Goal: Task Accomplishment & Management: Manage account settings

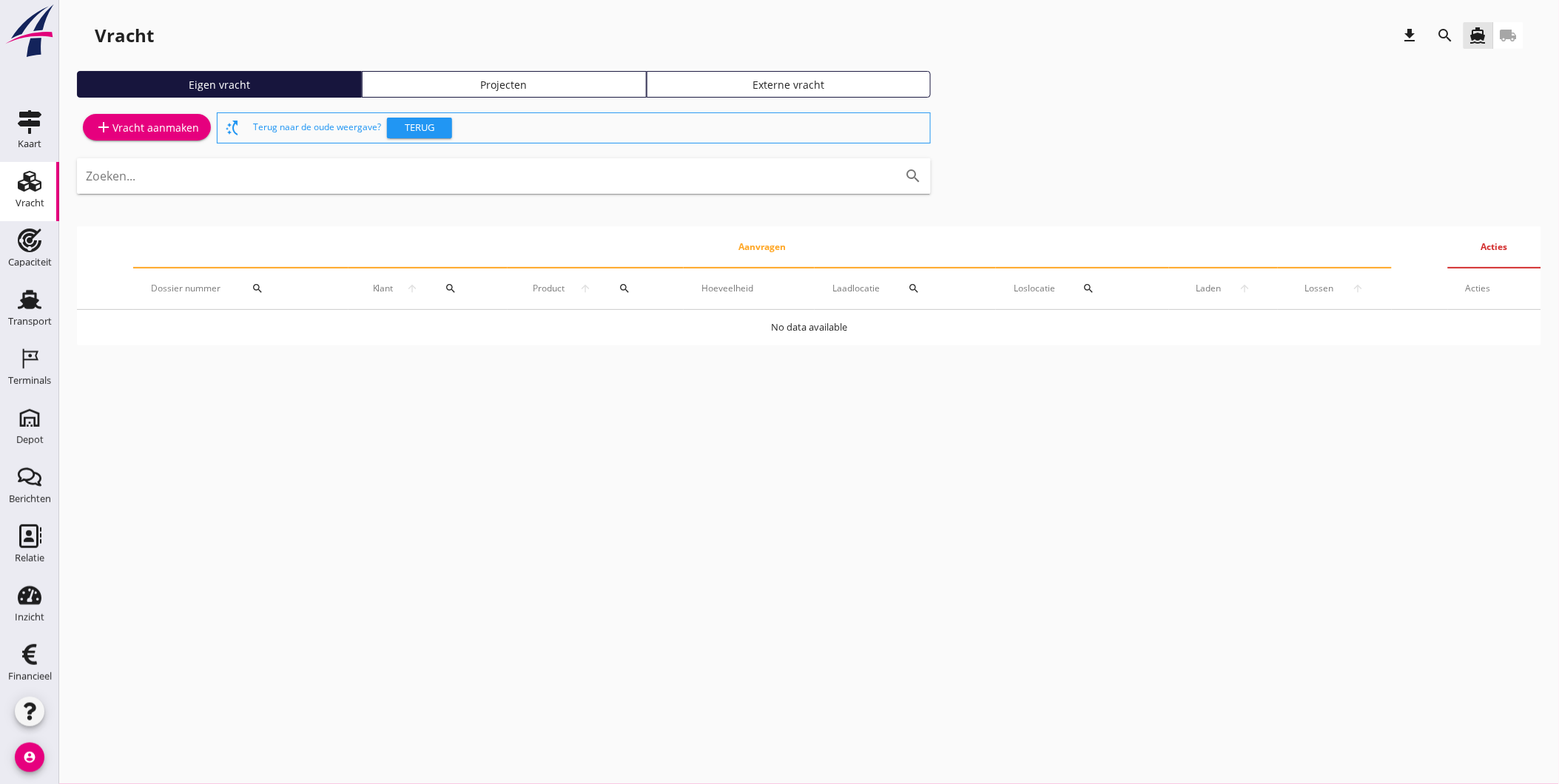
click at [25, 756] on icon "account_circle" at bounding box center [30, 757] width 30 height 30
click at [150, 690] on link "business Mijn bedrijf" at bounding box center [122, 680] width 154 height 36
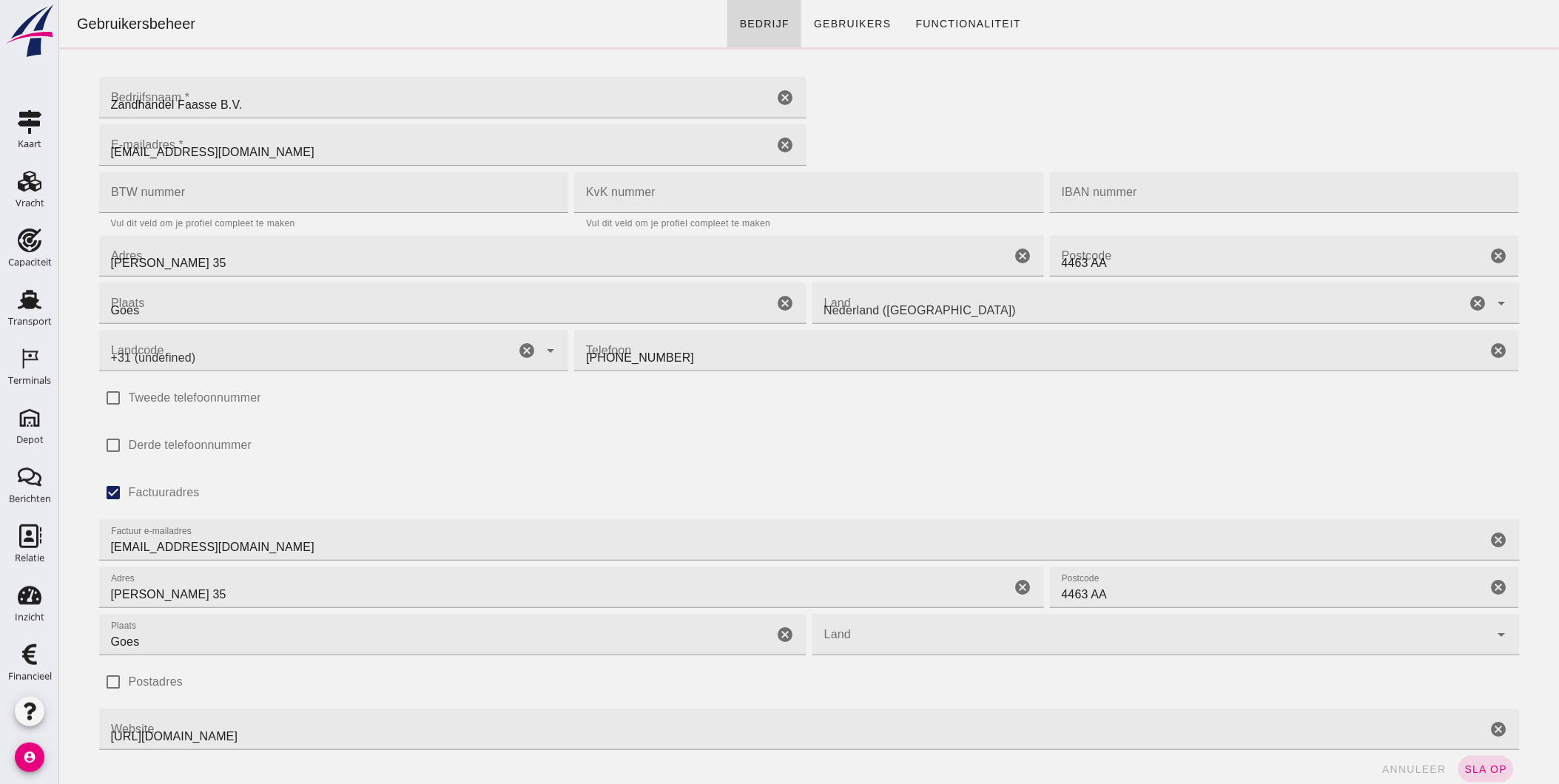
type input "+31 (NL)"
click span "Gebruikers"
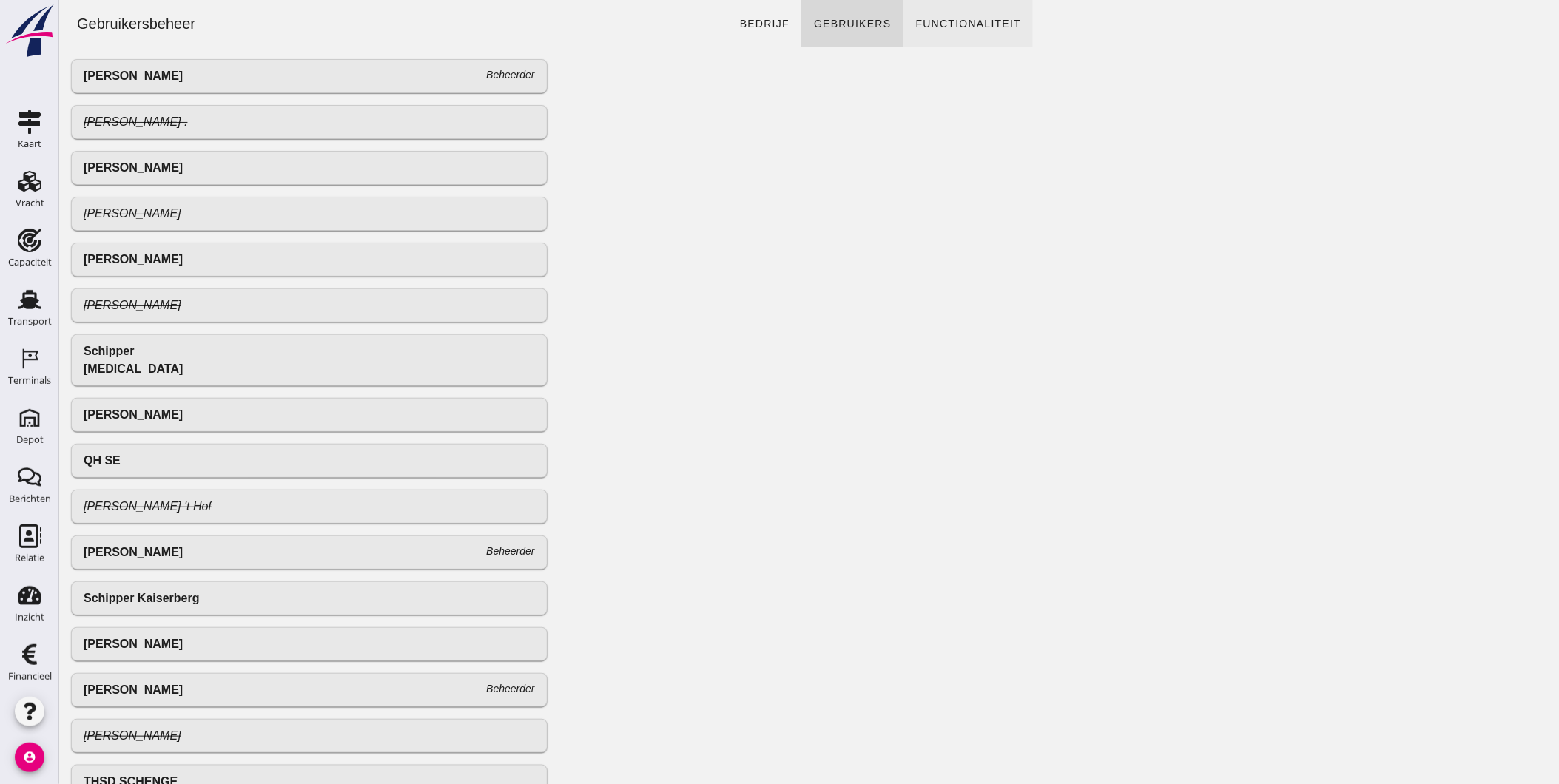
click span "Functionaliteit"
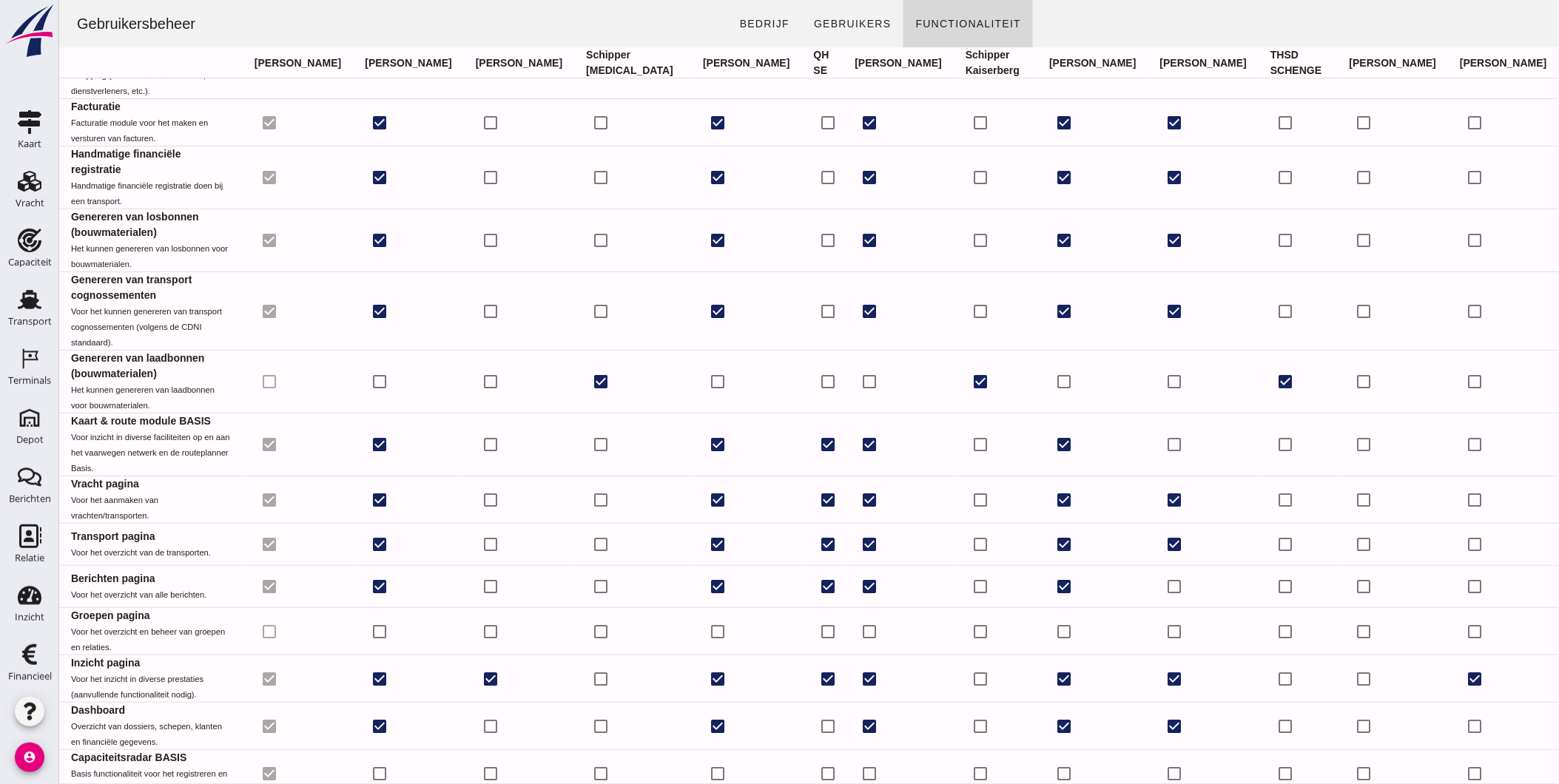
scroll to position [168, 0]
click at [30, 707] on icon "button" at bounding box center [30, 711] width 18 height 18
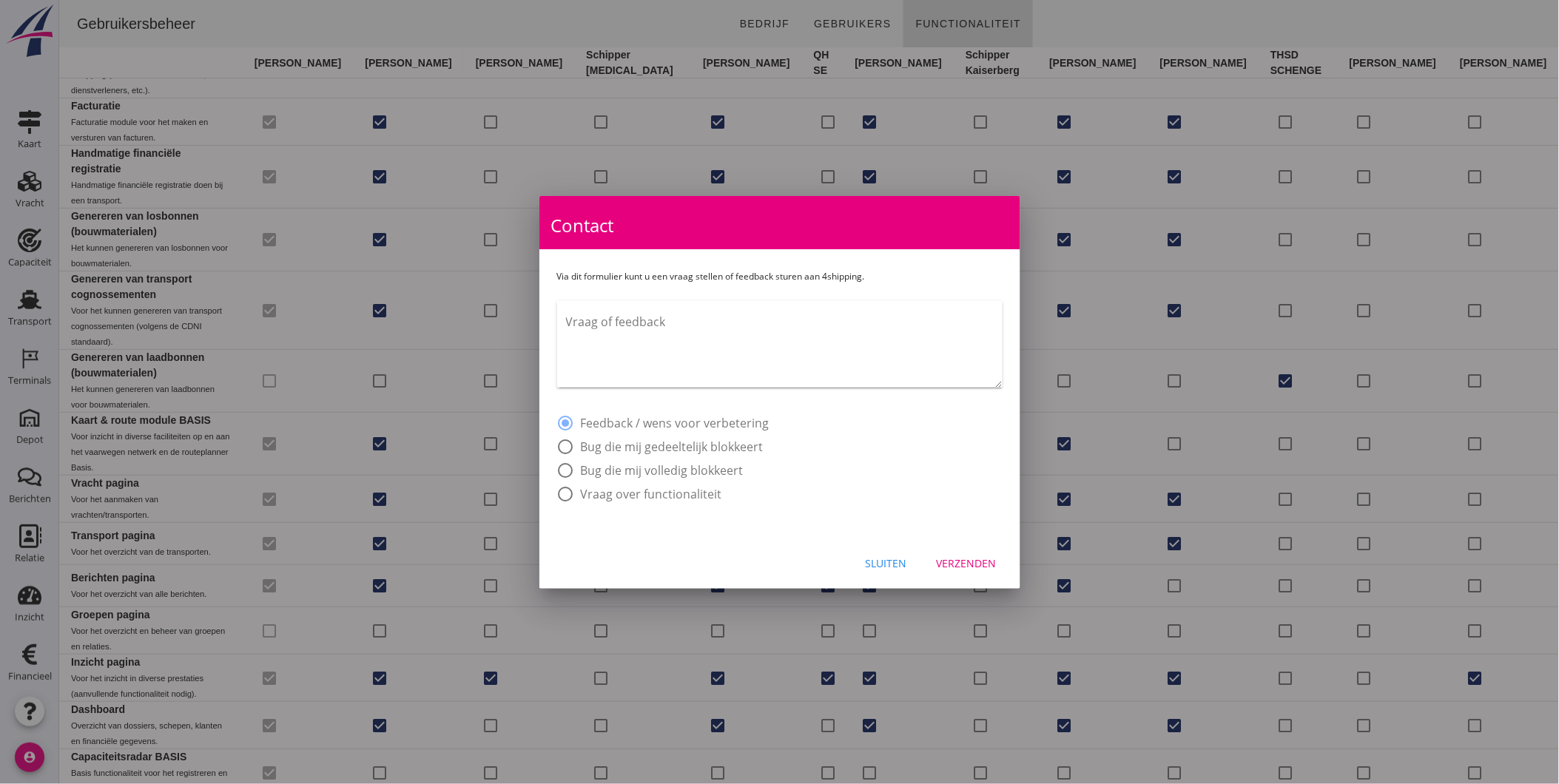
click at [905, 567] on div "Sluiten" at bounding box center [886, 563] width 42 height 16
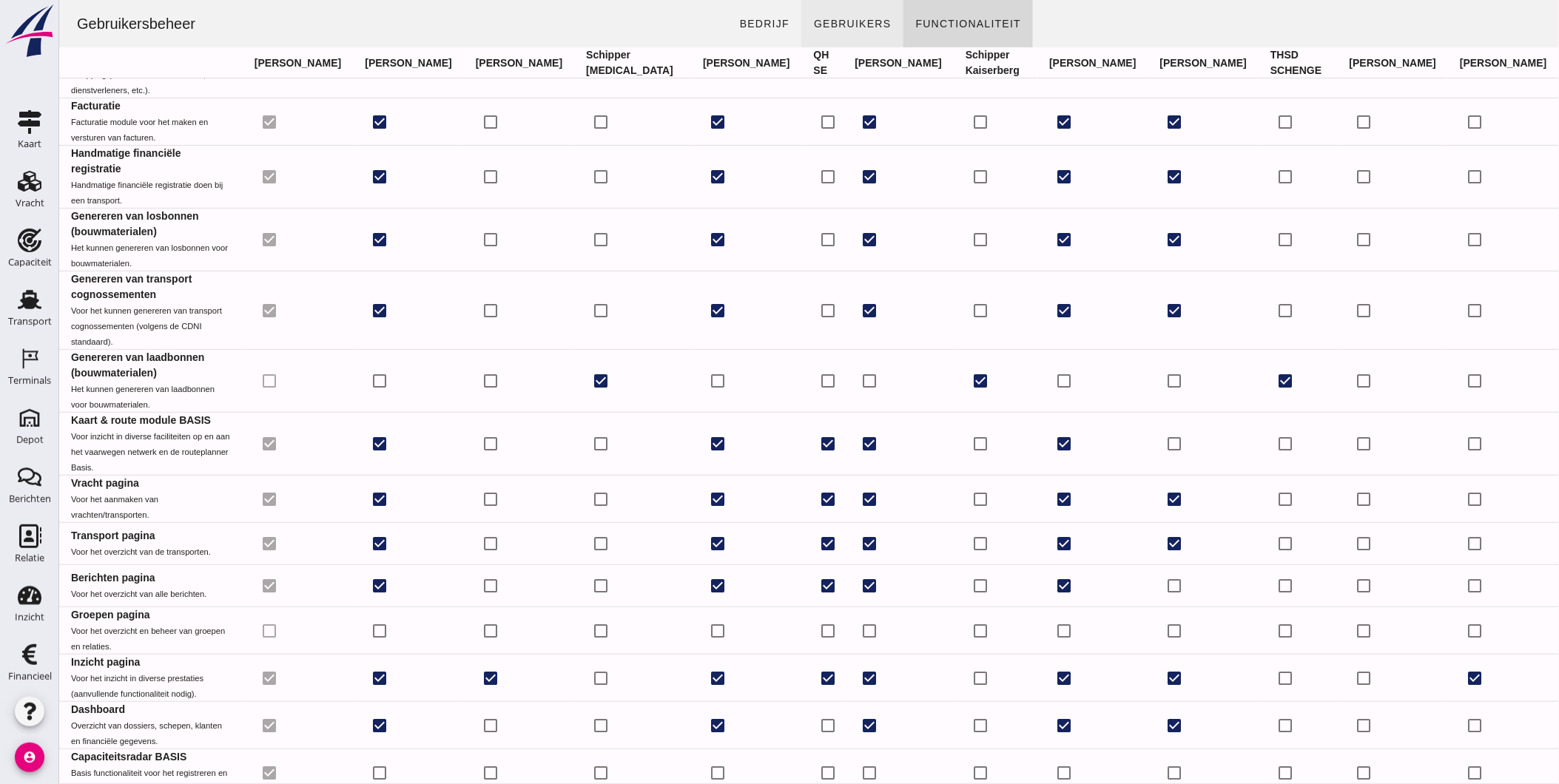
click link "Gebruikers"
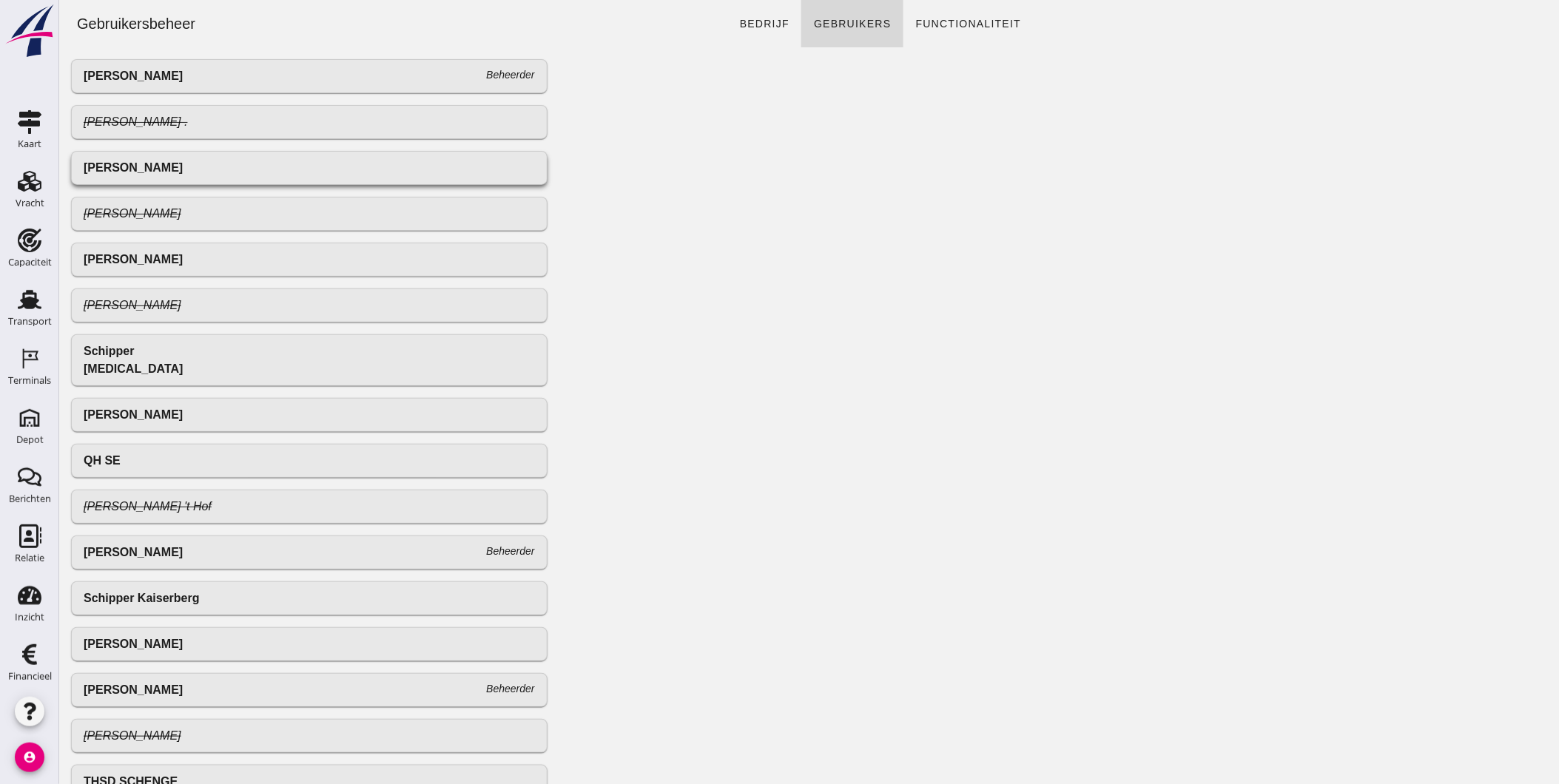
click div "[PERSON_NAME]"
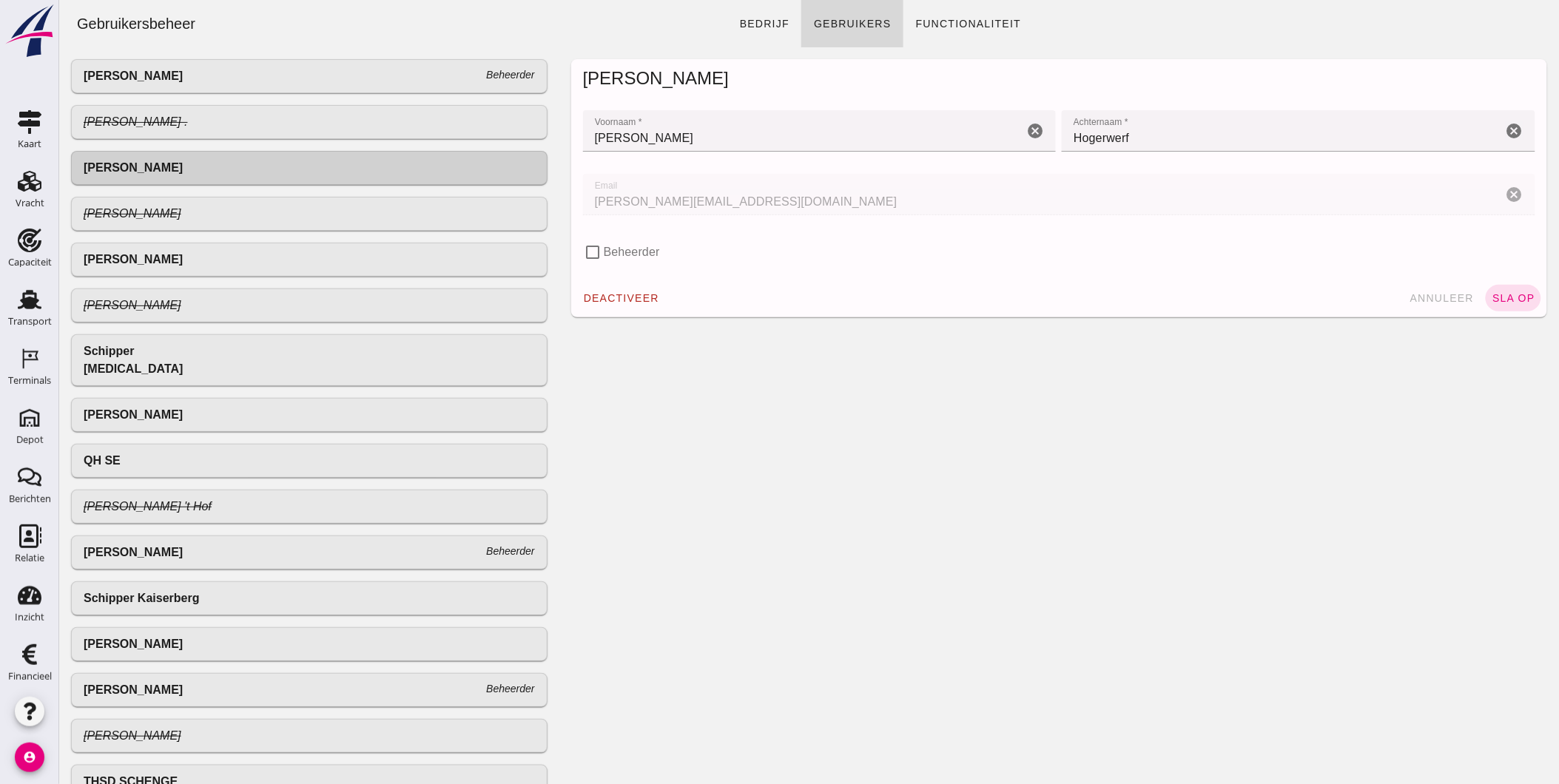
click at [628, 246] on label "Beheerder" at bounding box center [631, 252] width 56 height 30
click input "Beheerder"
checkbox input "true"
click span "sla op"
click div "[PERSON_NAME]"
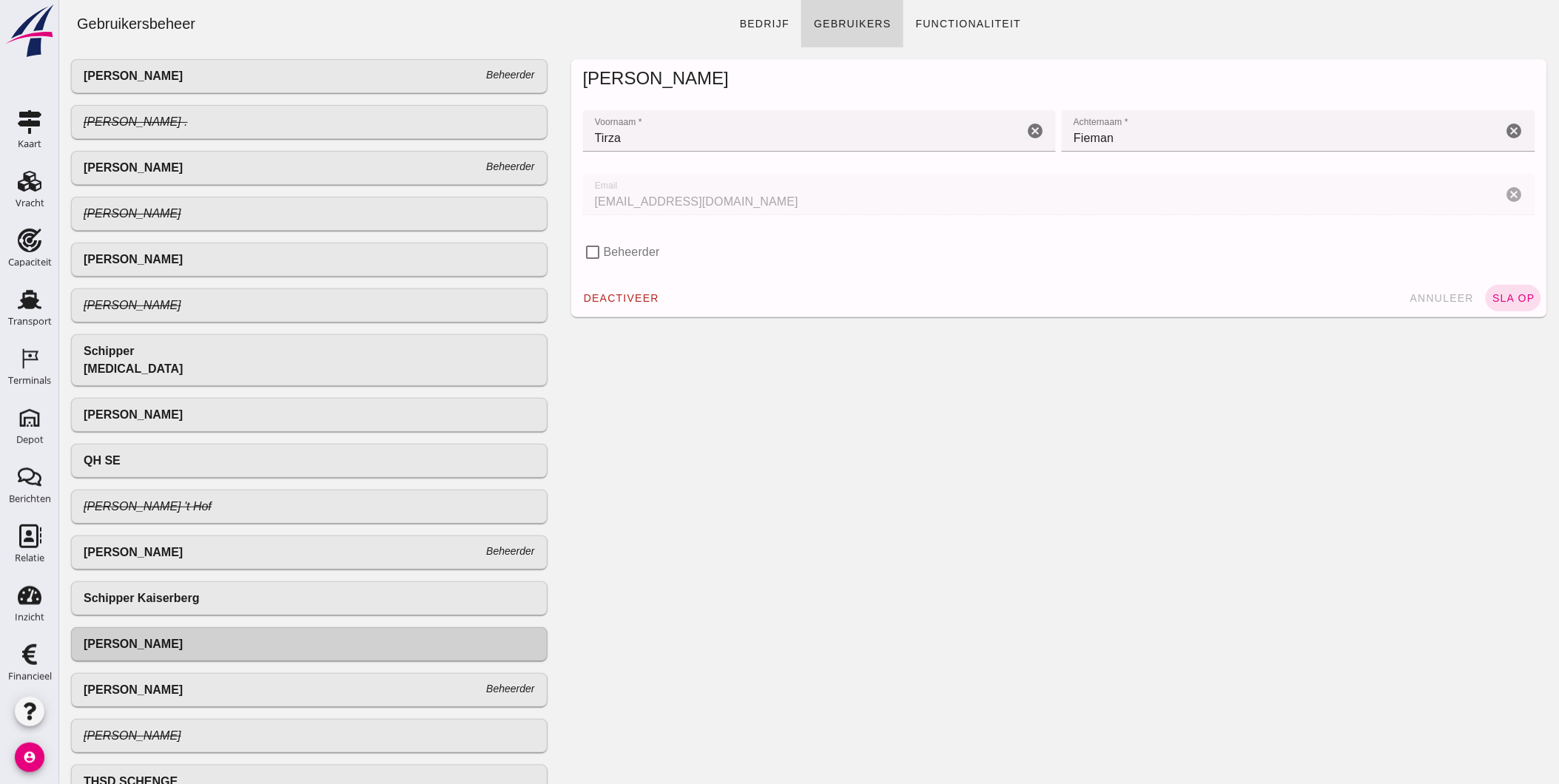
click at [634, 248] on label "Beheerder" at bounding box center [631, 252] width 56 height 30
click input "Beheerder"
checkbox input "true"
click button "sla op"
click div "[PERSON_NAME]"
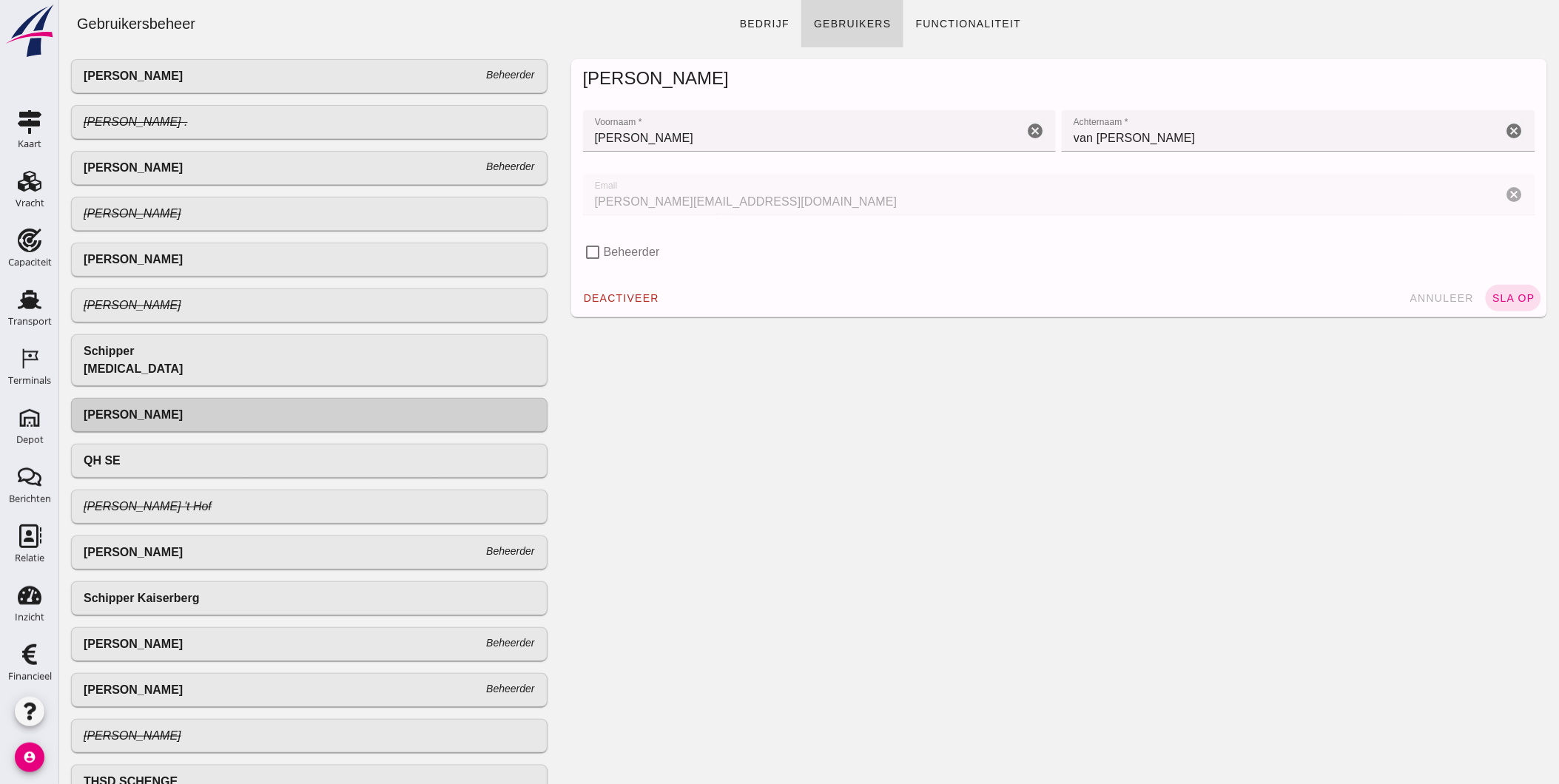
click at [648, 253] on label "Beheerder" at bounding box center [631, 252] width 56 height 30
click input "Beheerder"
checkbox input "true"
click span "sla op"
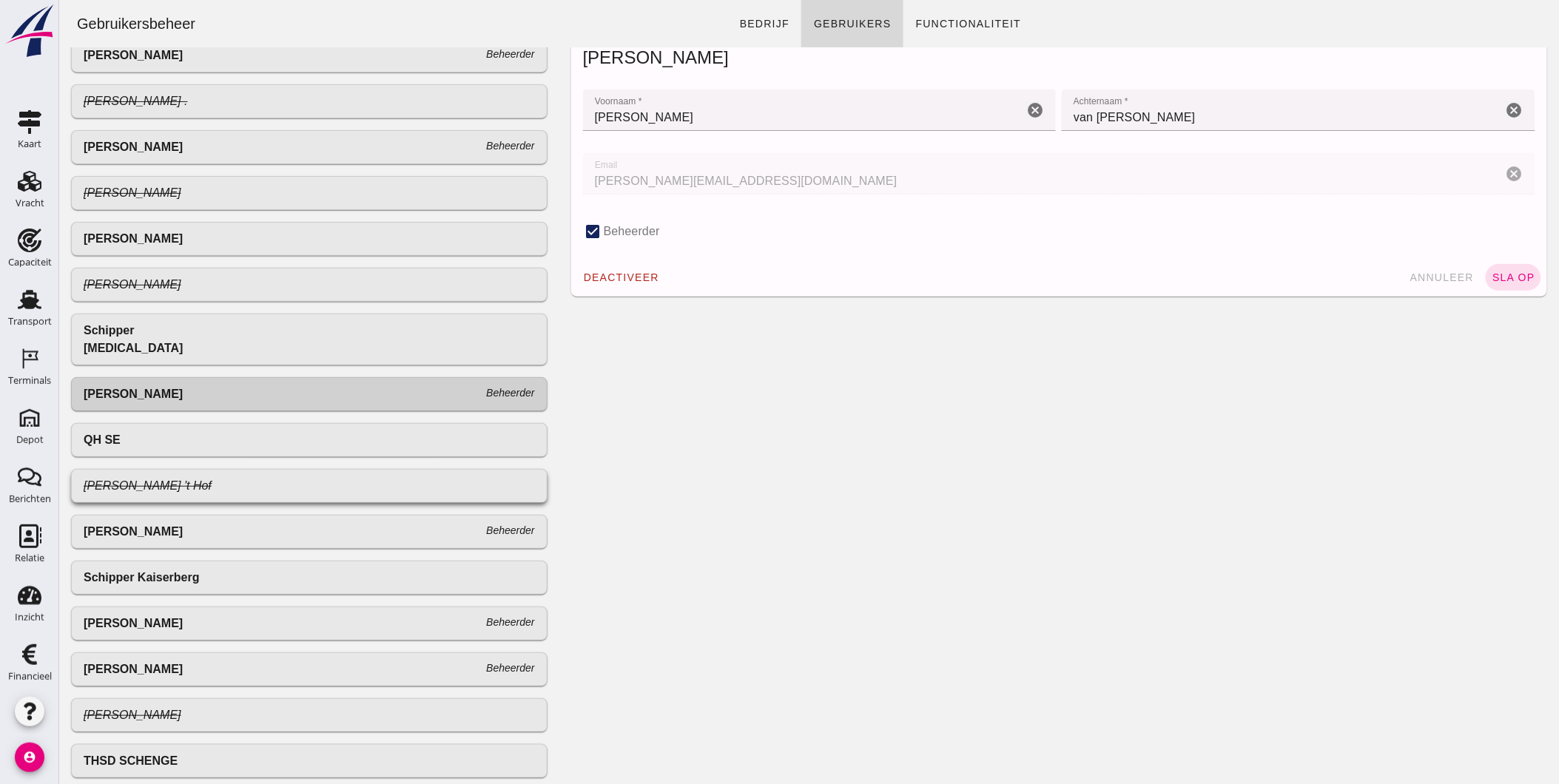
scroll to position [0, 0]
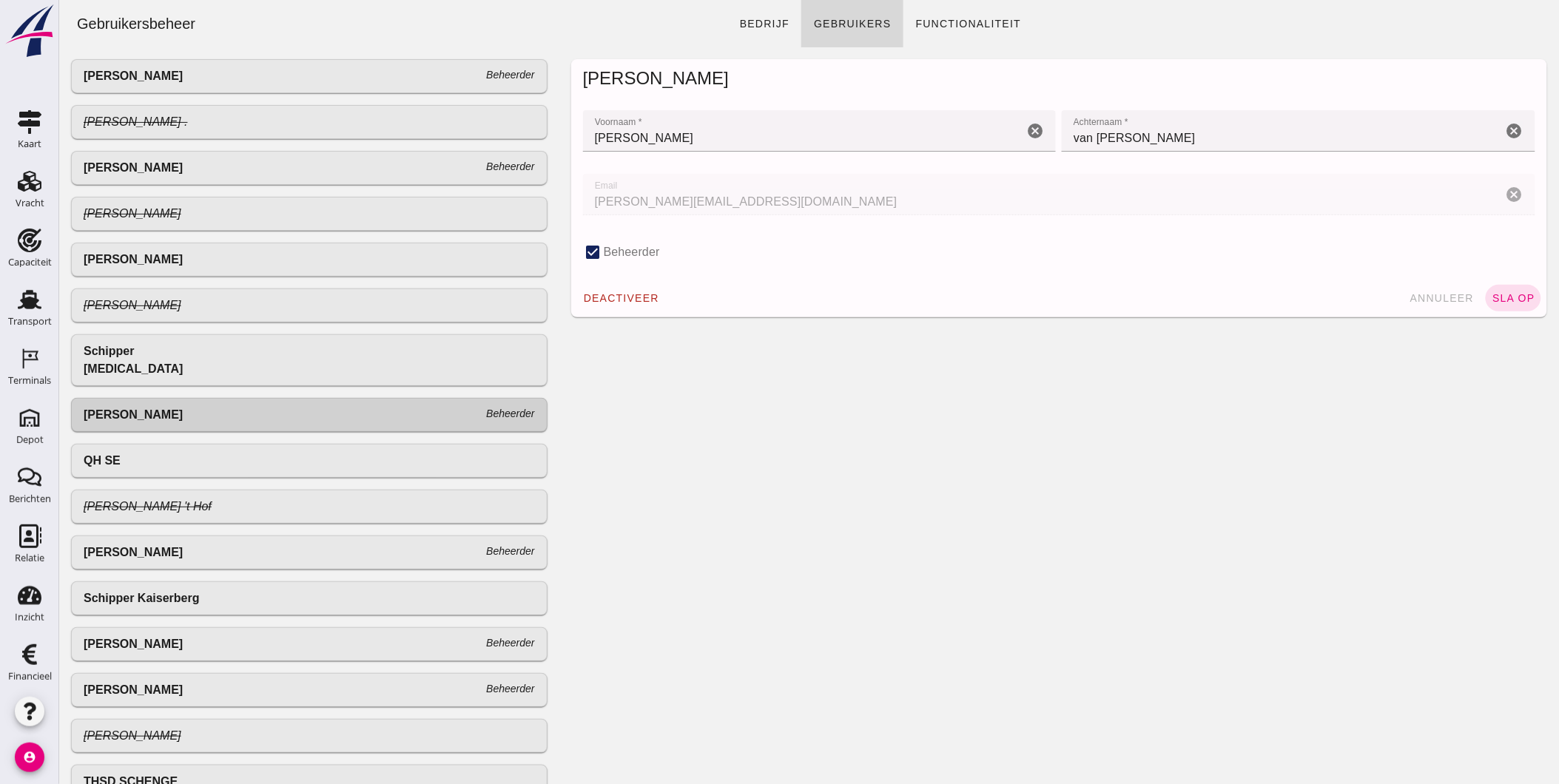
click at [34, 713] on icon "button" at bounding box center [30, 711] width 18 height 18
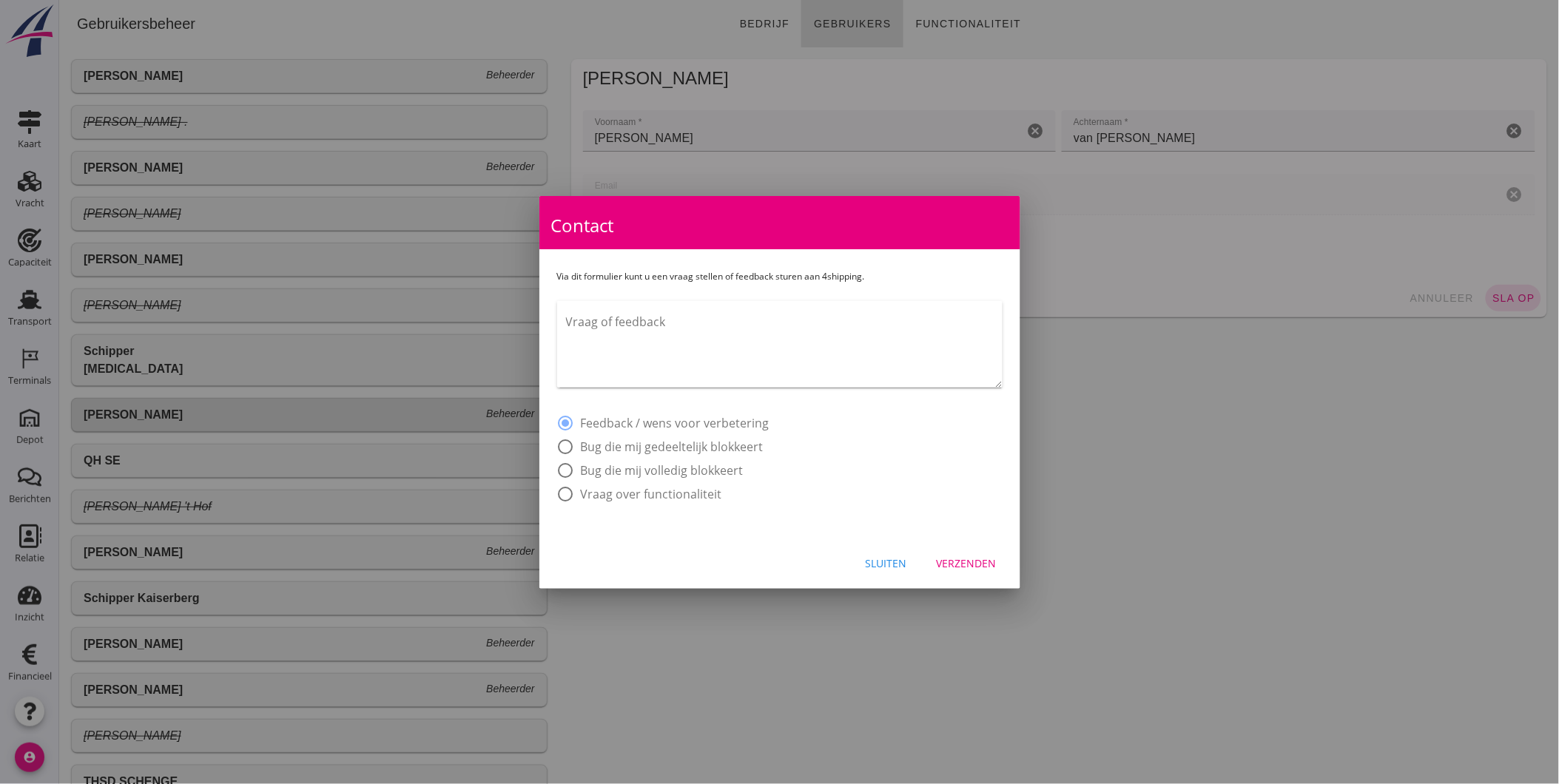
click at [738, 360] on textarea "Vraag of feedback" at bounding box center [784, 349] width 437 height 78
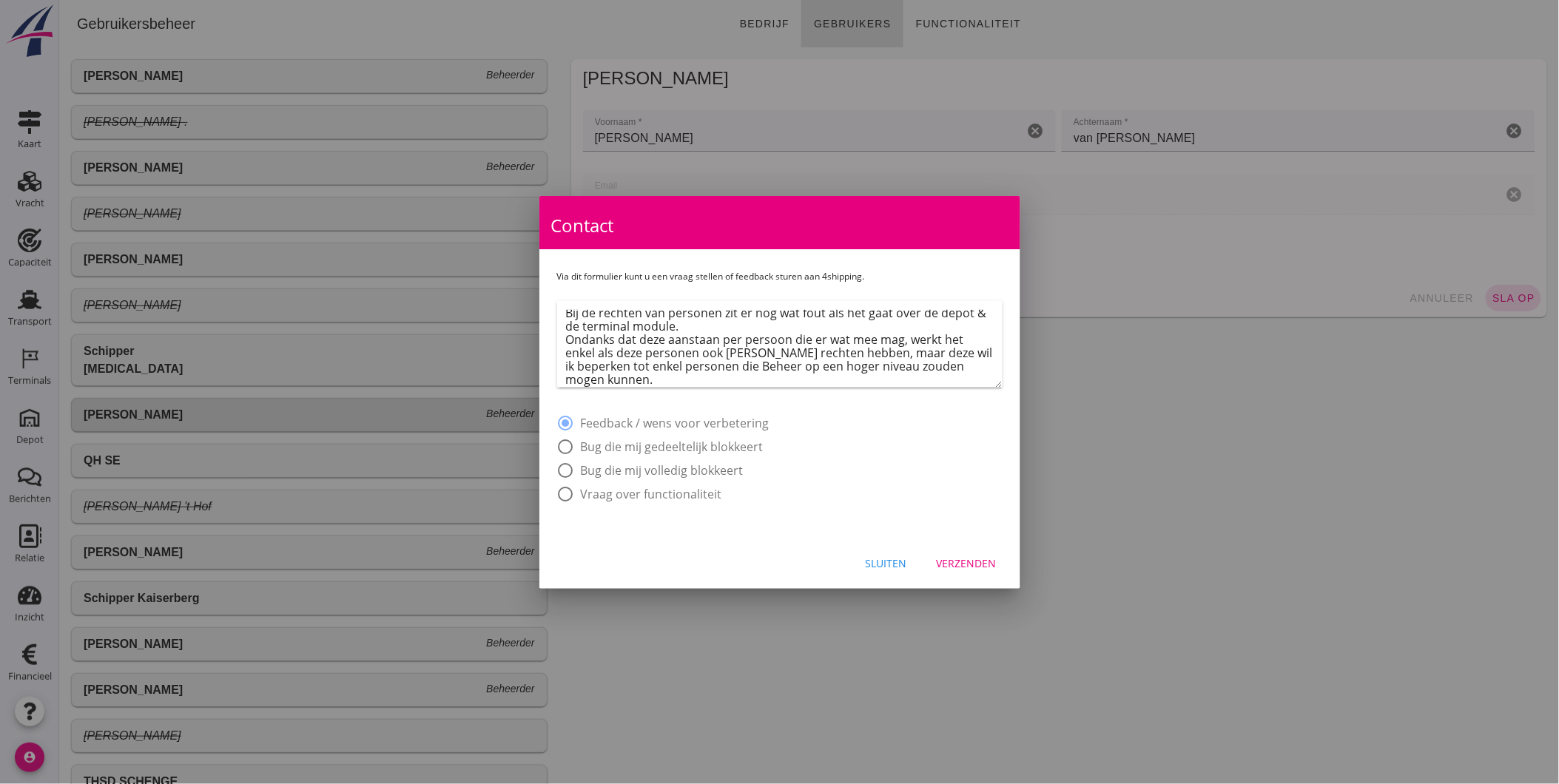
scroll to position [35, 0]
type textarea "Goedemorgen, Bij de rechten van personen zit er nog wat fout als het gaat over …"
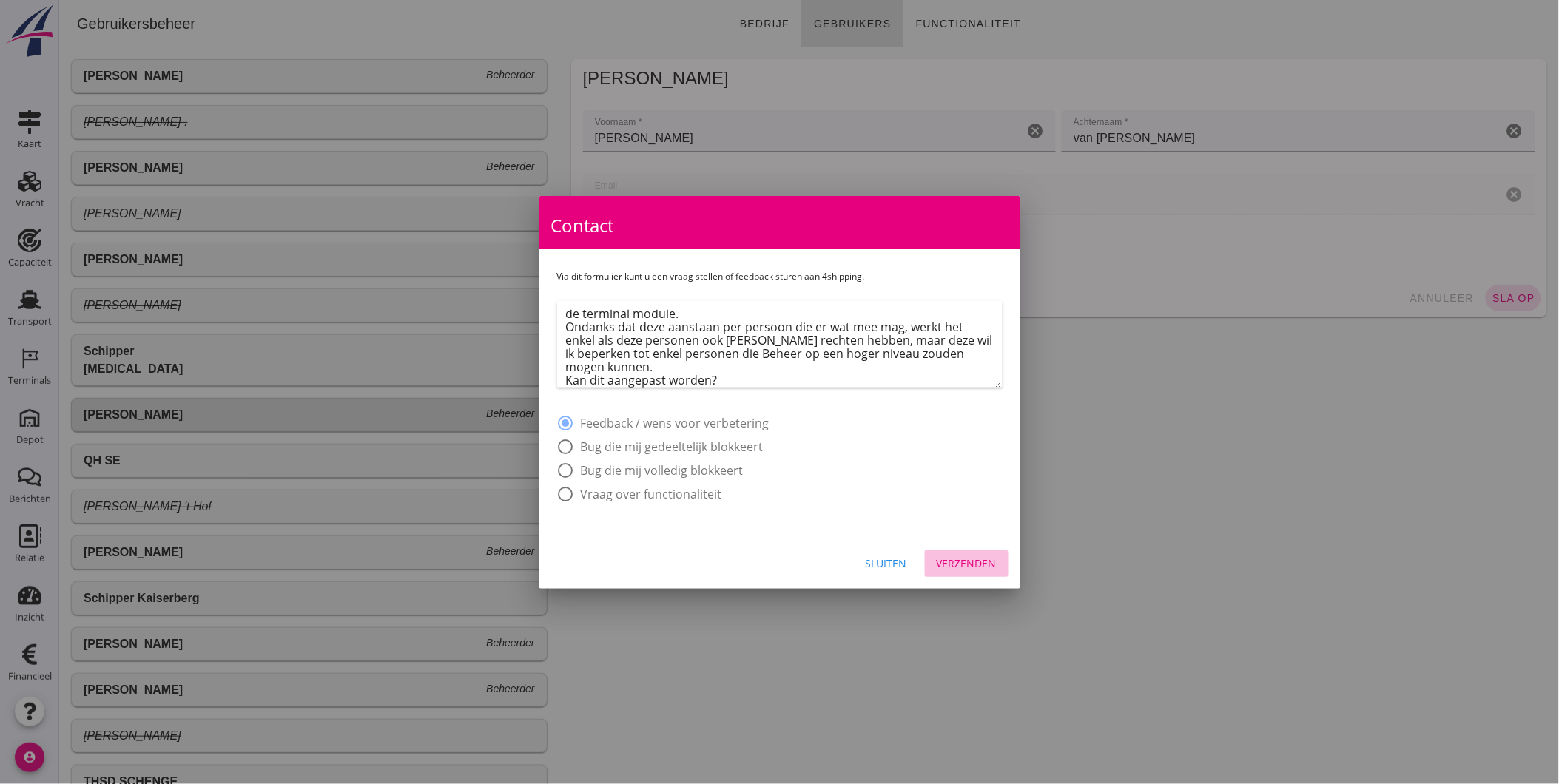
click at [962, 562] on div "Verzenden" at bounding box center [967, 563] width 60 height 16
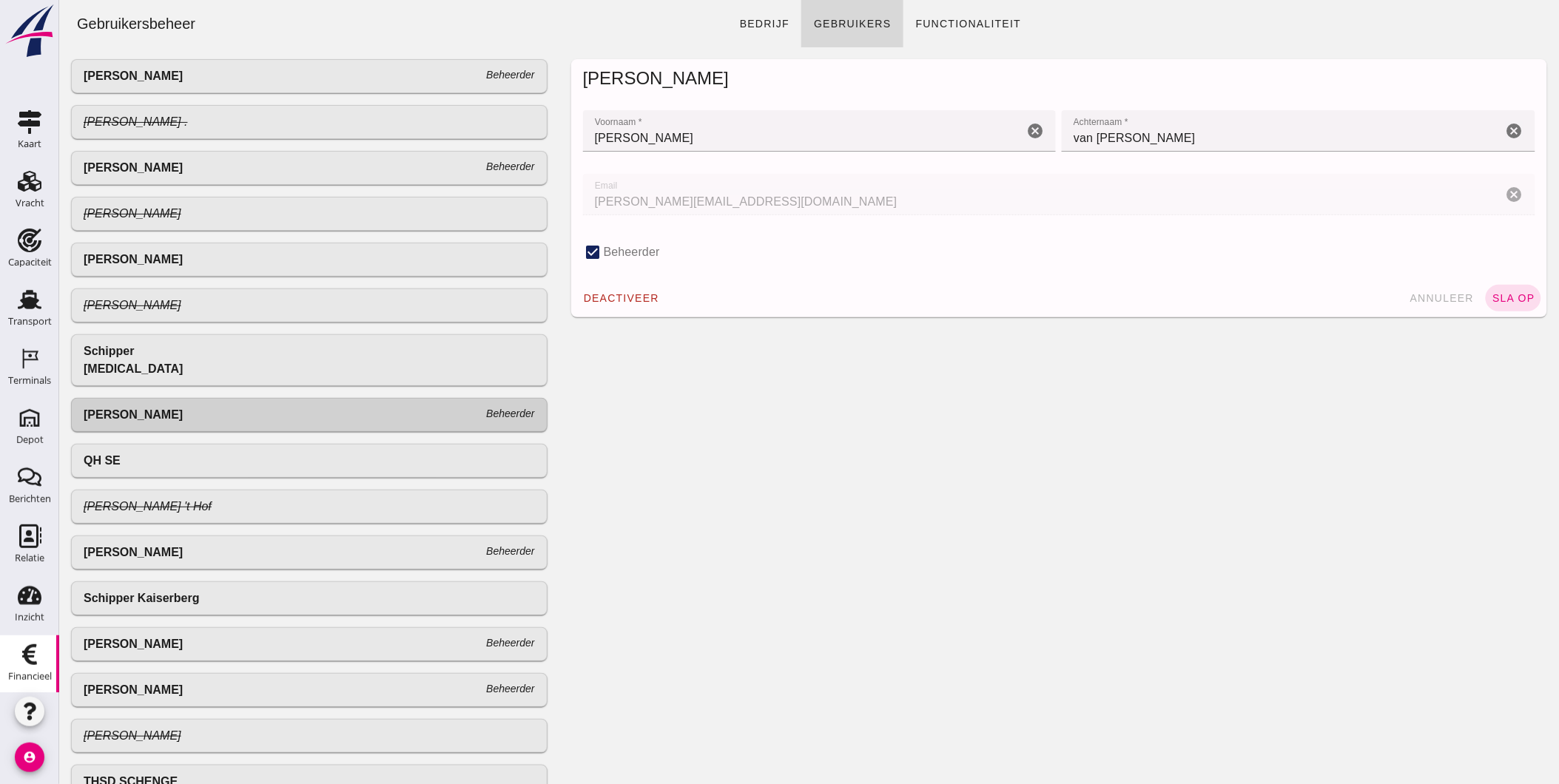
click at [33, 655] on icon "Financieel" at bounding box center [30, 654] width 24 height 24
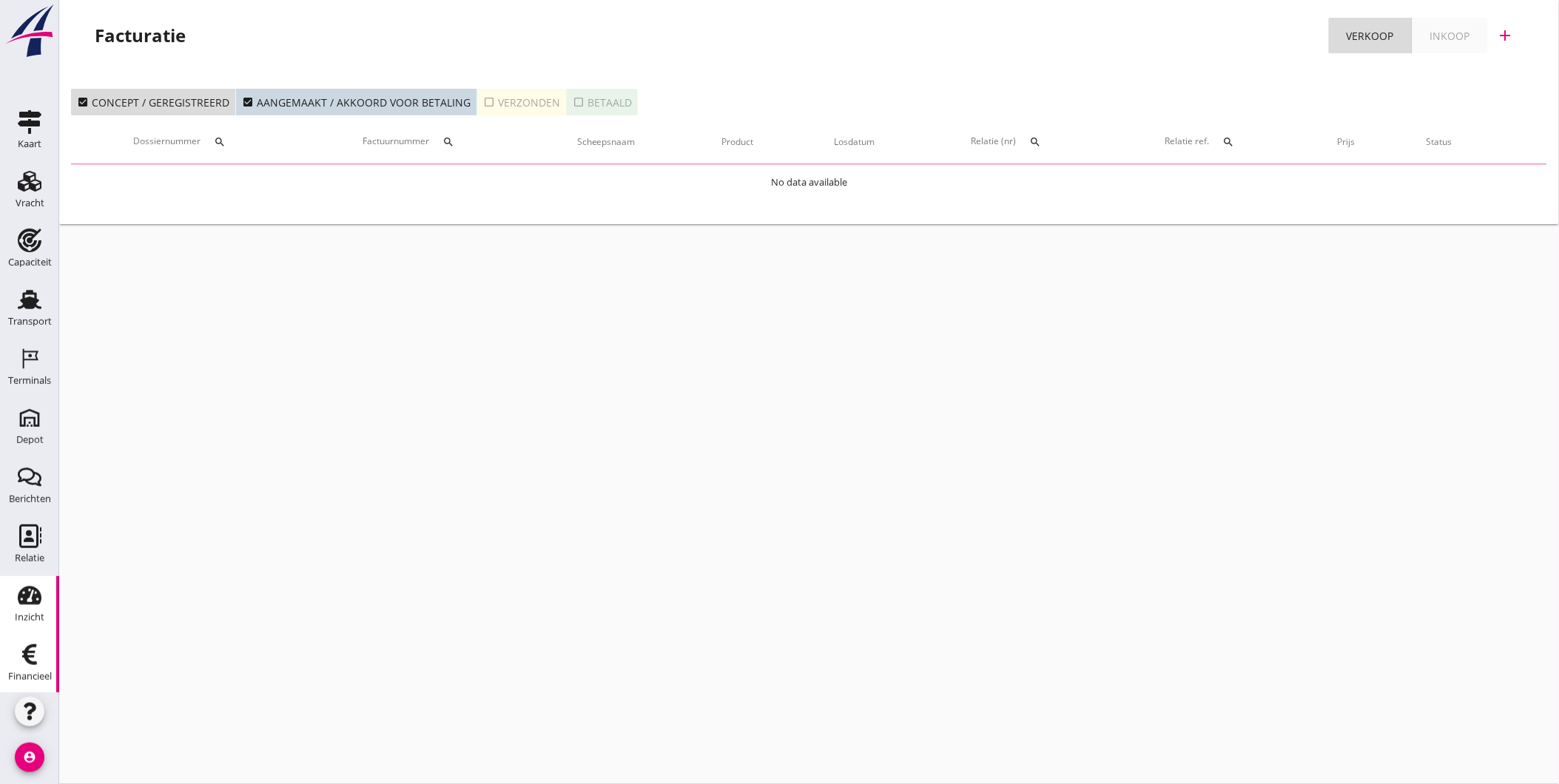
click at [27, 611] on div "Inzicht" at bounding box center [30, 617] width 30 height 21
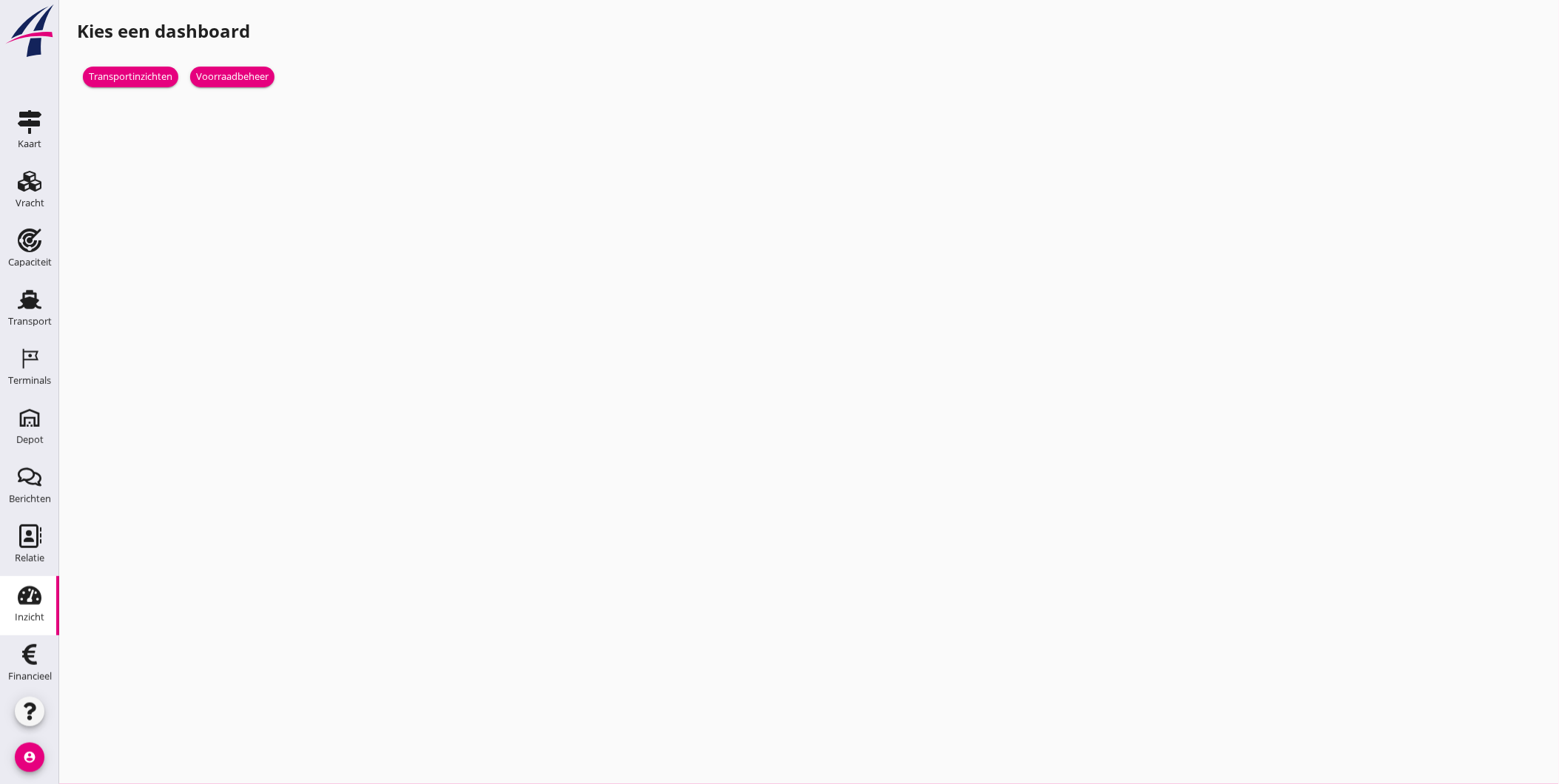
click at [233, 78] on div "Voorraadbeheer" at bounding box center [232, 77] width 73 height 15
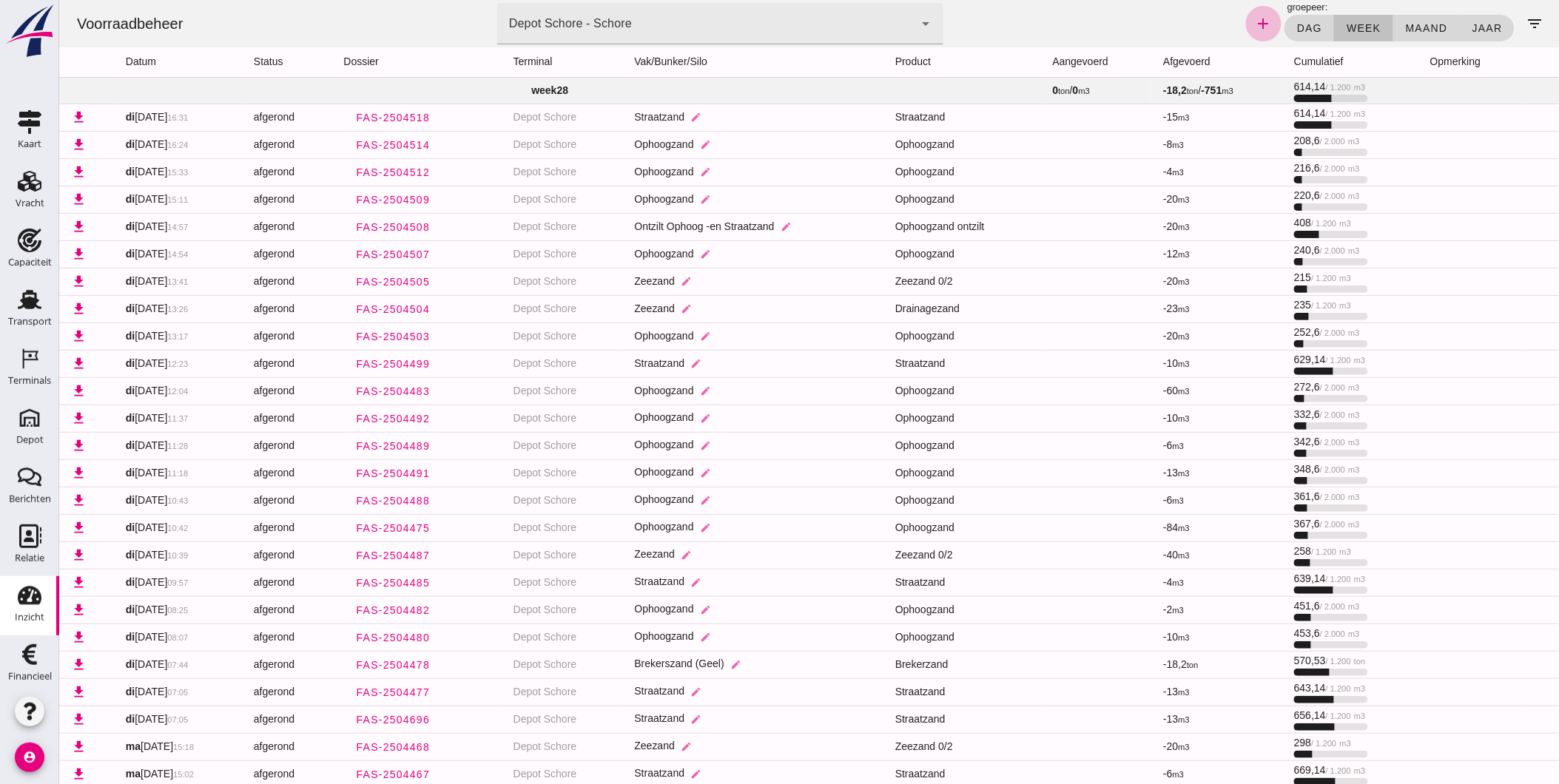
click at [457, 84] on td "week 28" at bounding box center [549, 90] width 982 height 27
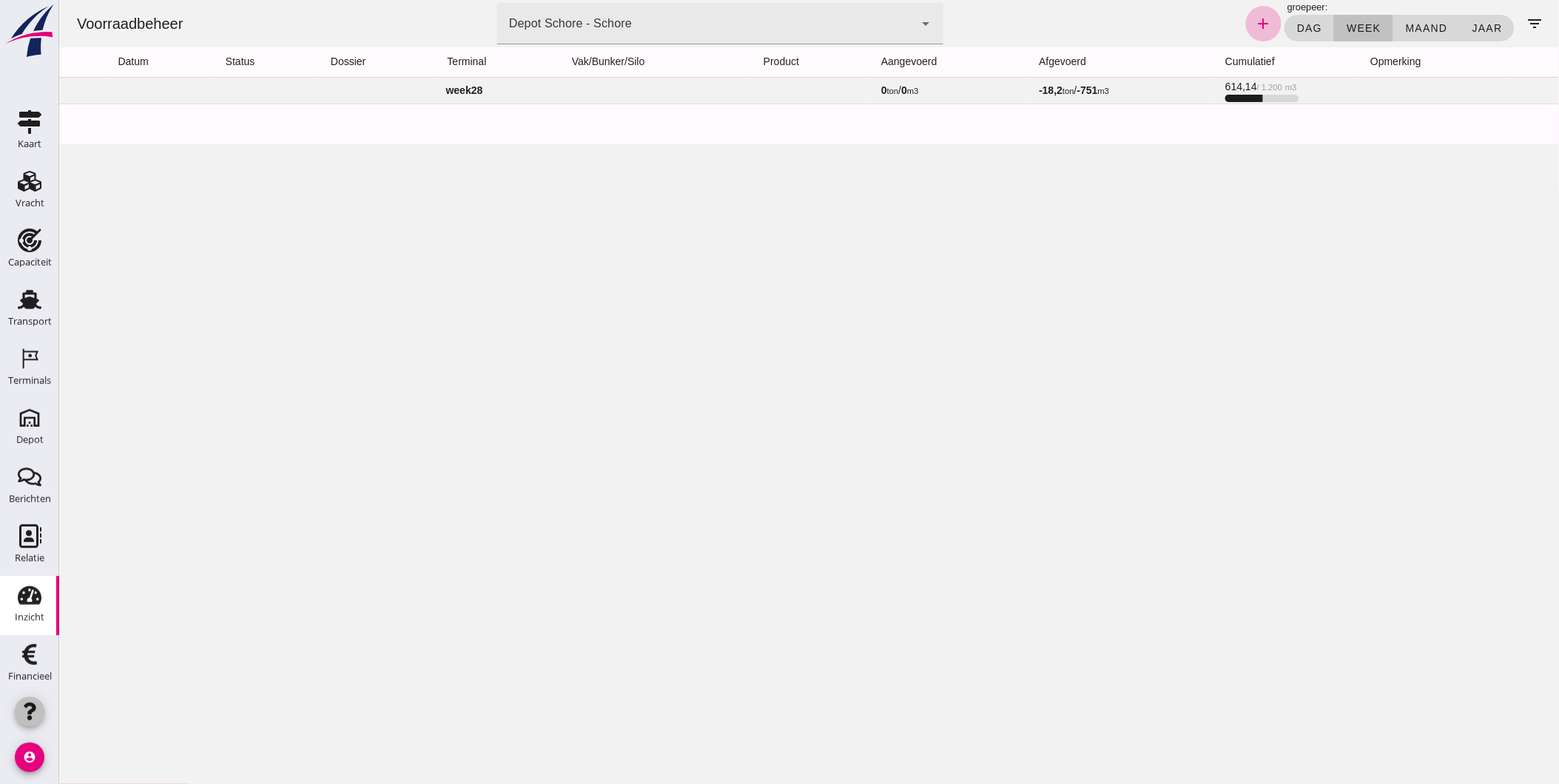
click at [34, 706] on use "button" at bounding box center [30, 711] width 12 height 18
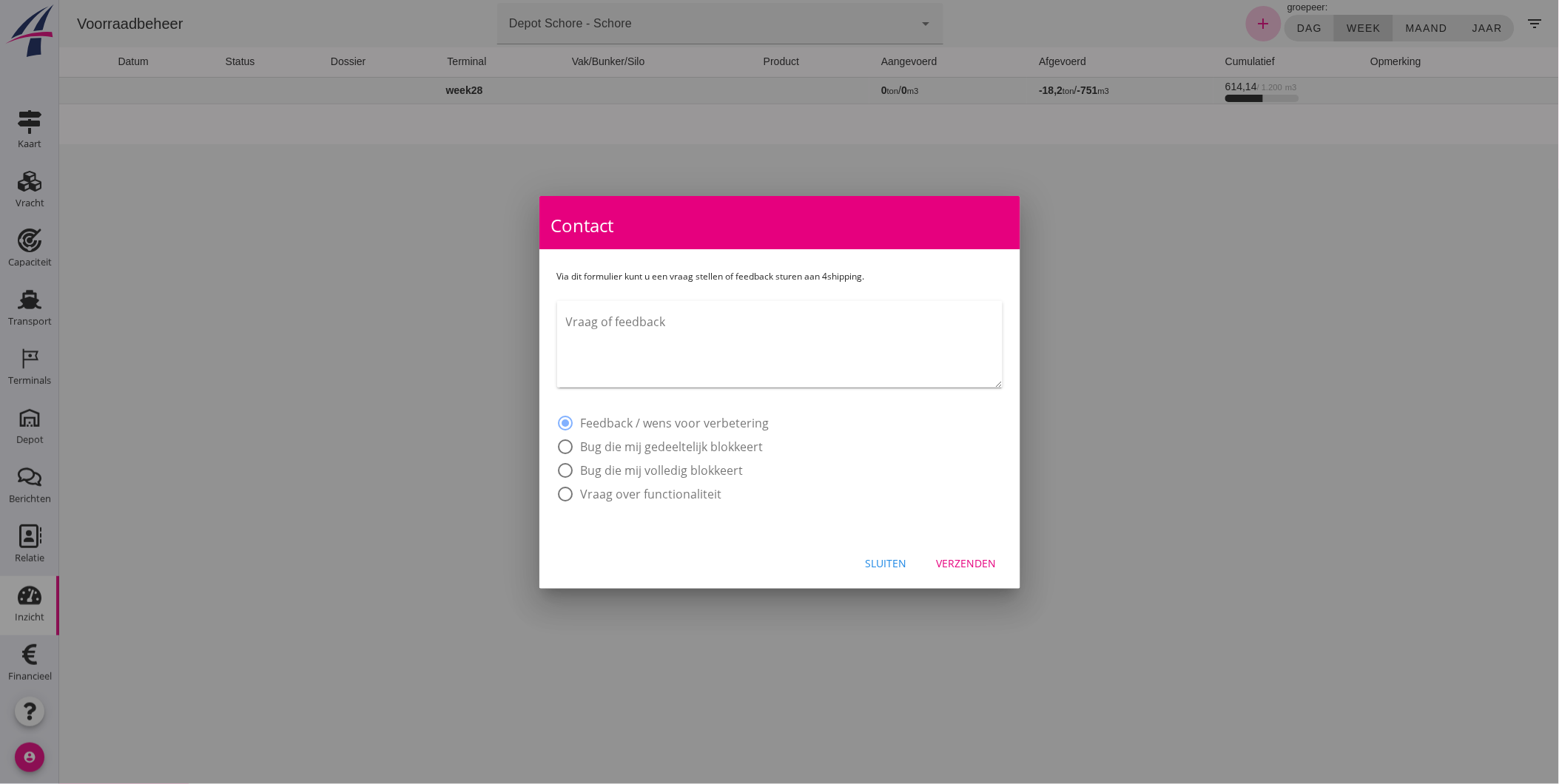
click at [751, 314] on textarea "Vraag of feedback" at bounding box center [784, 349] width 437 height 78
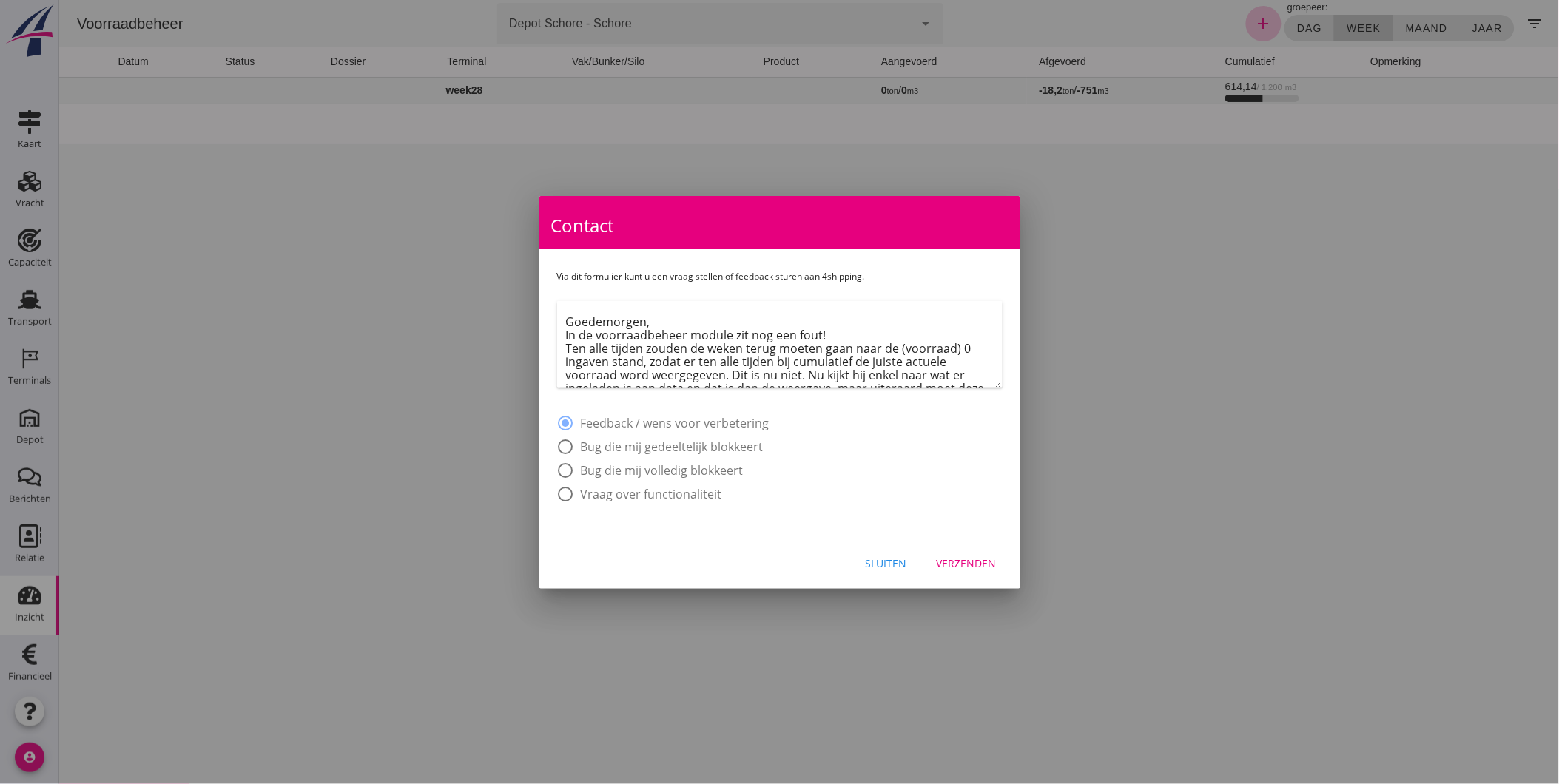
scroll to position [40, 0]
type textarea "Goedemorgen, In de voorraadbeheer module zit nog een fout! Ten alle tijden zoud…"
click at [725, 442] on label "Bug die mij gedeeltelijk blokkeert" at bounding box center [672, 446] width 182 height 15
radio input "false"
radio input "true"
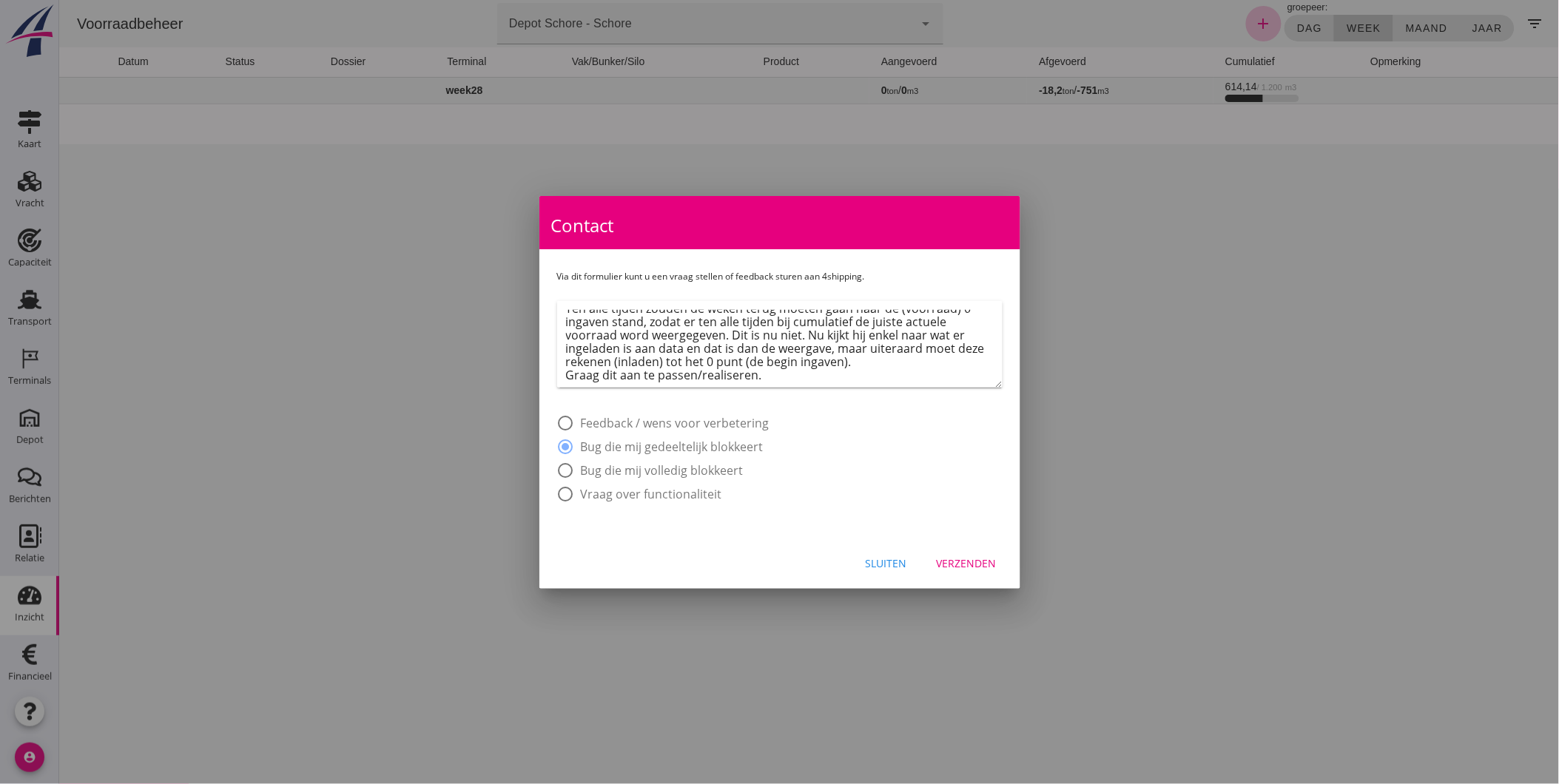
click at [963, 563] on div "Verzenden" at bounding box center [967, 563] width 60 height 16
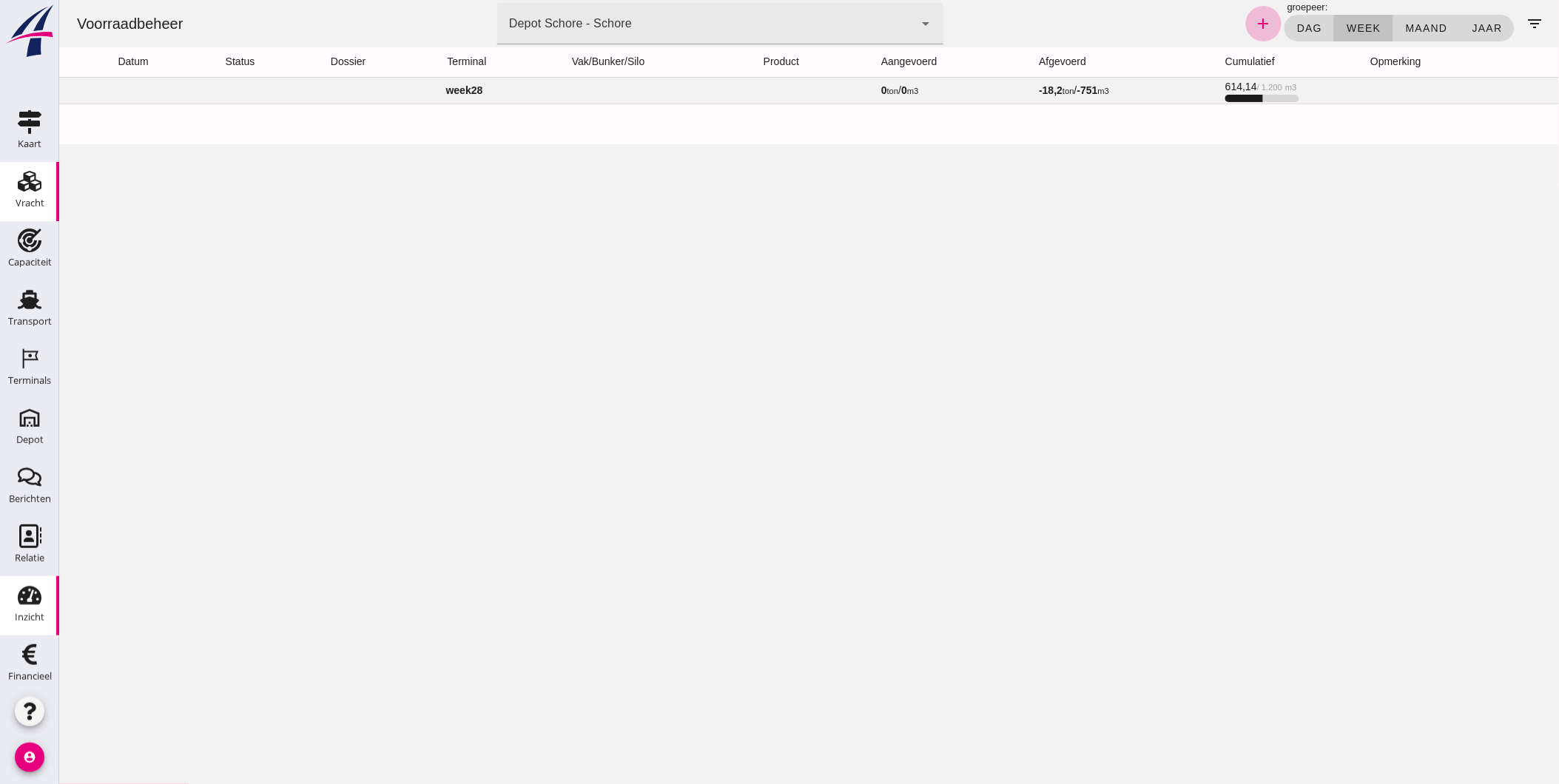
click at [17, 198] on div "Vracht" at bounding box center [30, 203] width 29 height 10
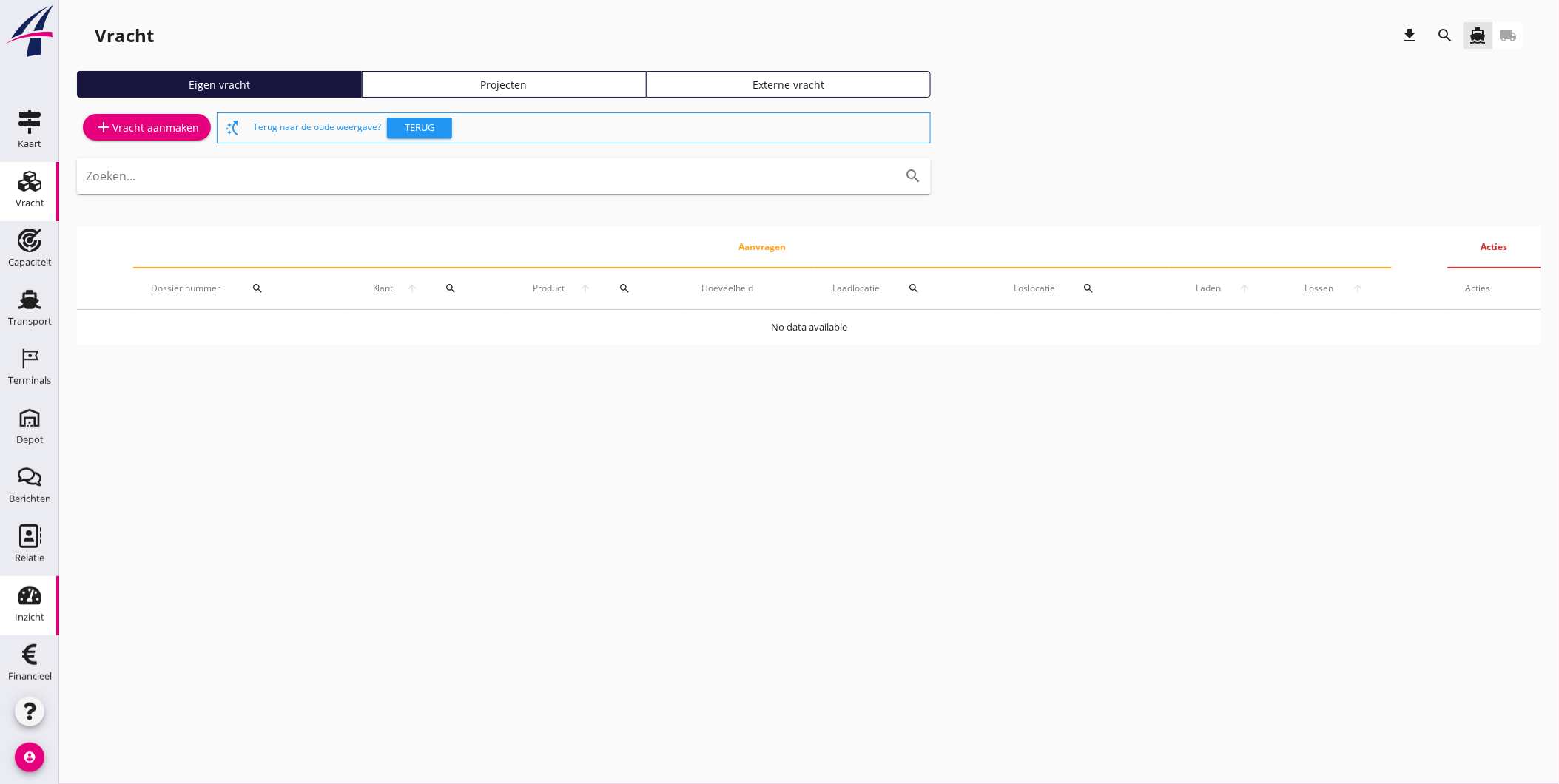
click at [35, 597] on div "Inzicht" at bounding box center [30, 596] width 36 height 24
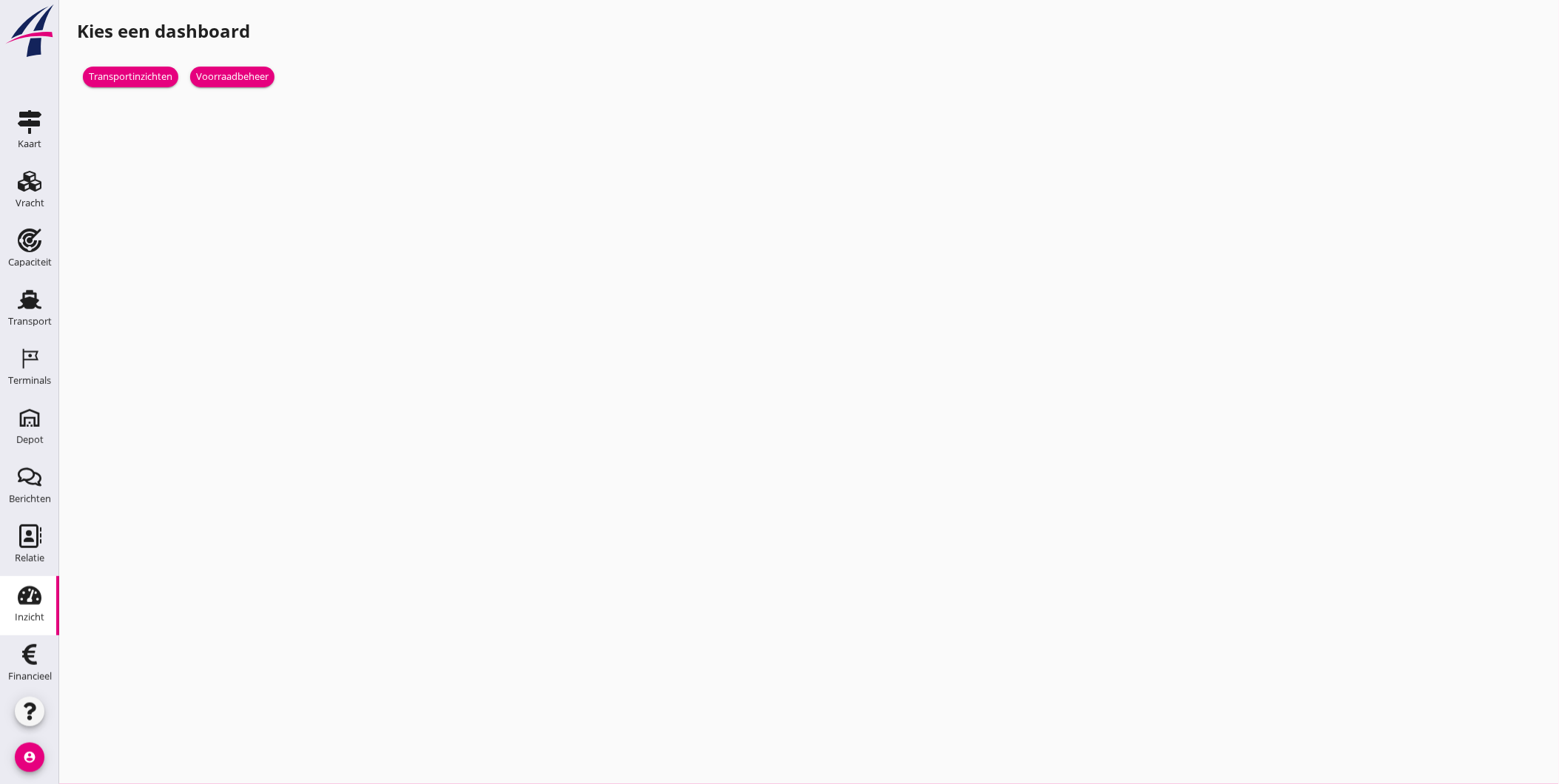
click at [247, 82] on div "Voorraadbeheer" at bounding box center [232, 77] width 73 height 15
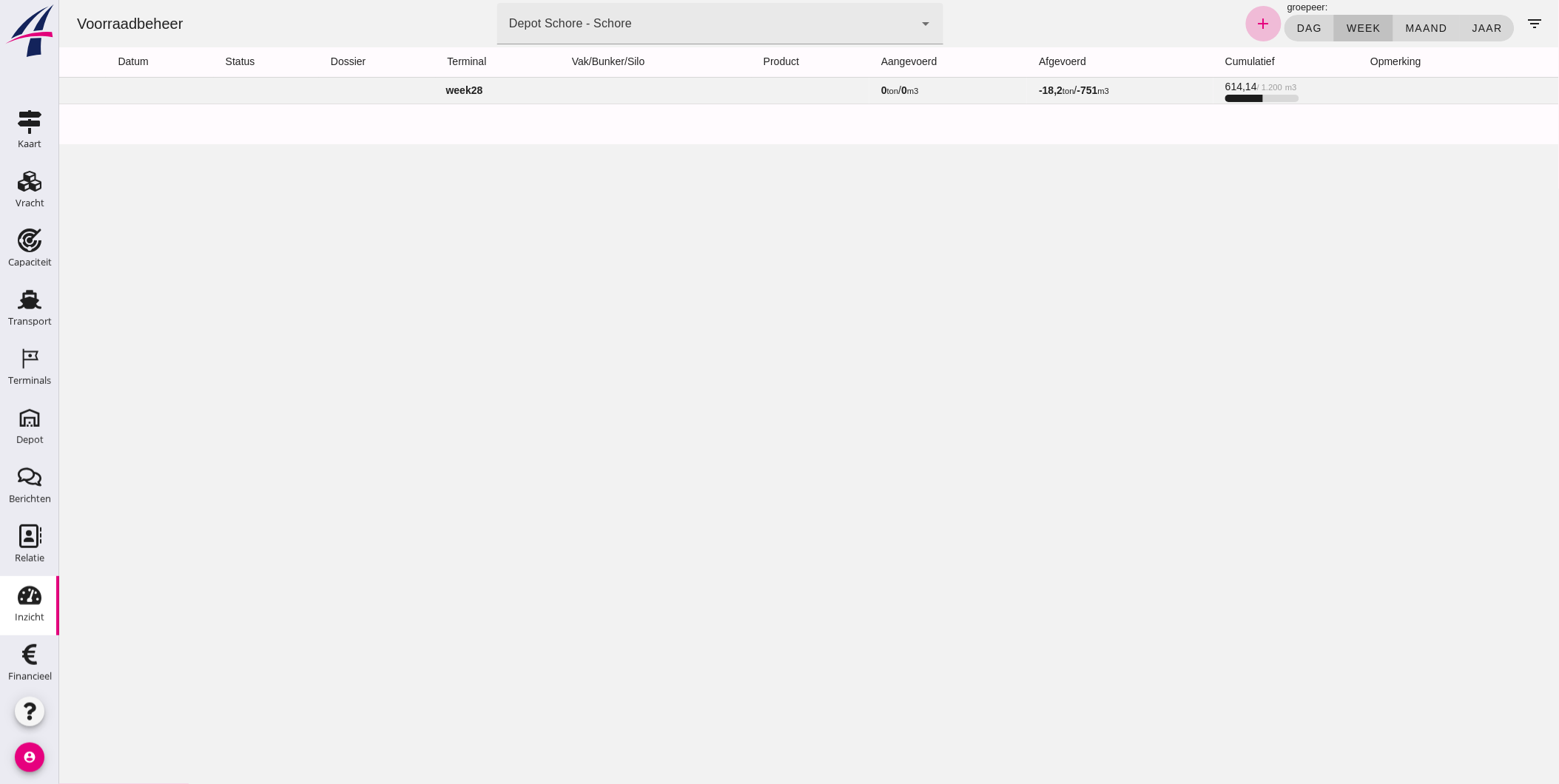
click at [37, 756] on icon "account_circle" at bounding box center [30, 757] width 30 height 30
click at [496, 317] on div "Voorraadbeheer terminal Depot Schore - Schore da4e762a-ddf1-4556-b2ca-bcf6277de…" at bounding box center [808, 392] width 1499 height 784
click at [375, 565] on div "Voorraadbeheer terminal Depot Schore - Schore da4e762a-ddf1-4556-b2ca-bcf6277de…" at bounding box center [808, 392] width 1499 height 784
click at [38, 603] on div "Inzicht" at bounding box center [30, 596] width 36 height 24
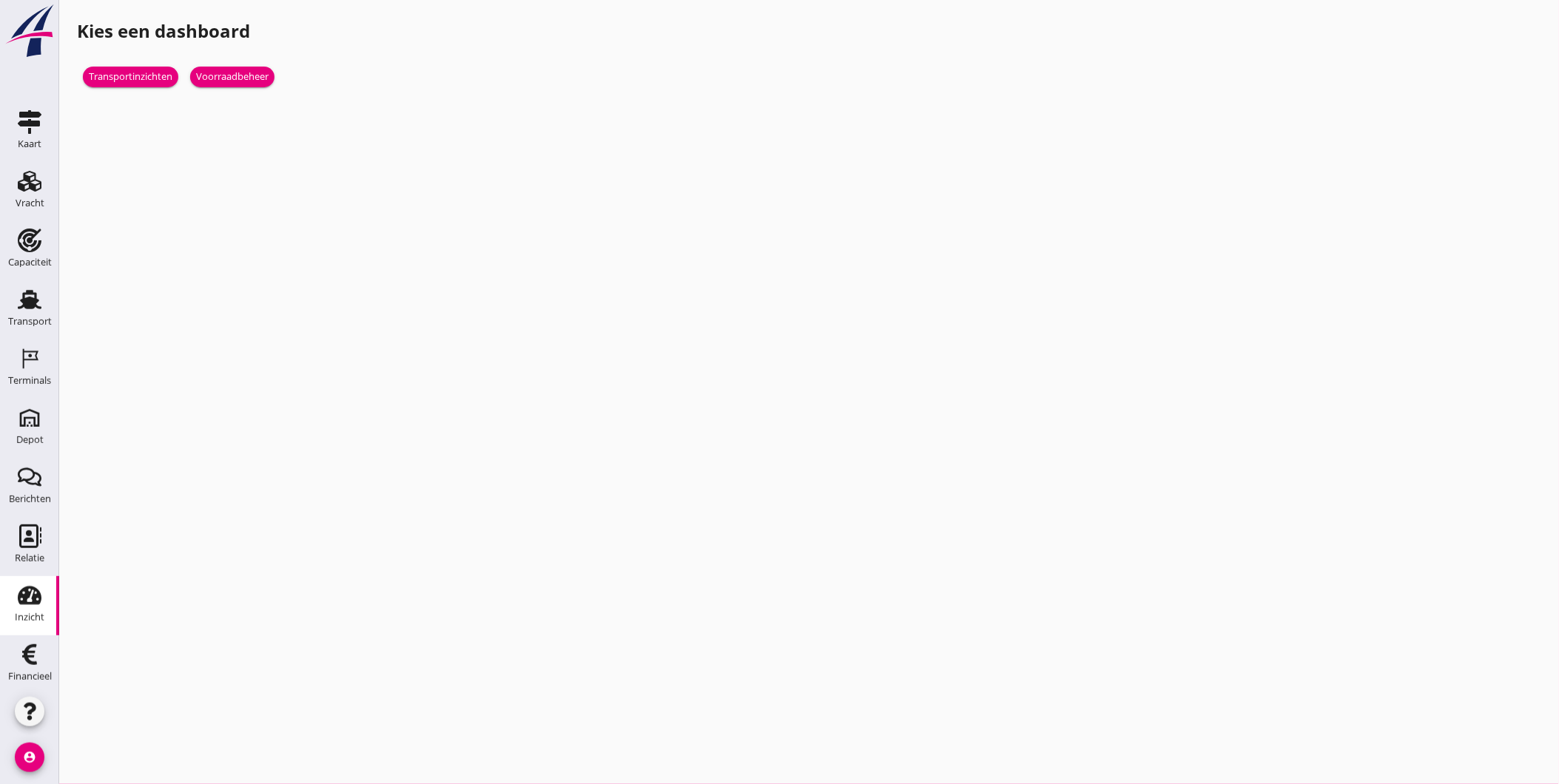
click at [239, 76] on div "Voorraadbeheer" at bounding box center [232, 77] width 73 height 15
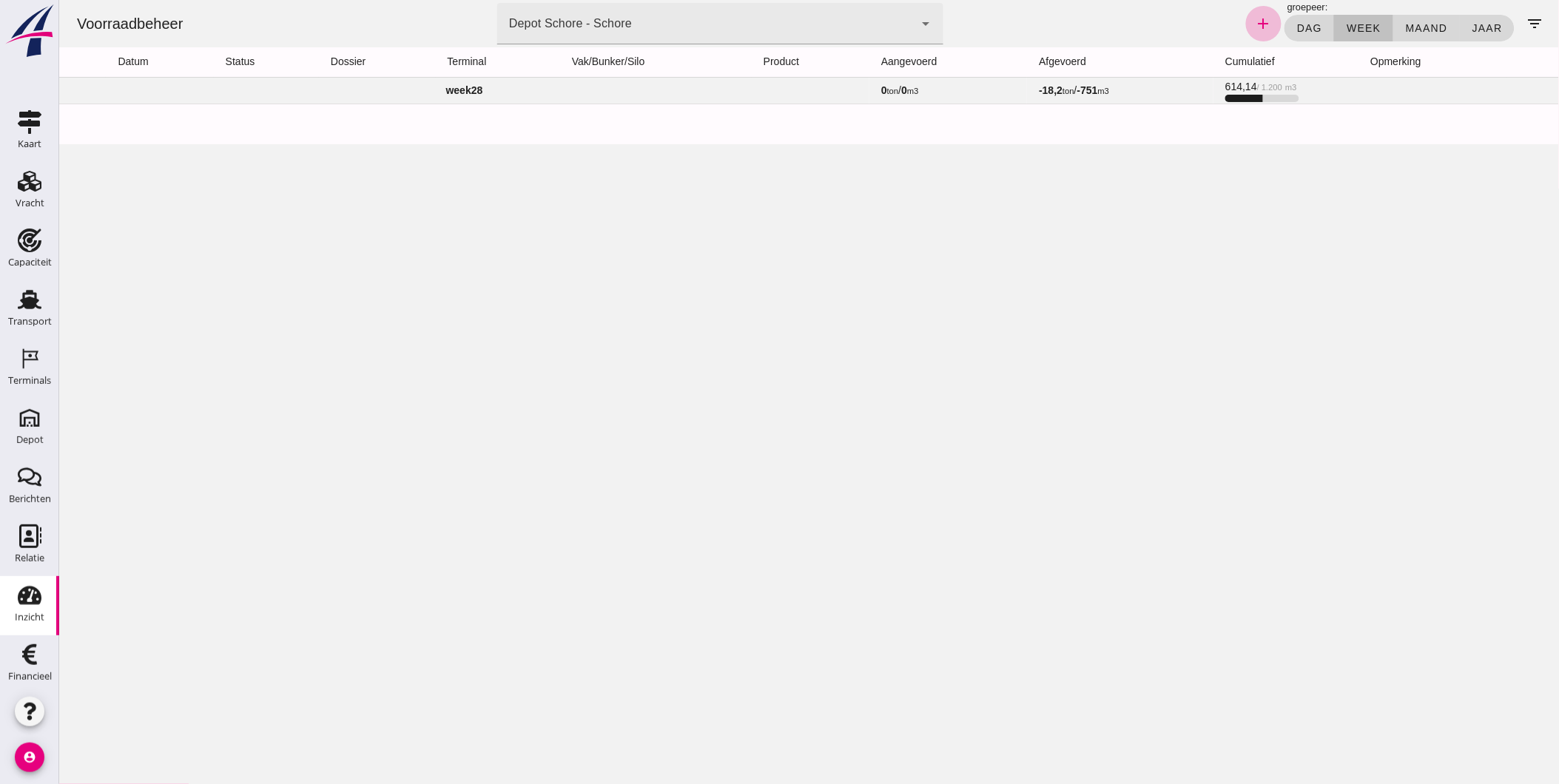
click div "Depot Schore - Schore da4e762a-ddf1-4556-b2ca-bcf6277de398"
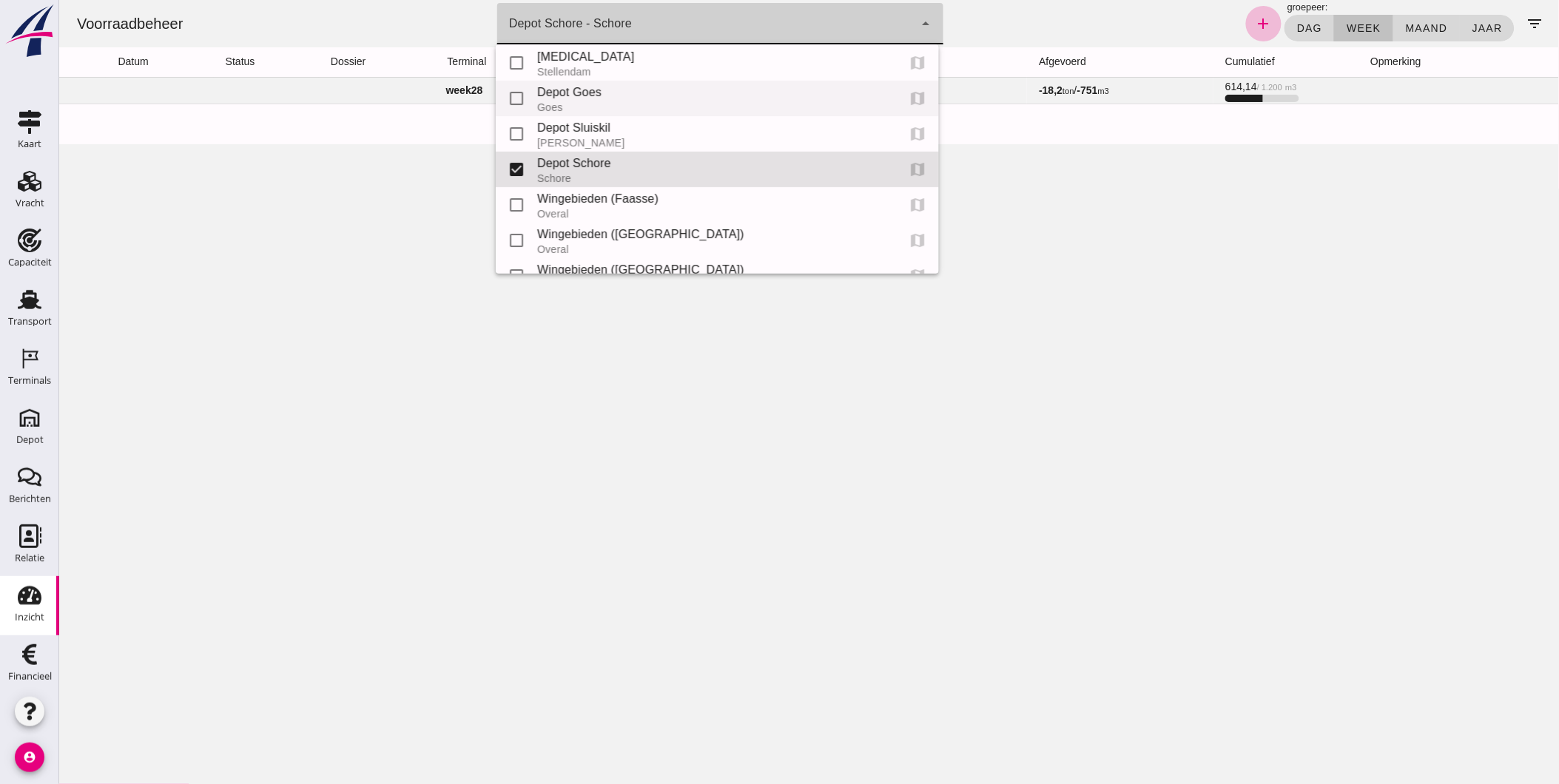
scroll to position [109, 0]
click at [630, 101] on div "Depot Goes" at bounding box center [711, 96] width 349 height 18
type input "8d49d884-38cb-411c-a66c-fafb858bb749"
checkbox input "true"
checkbox input "false"
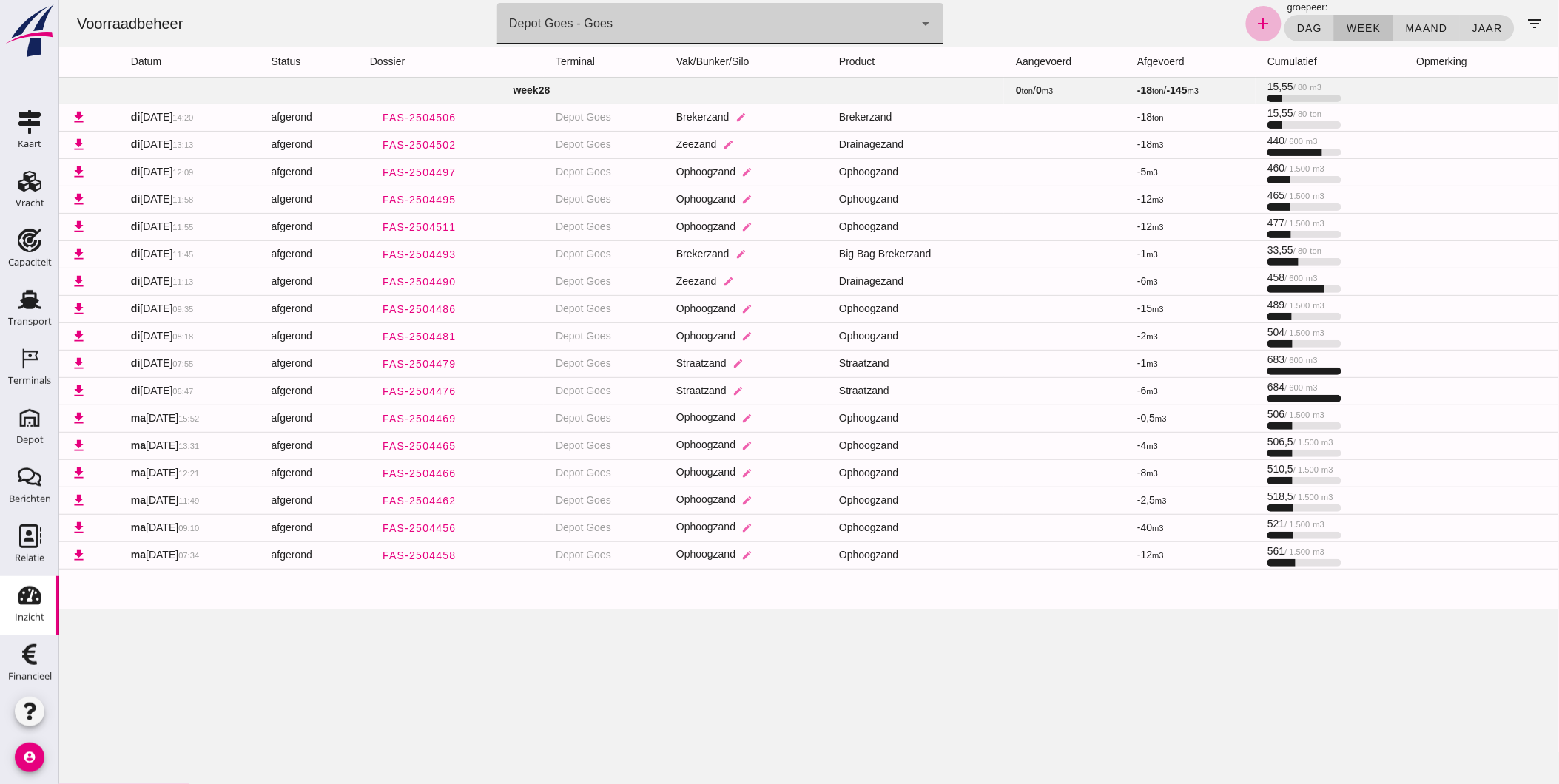
click at [1264, 25] on icon "add" at bounding box center [1263, 24] width 18 height 18
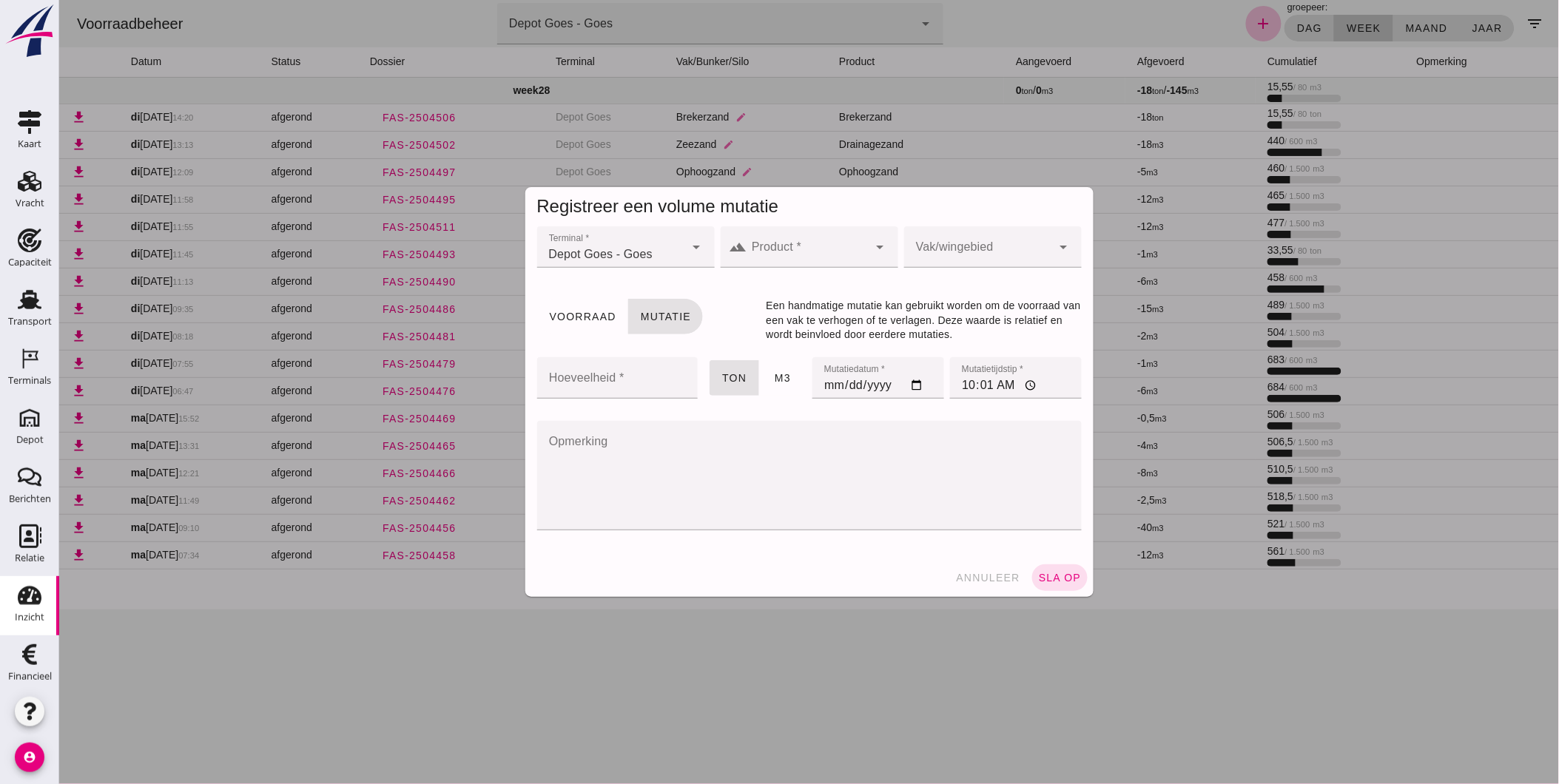
click input "Product *"
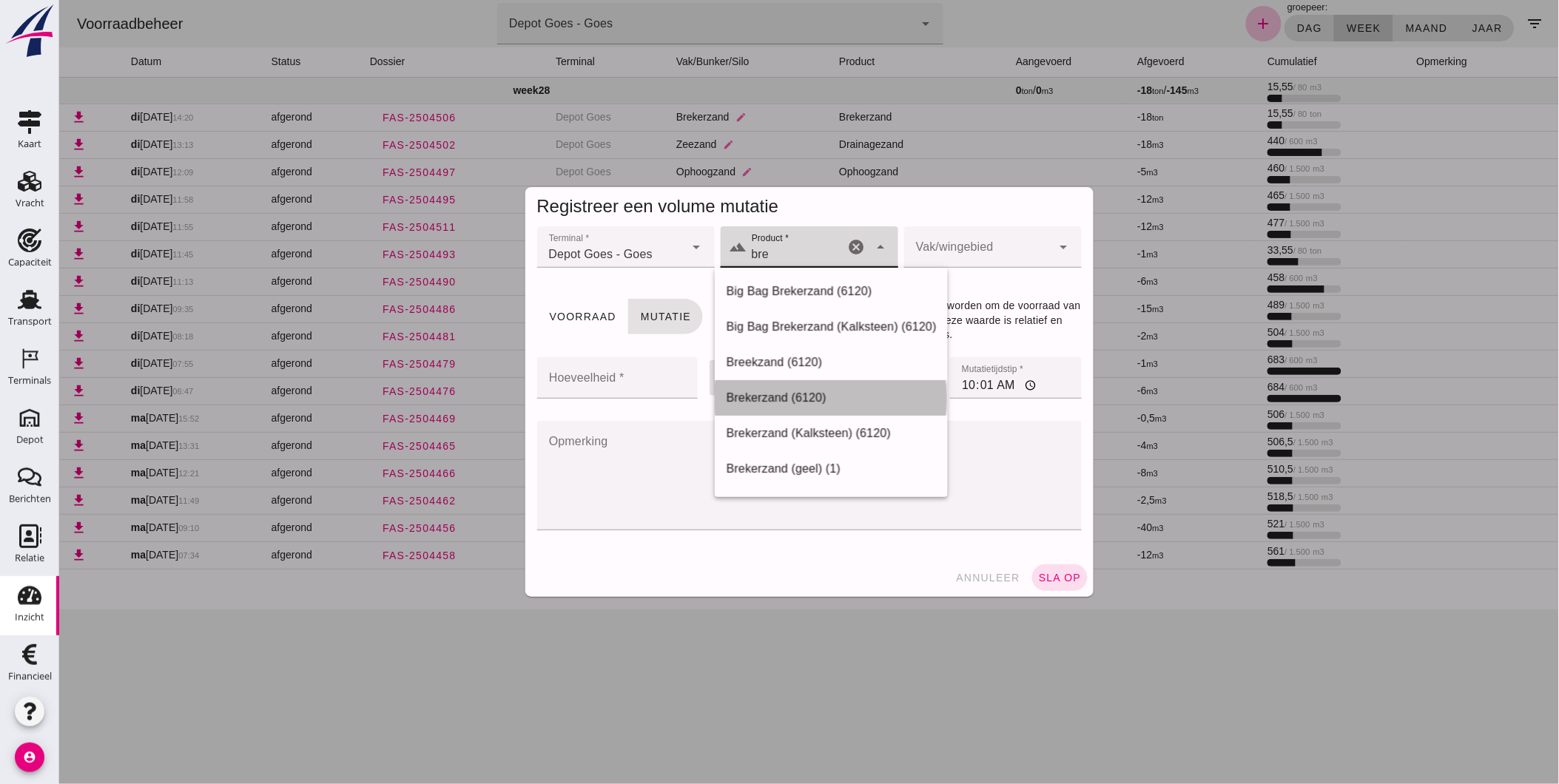
click at [801, 399] on div "Brekerzand (6120)" at bounding box center [830, 397] width 210 height 18
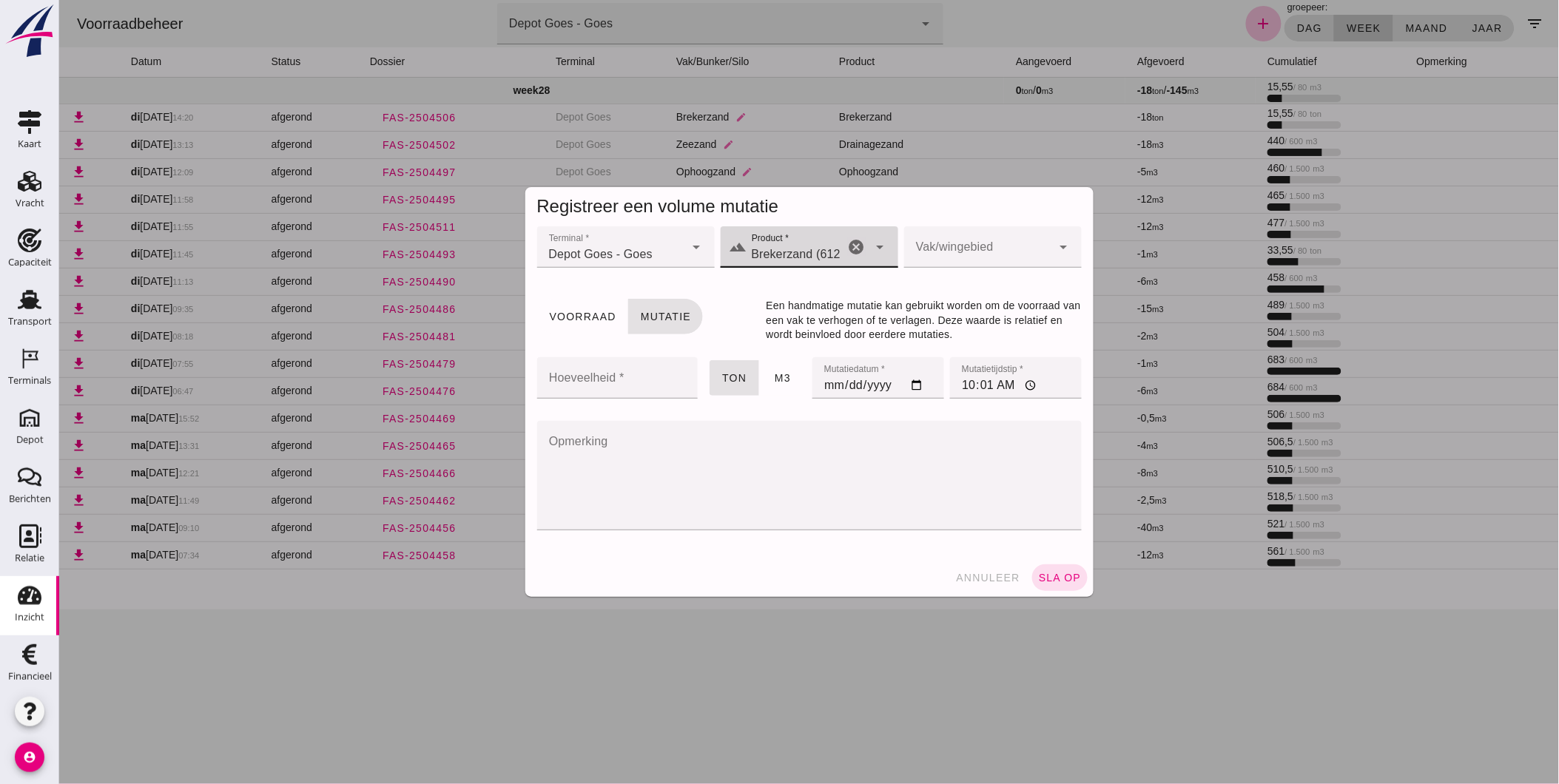
type input "Brekerzand (6120)"
click div
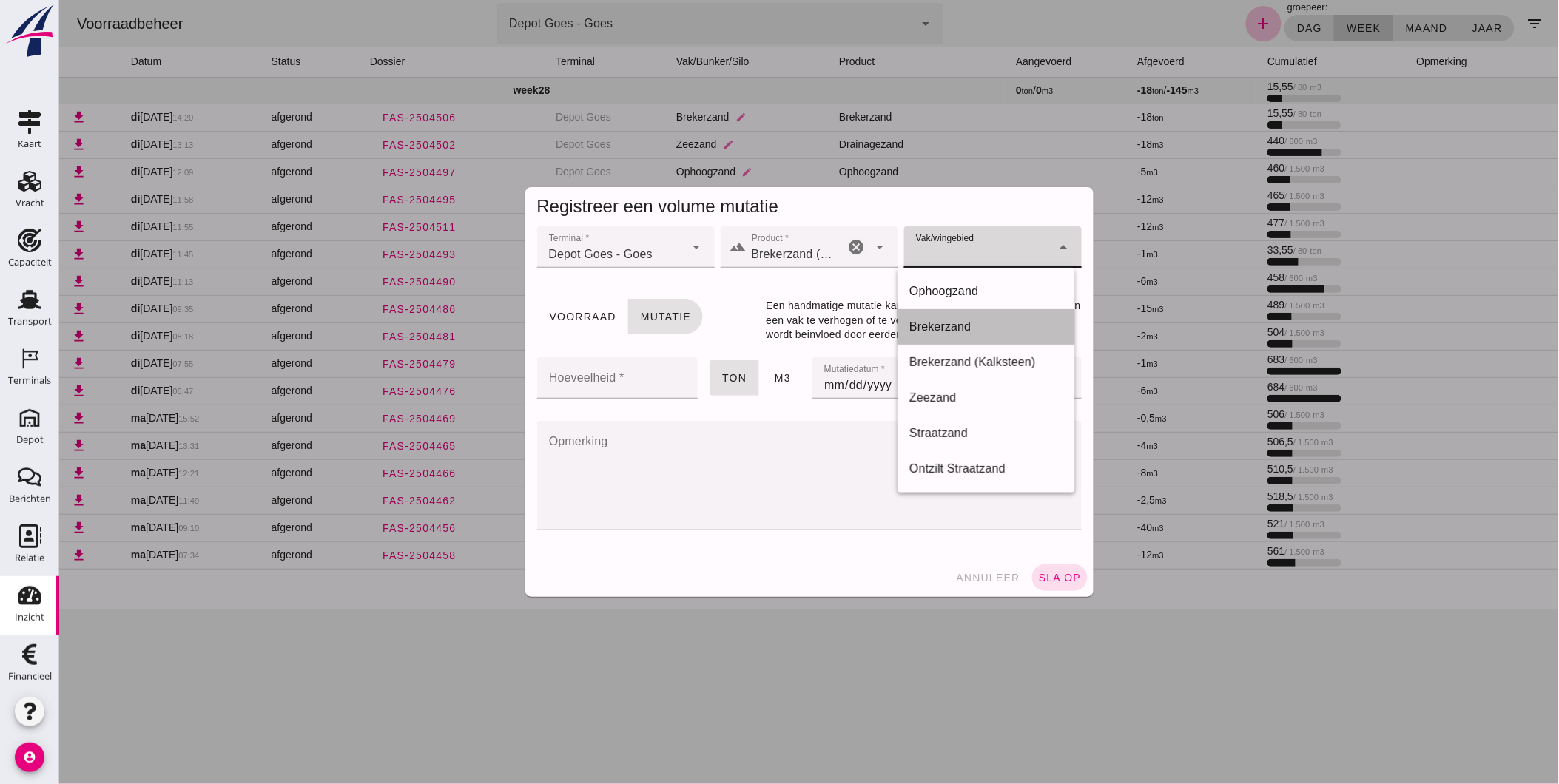
click at [978, 331] on div "Brekerzand" at bounding box center [985, 327] width 154 height 18
type input "300"
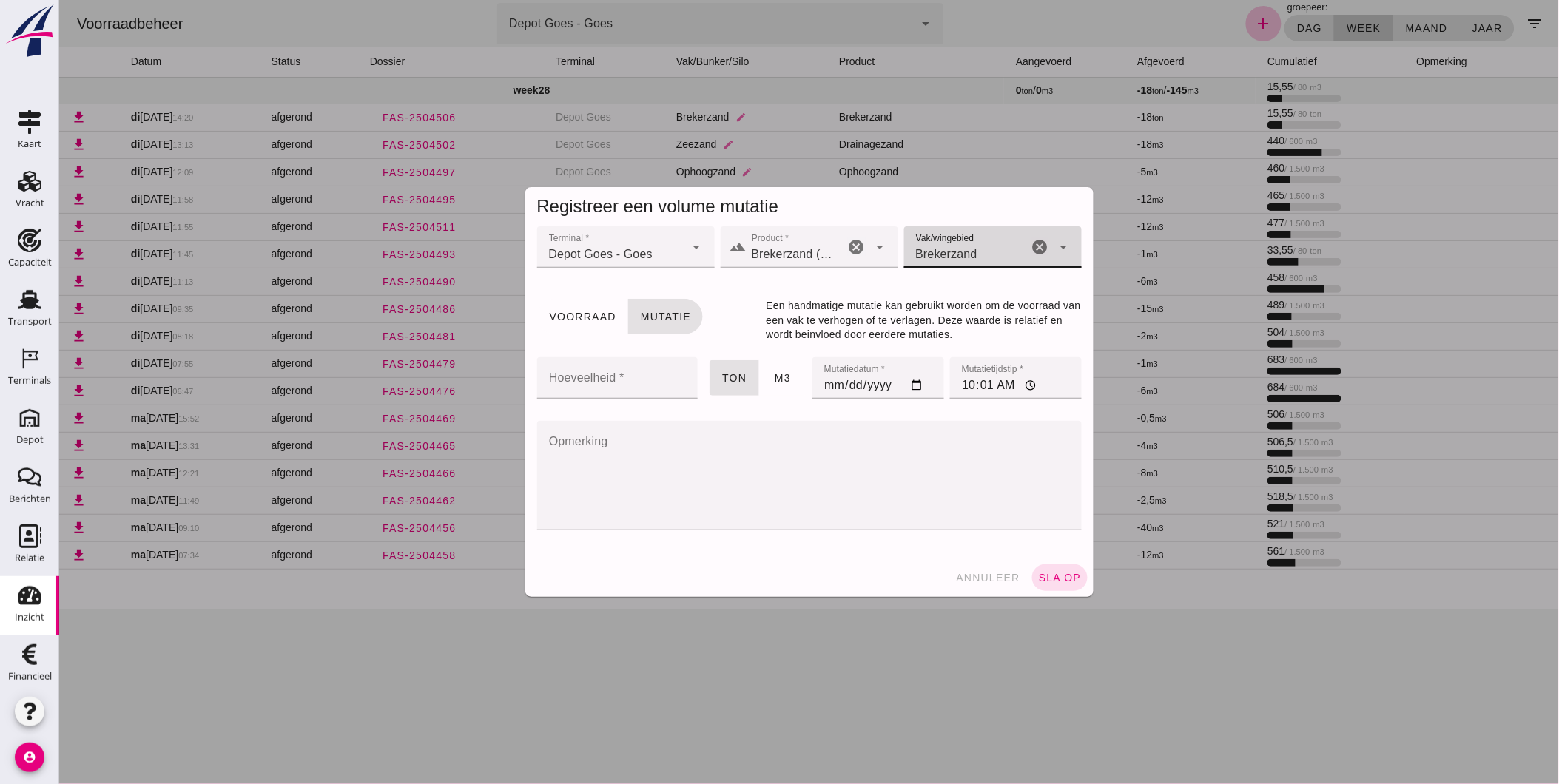
click input "Hoeveelheid *"
type input "36"
click input "[DATE]"
type input "[DATE]"
click input "36"
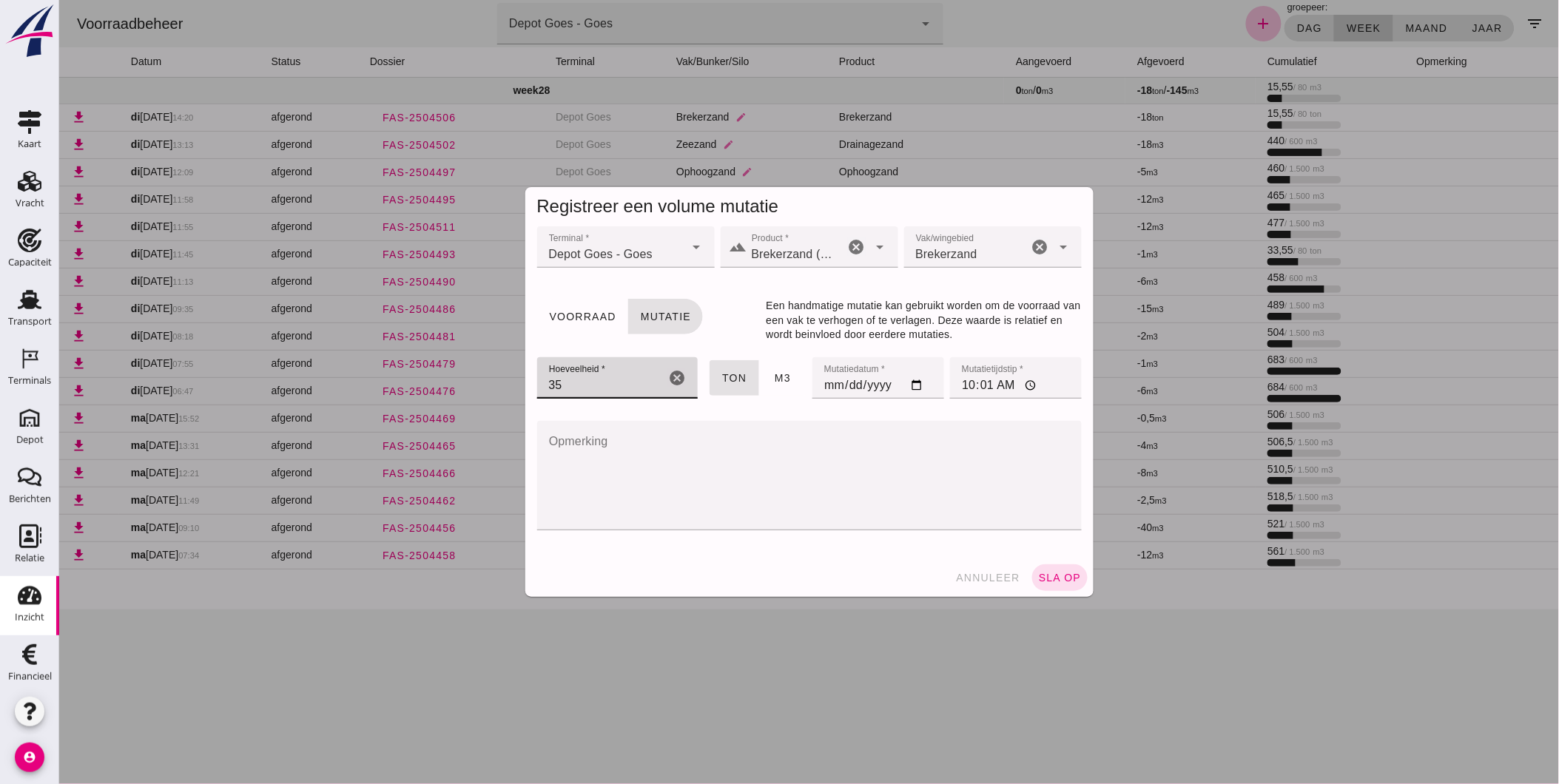
type input "35"
click input "10:01"
type input "15:00"
click textarea "Opmerking"
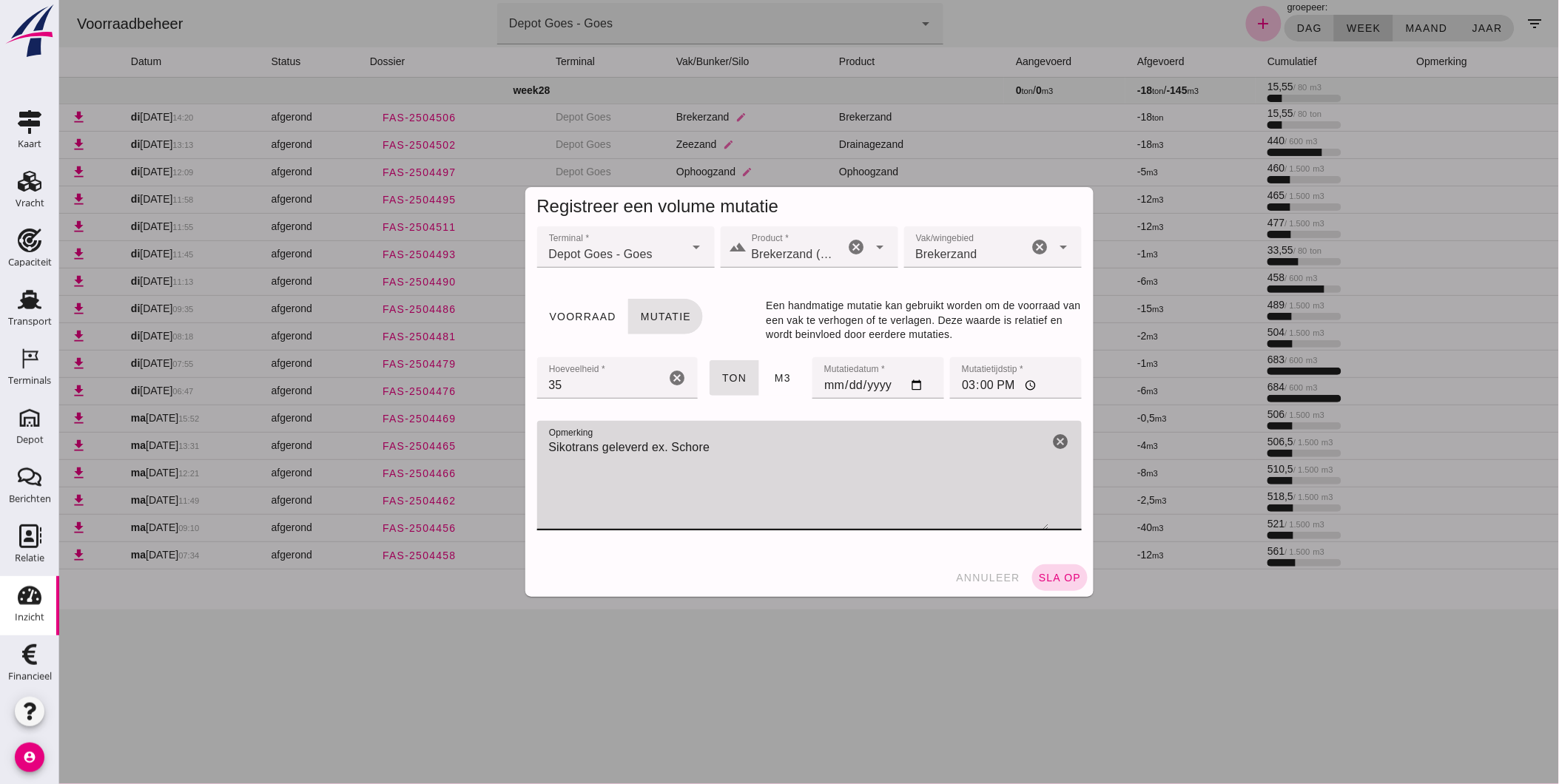
type textarea "Sikotrans geleverd ex. Schore"
click span "sla op"
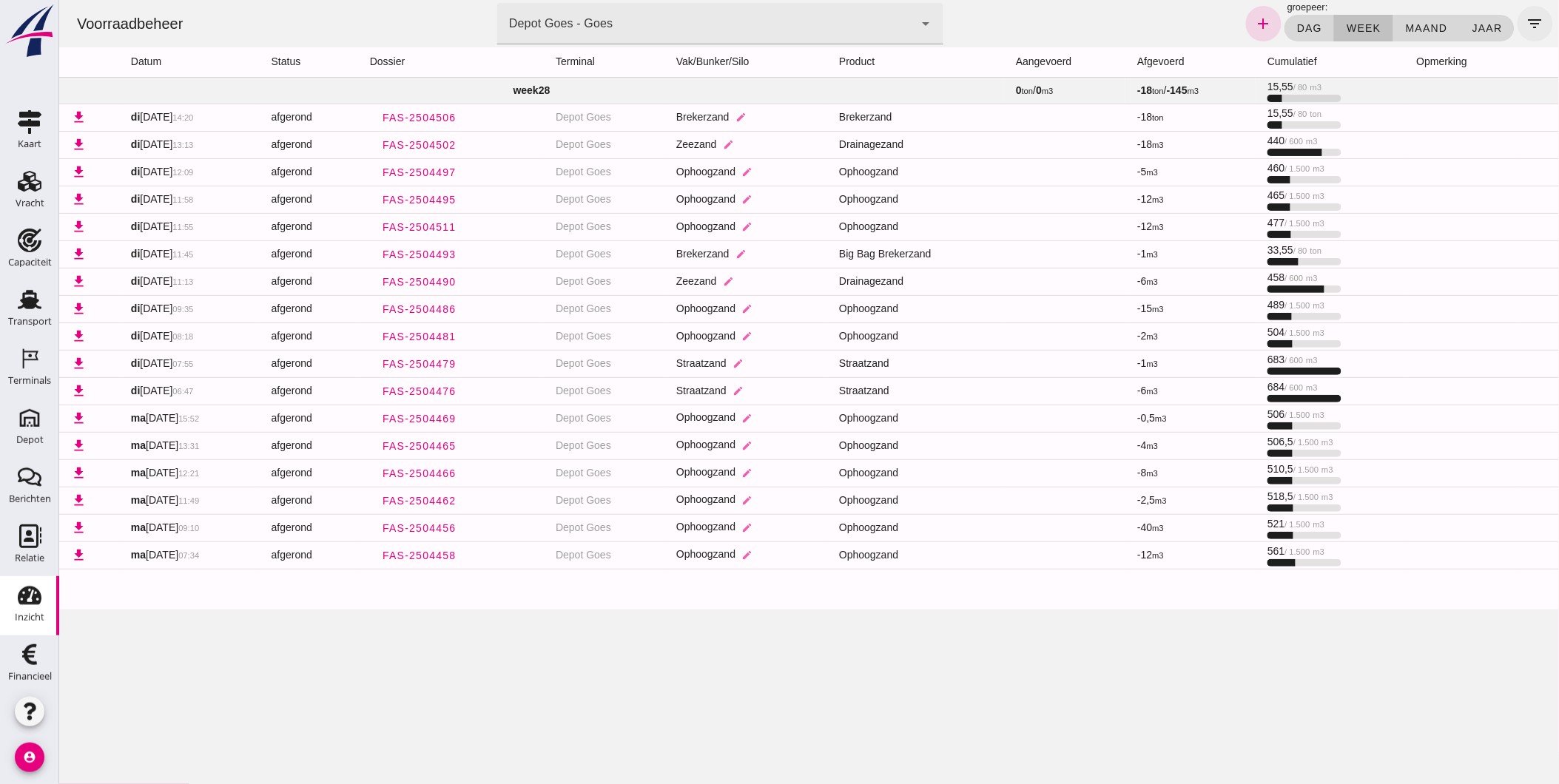
click at [1525, 19] on icon "filter_list" at bounding box center [1534, 24] width 18 height 18
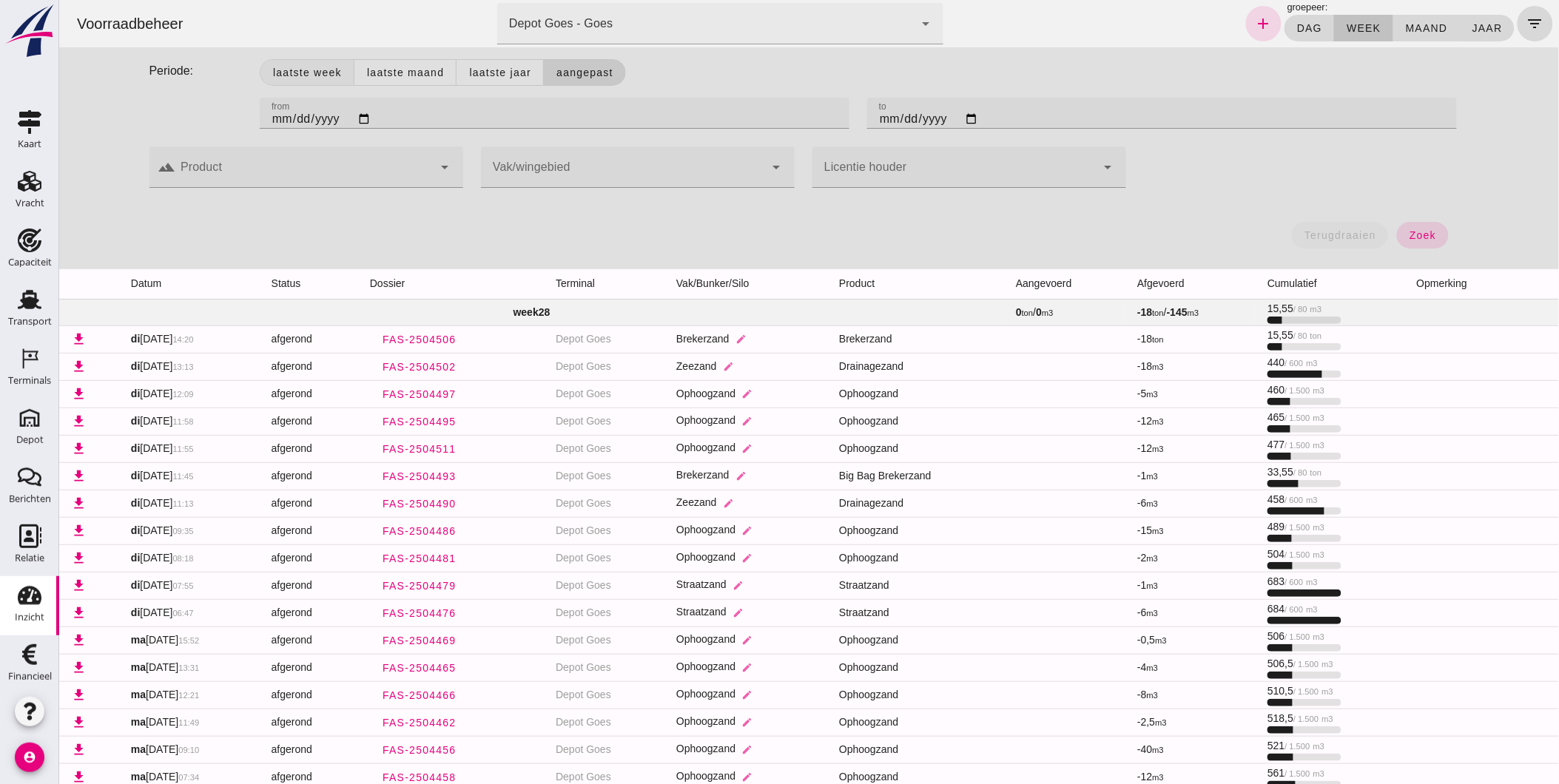
click span "Laatste week"
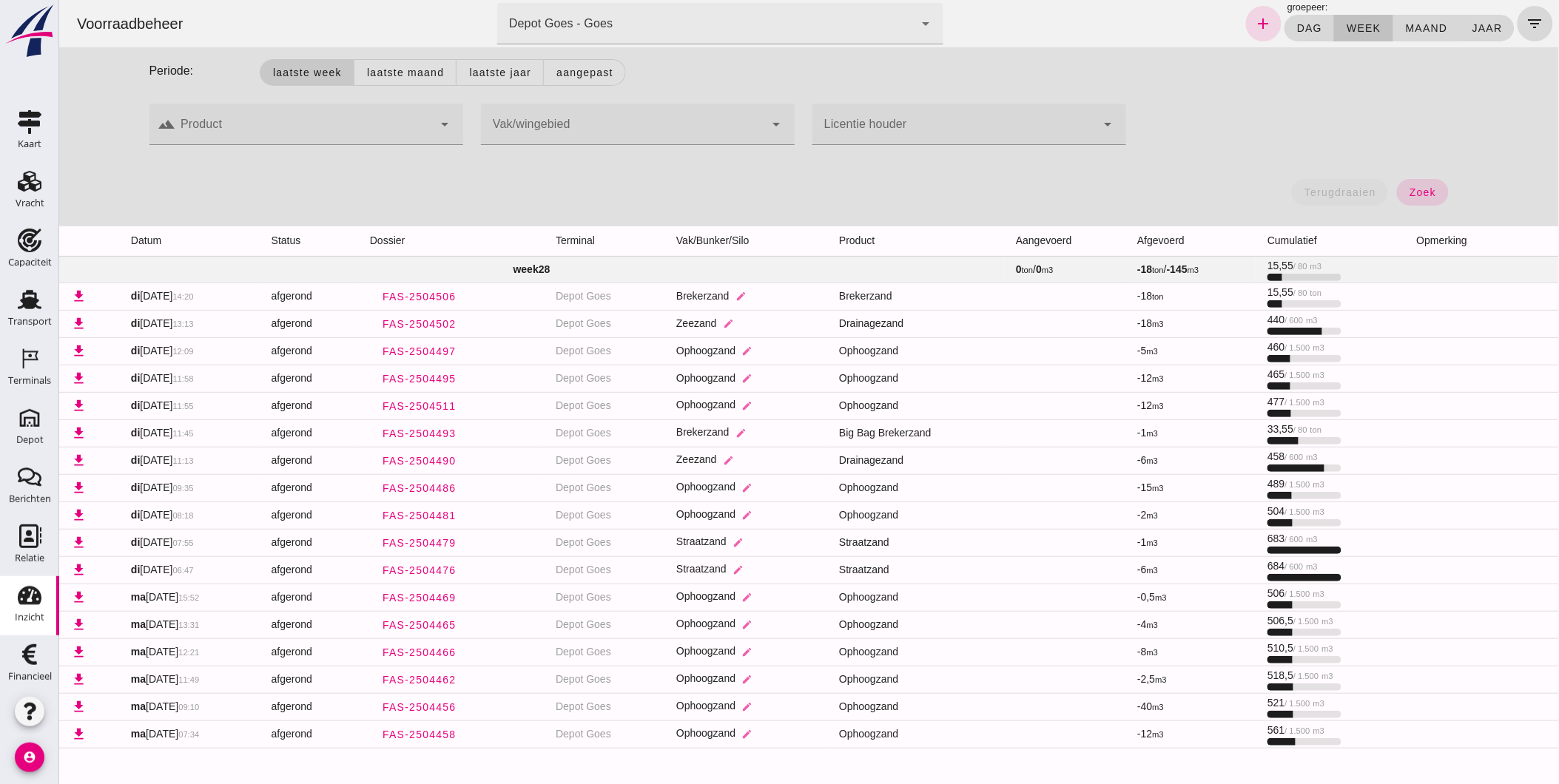
drag, startPoint x: 1424, startPoint y: 182, endPoint x: 1542, endPoint y: 53, distance: 174.8
click at [1424, 185] on button "zoek" at bounding box center [1420, 192] width 51 height 27
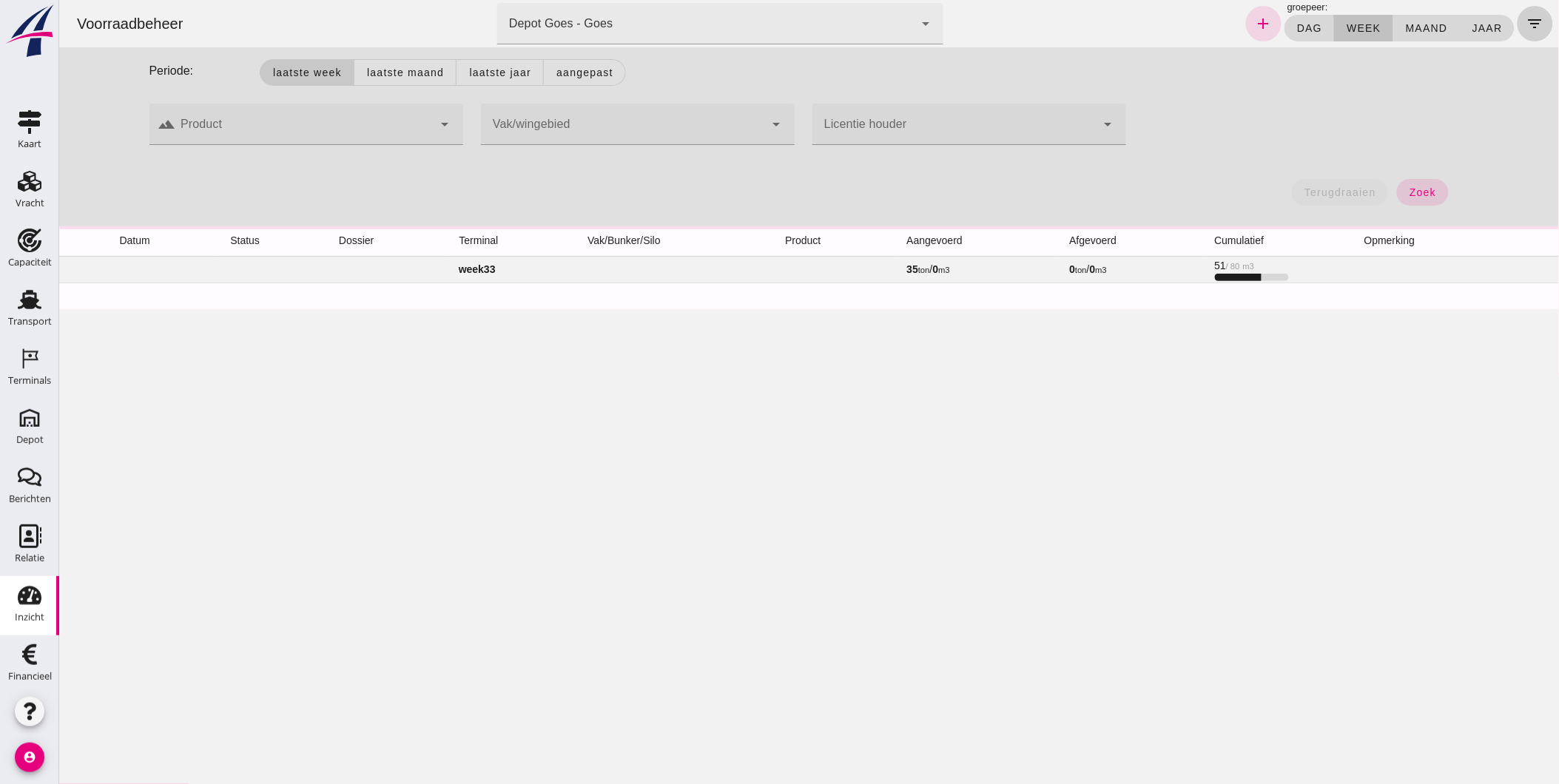
click at [1525, 24] on icon "filter_list" at bounding box center [1534, 24] width 18 height 18
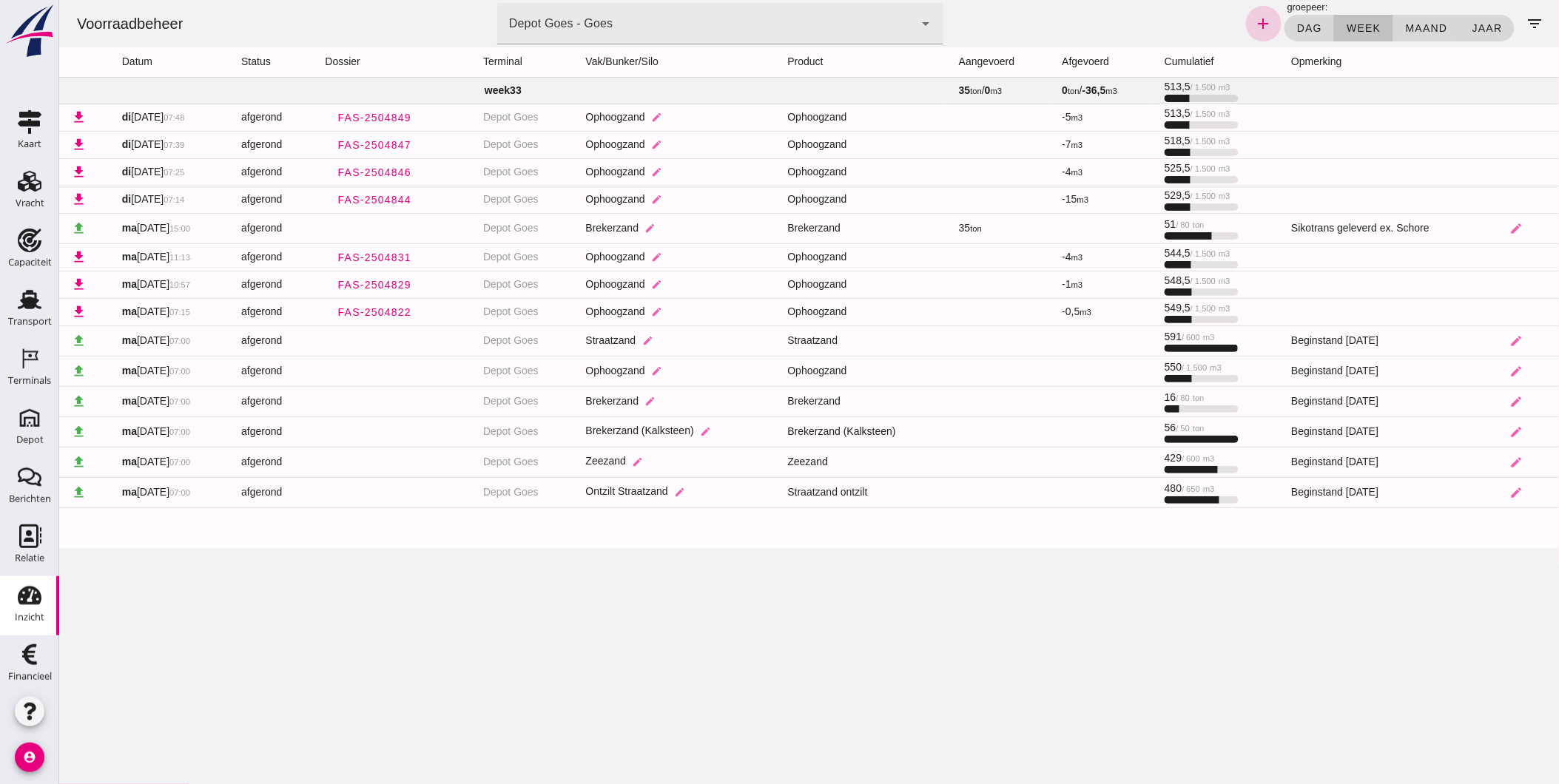
click at [1255, 19] on icon "add" at bounding box center [1263, 24] width 18 height 18
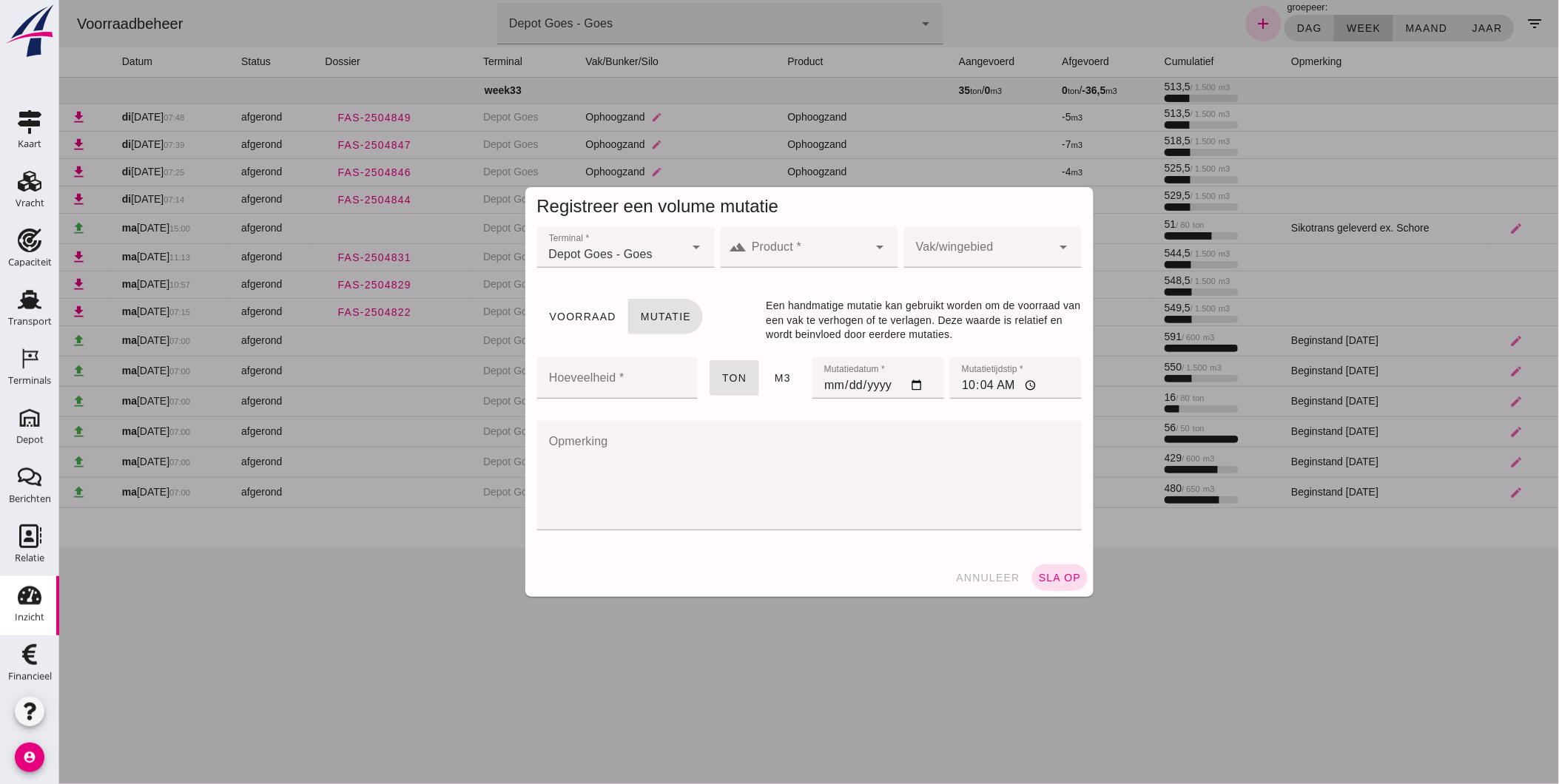
click input "Product *"
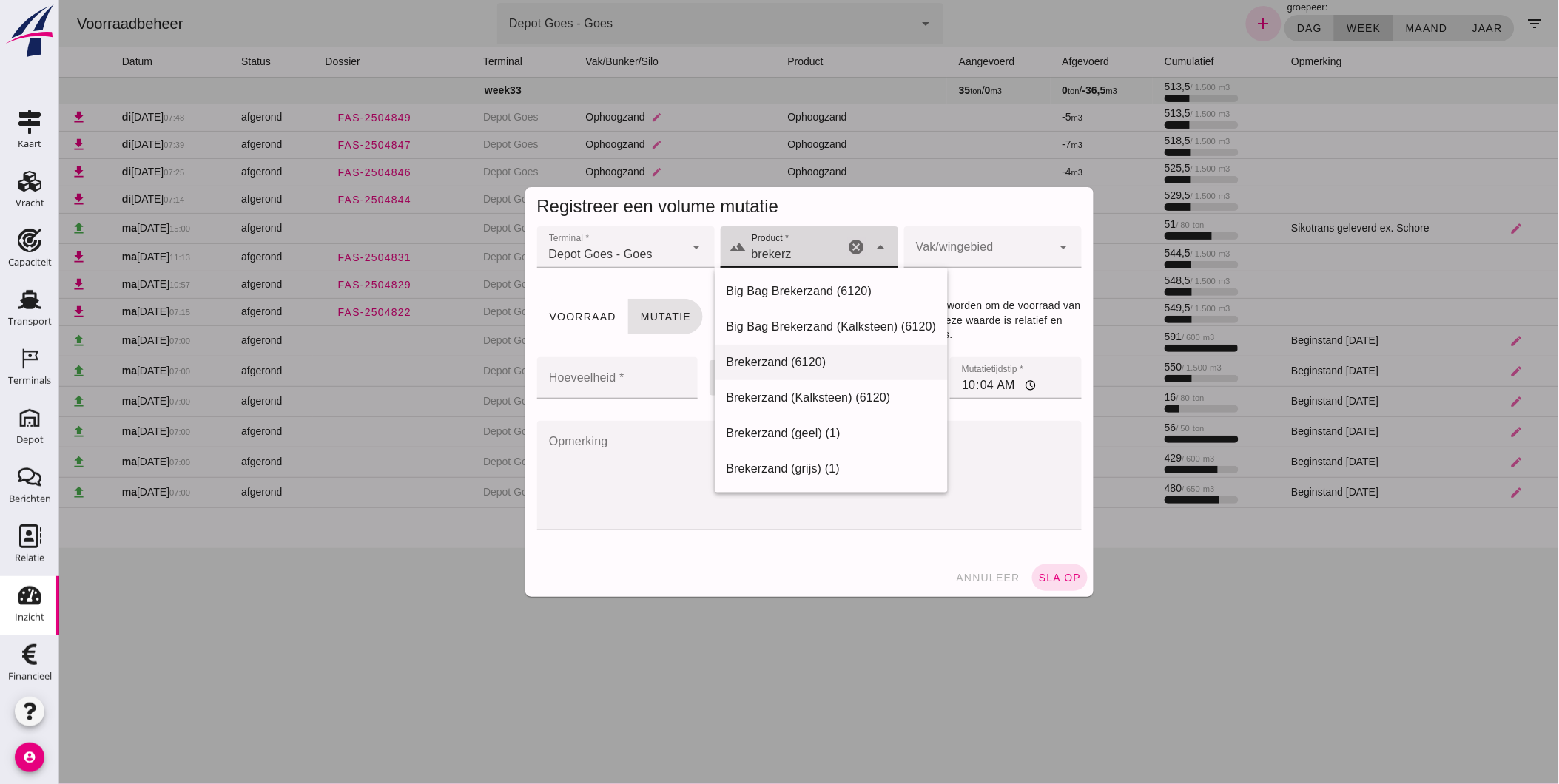
click at [810, 360] on div "Brekerzand (6120)" at bounding box center [830, 363] width 210 height 18
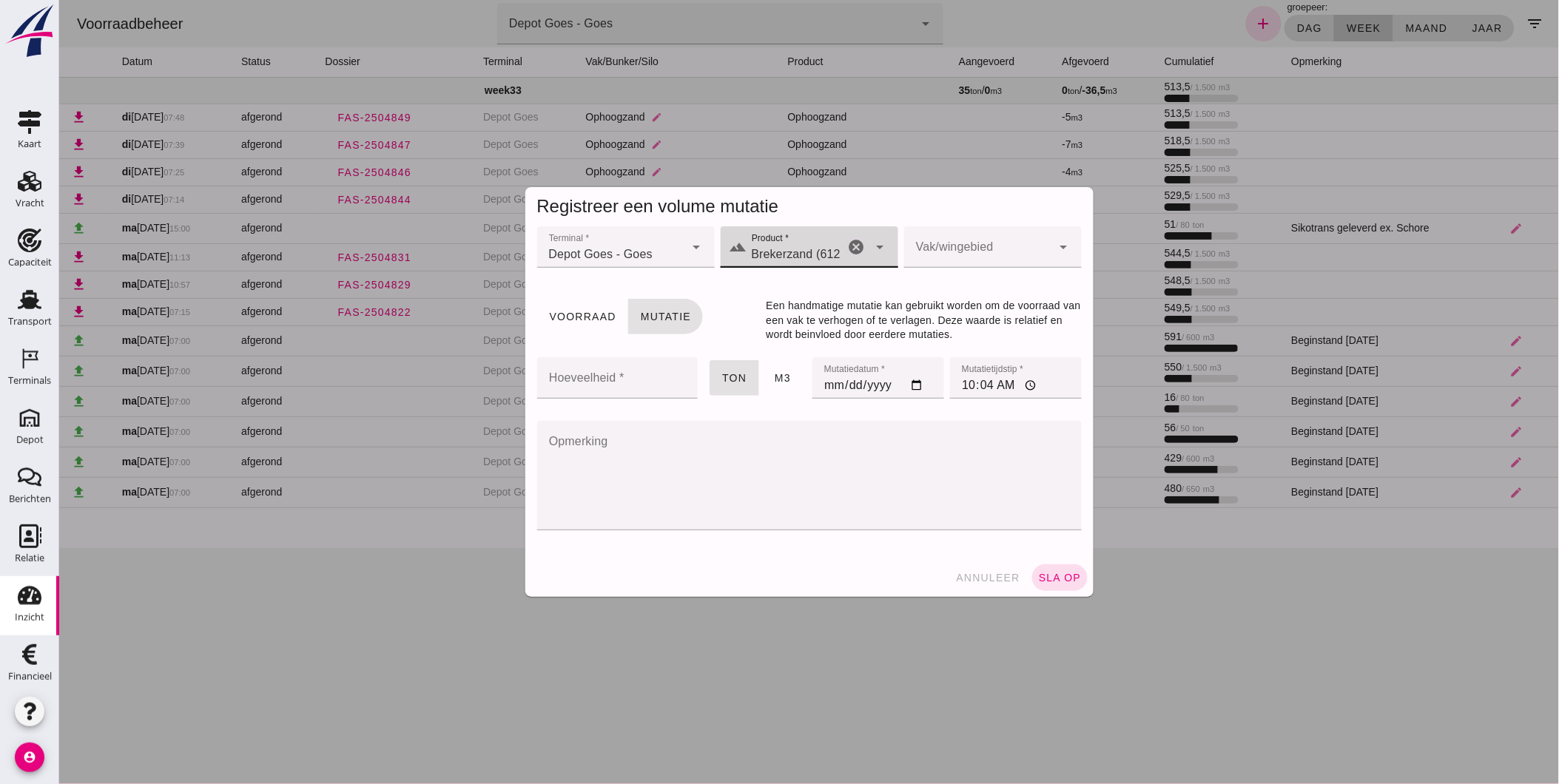
type input "Brekerzand (6120)"
click div
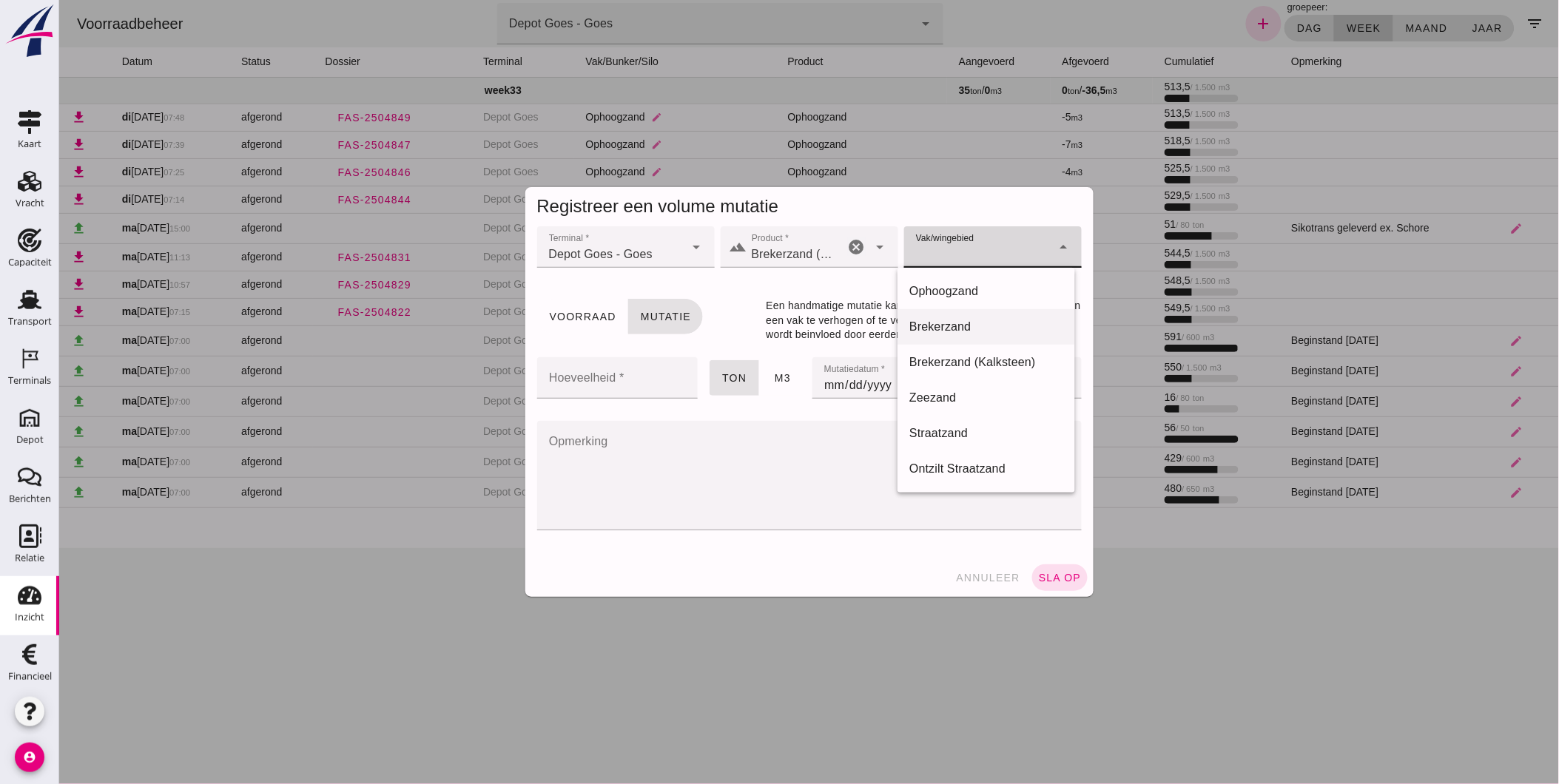
click at [958, 330] on div "Brekerzand" at bounding box center [985, 327] width 154 height 18
type input "300"
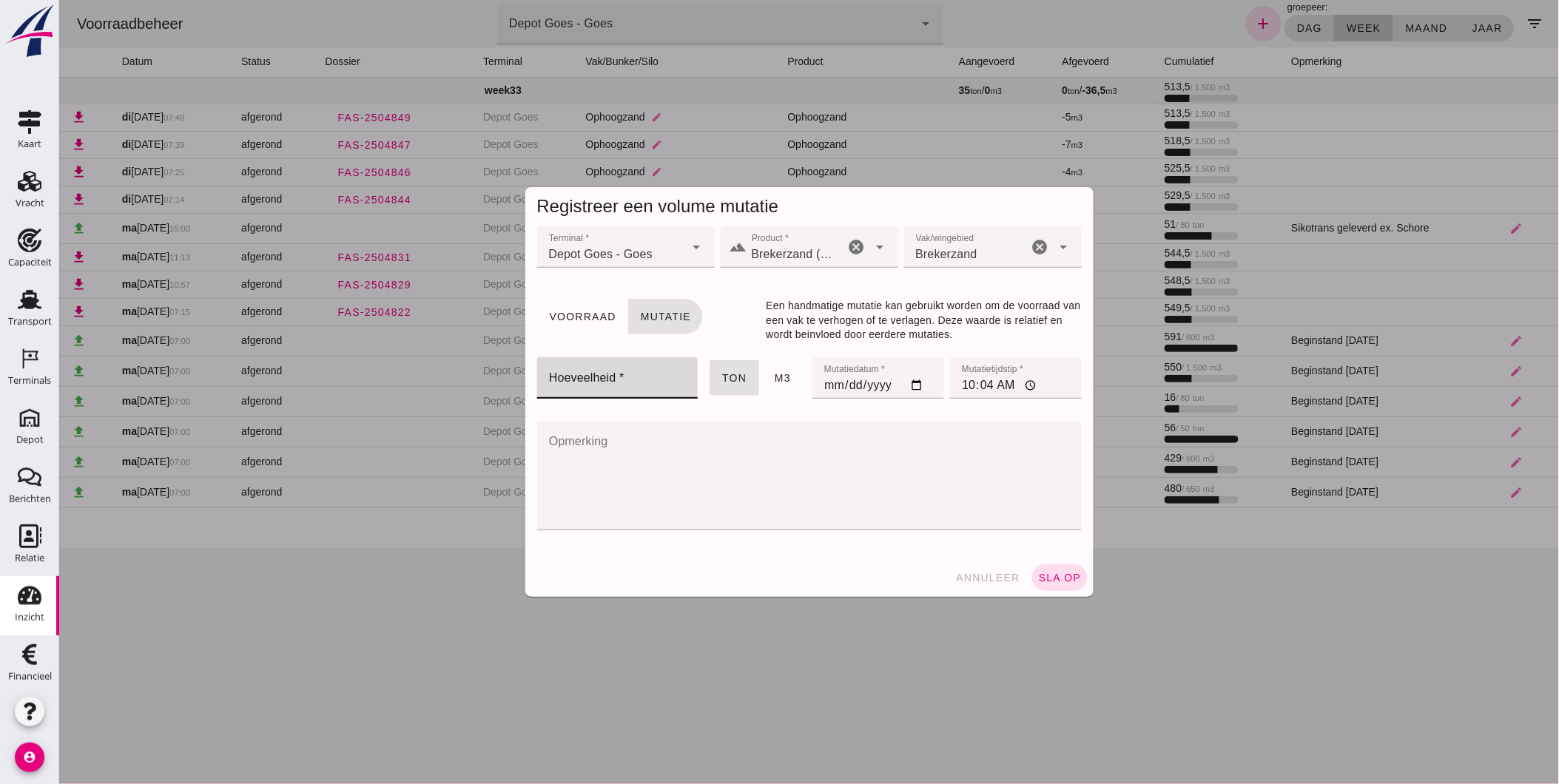
click input "Hoeveelheid *"
type input "35"
click button "ton"
click input "[DATE]"
type input "[DATE]"
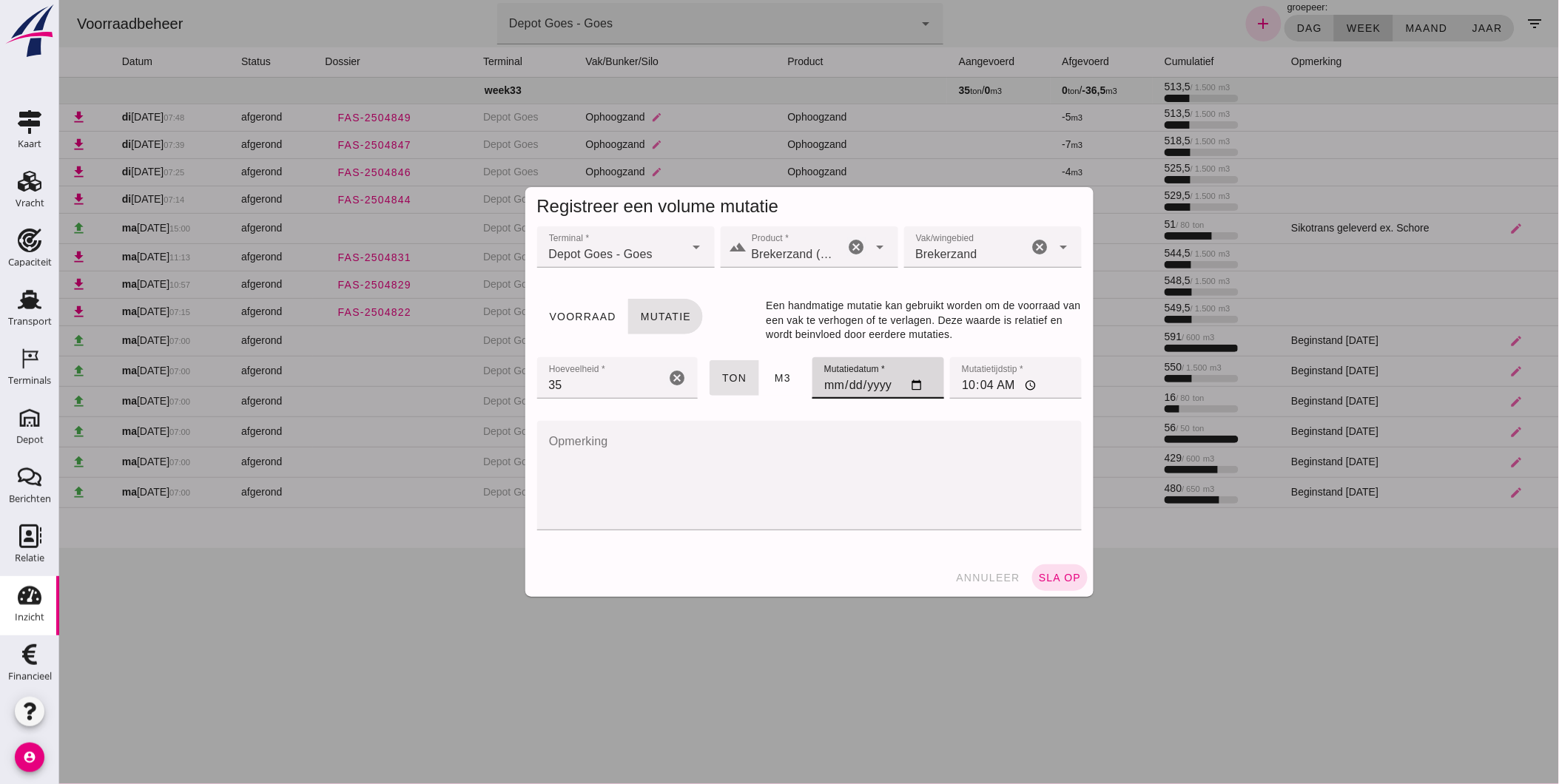
click input "10:04"
type input "16:00"
click textarea "Opmerking"
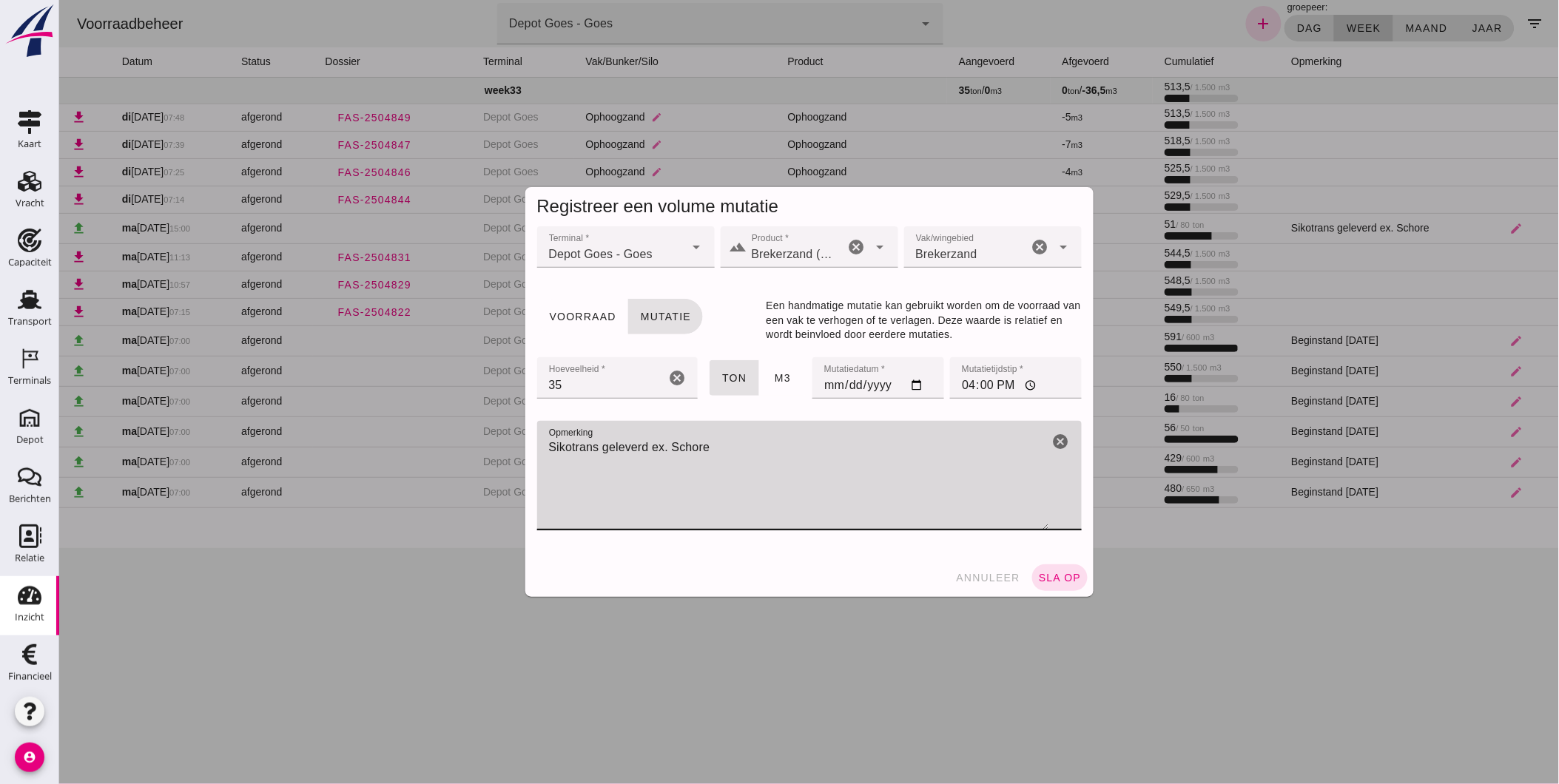
type textarea "Sikotrans geleverd ex. Schore"
click span "sla op"
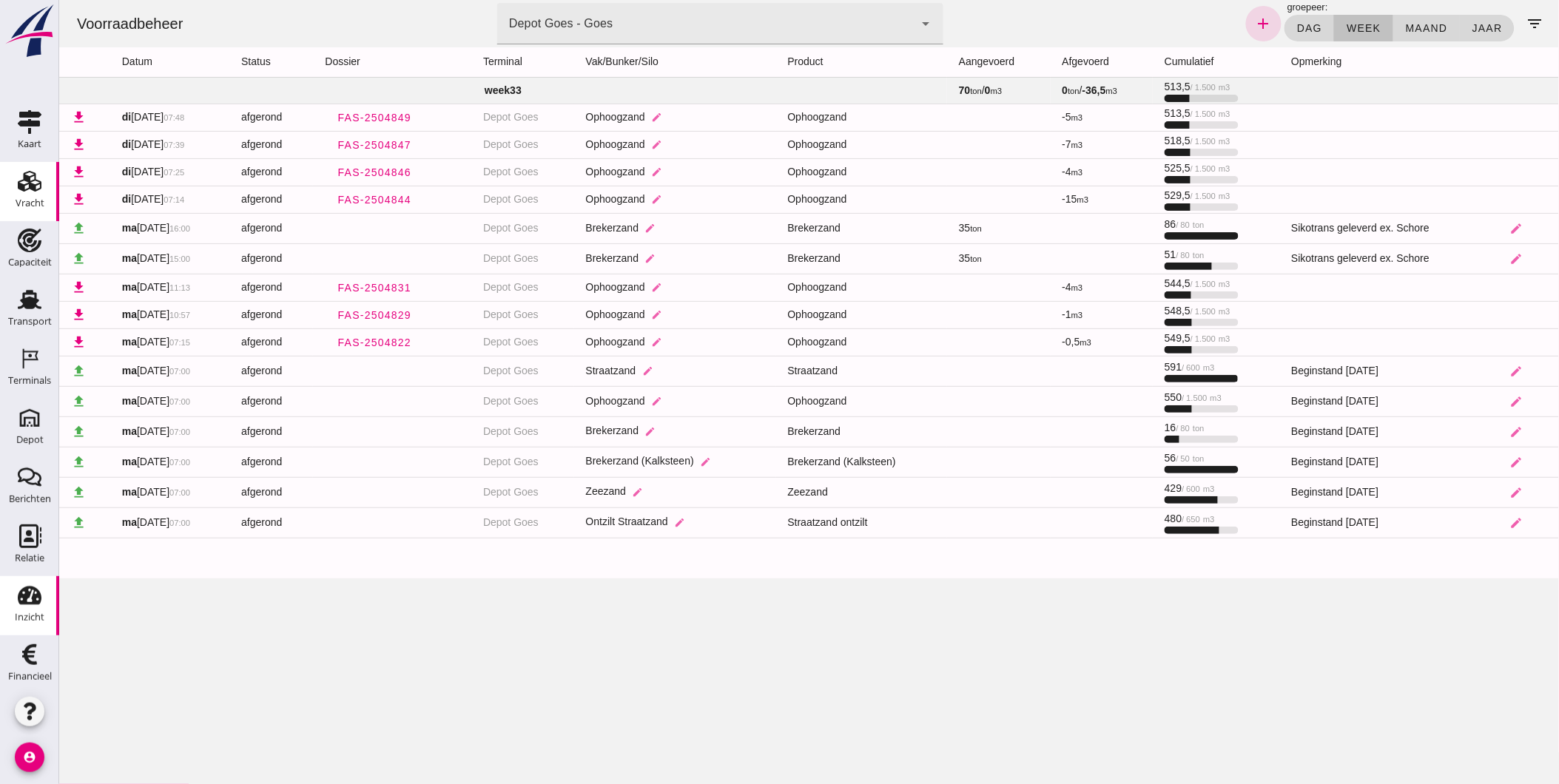
click at [27, 189] on use at bounding box center [30, 180] width 24 height 21
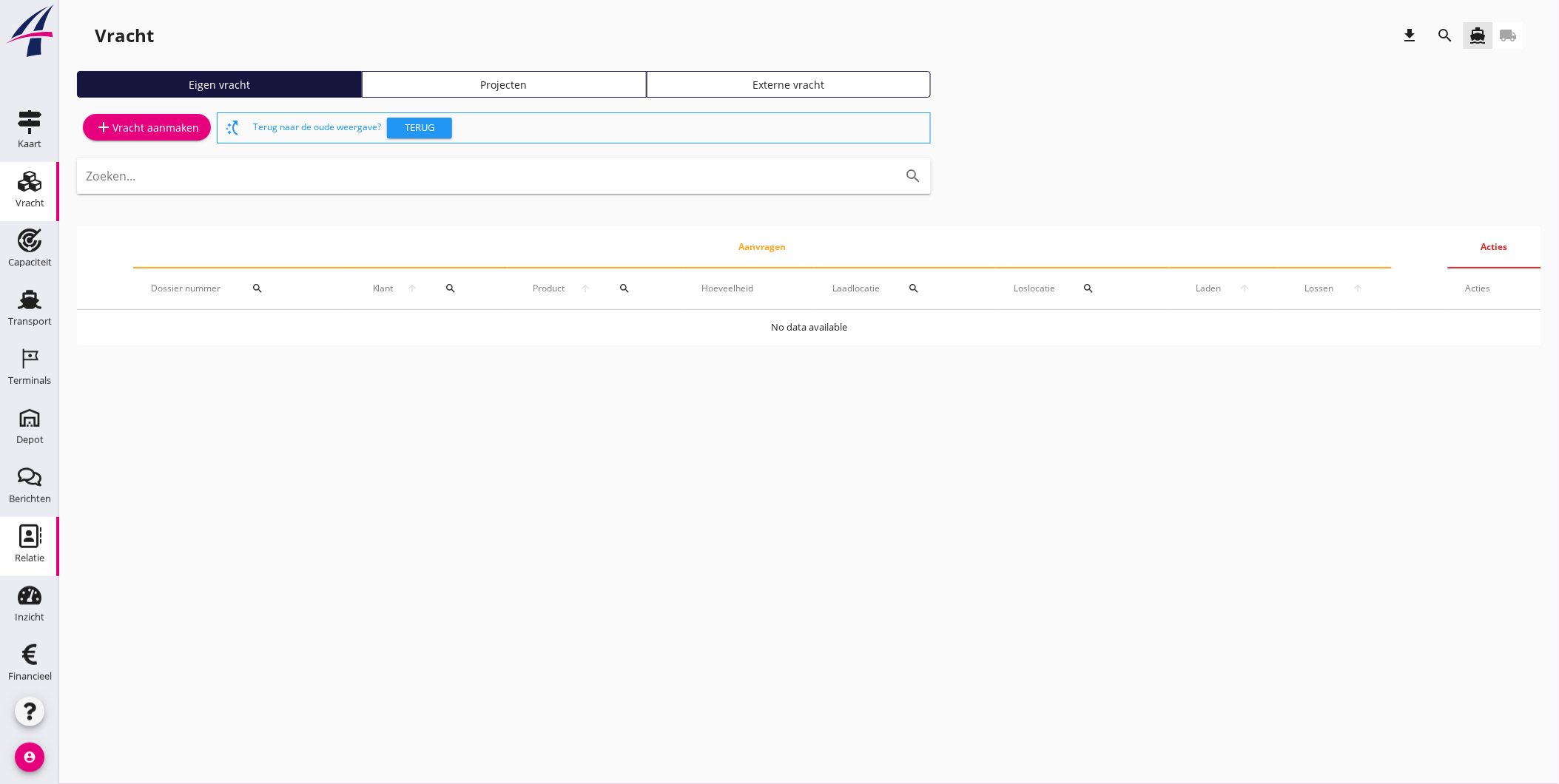
click at [37, 538] on div "Relatie" at bounding box center [30, 536] width 36 height 24
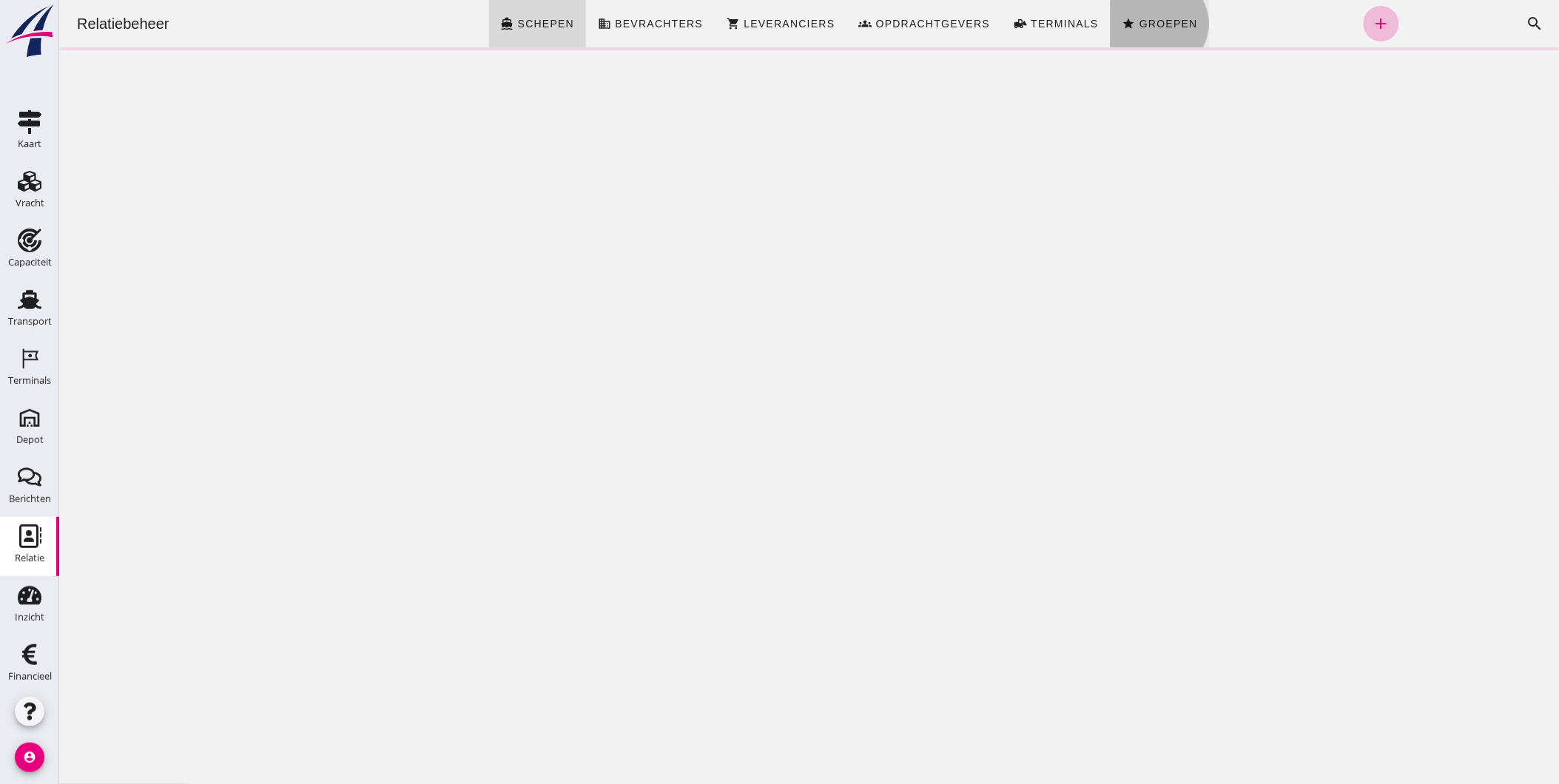
click span "Groepen"
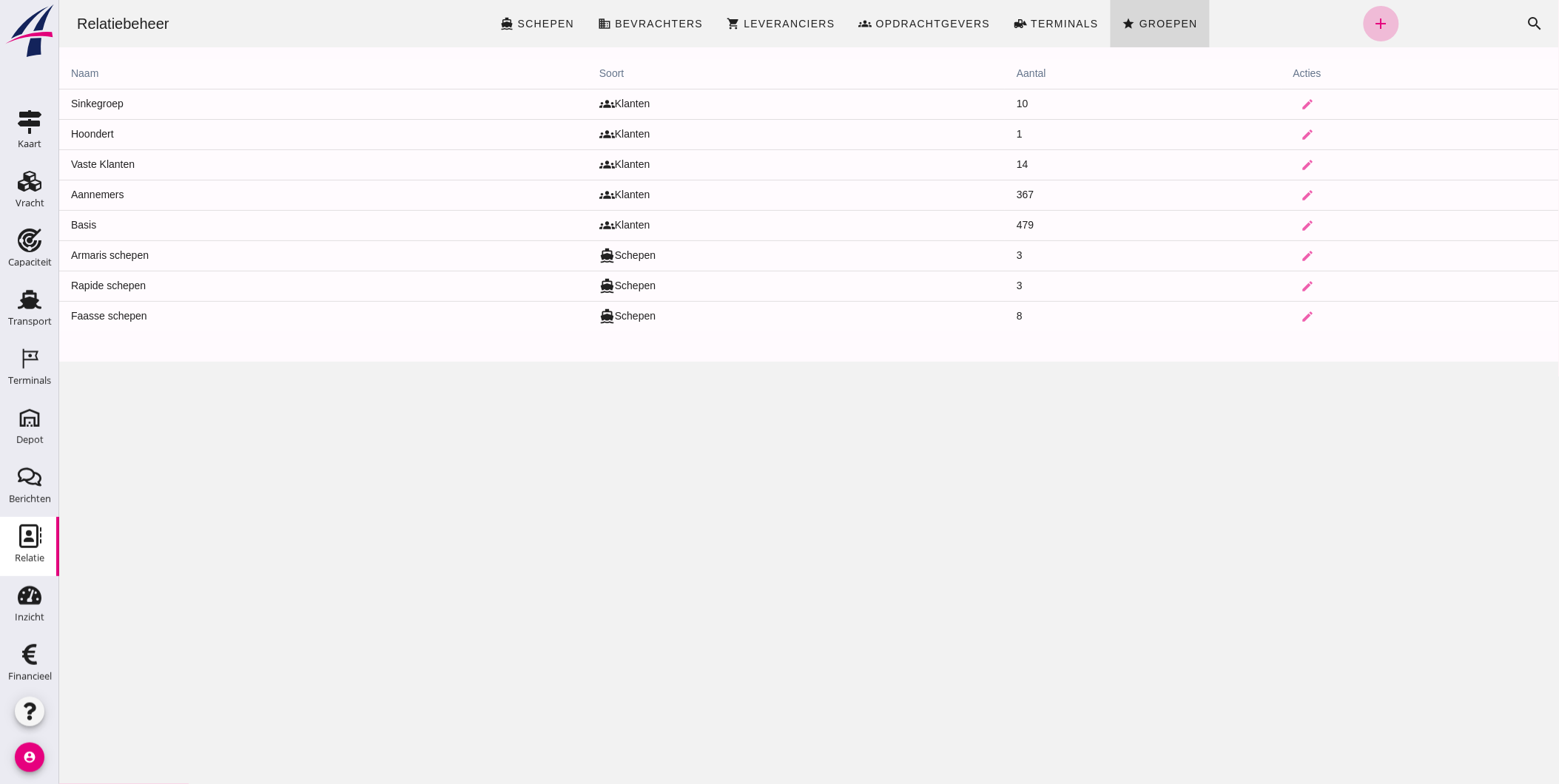
click at [789, 632] on div "Relatiebeheer directions_boat Schepen business Bevrachters shopping_cart Levera…" at bounding box center [808, 392] width 1499 height 784
click at [32, 552] on div "Relatie" at bounding box center [30, 558] width 30 height 21
click at [23, 707] on icon "button" at bounding box center [30, 711] width 18 height 18
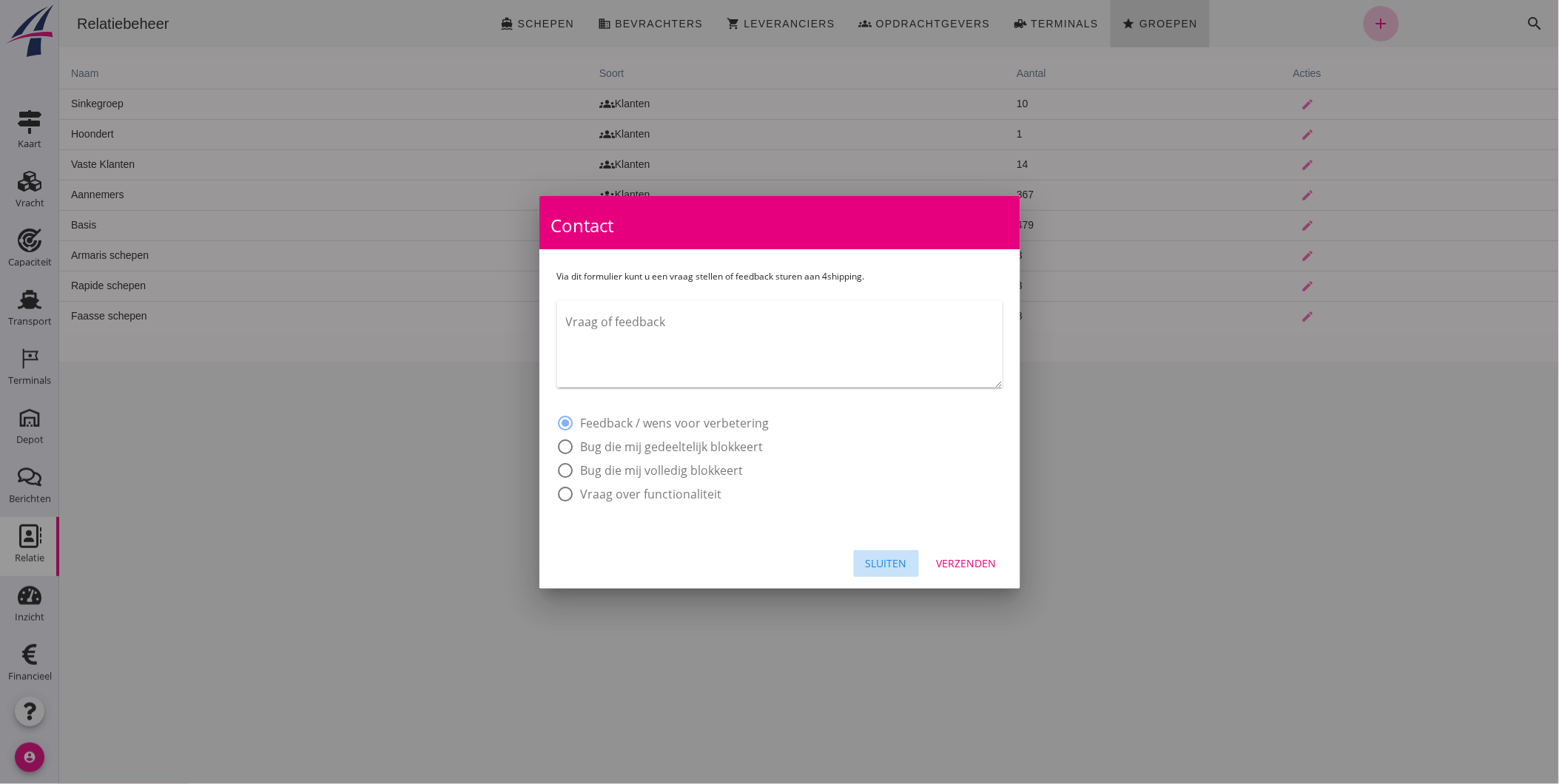
drag, startPoint x: 905, startPoint y: 566, endPoint x: 824, endPoint y: 566, distance: 81.0
click at [905, 566] on div "Sluiten" at bounding box center [886, 563] width 42 height 16
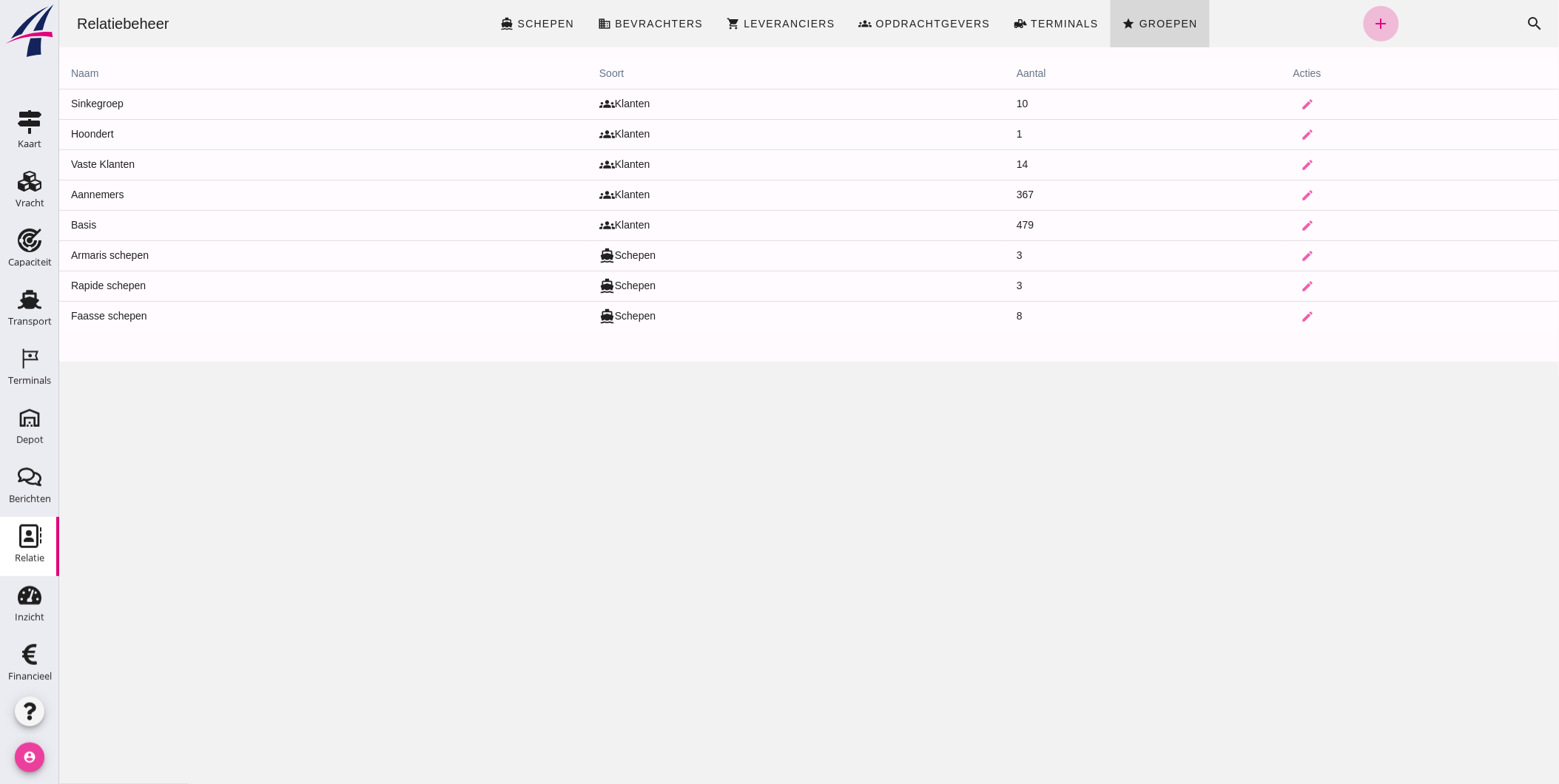
click at [35, 755] on icon "account_circle" at bounding box center [30, 757] width 30 height 30
click at [149, 683] on div "Mijn bedrijf" at bounding box center [133, 680] width 107 height 18
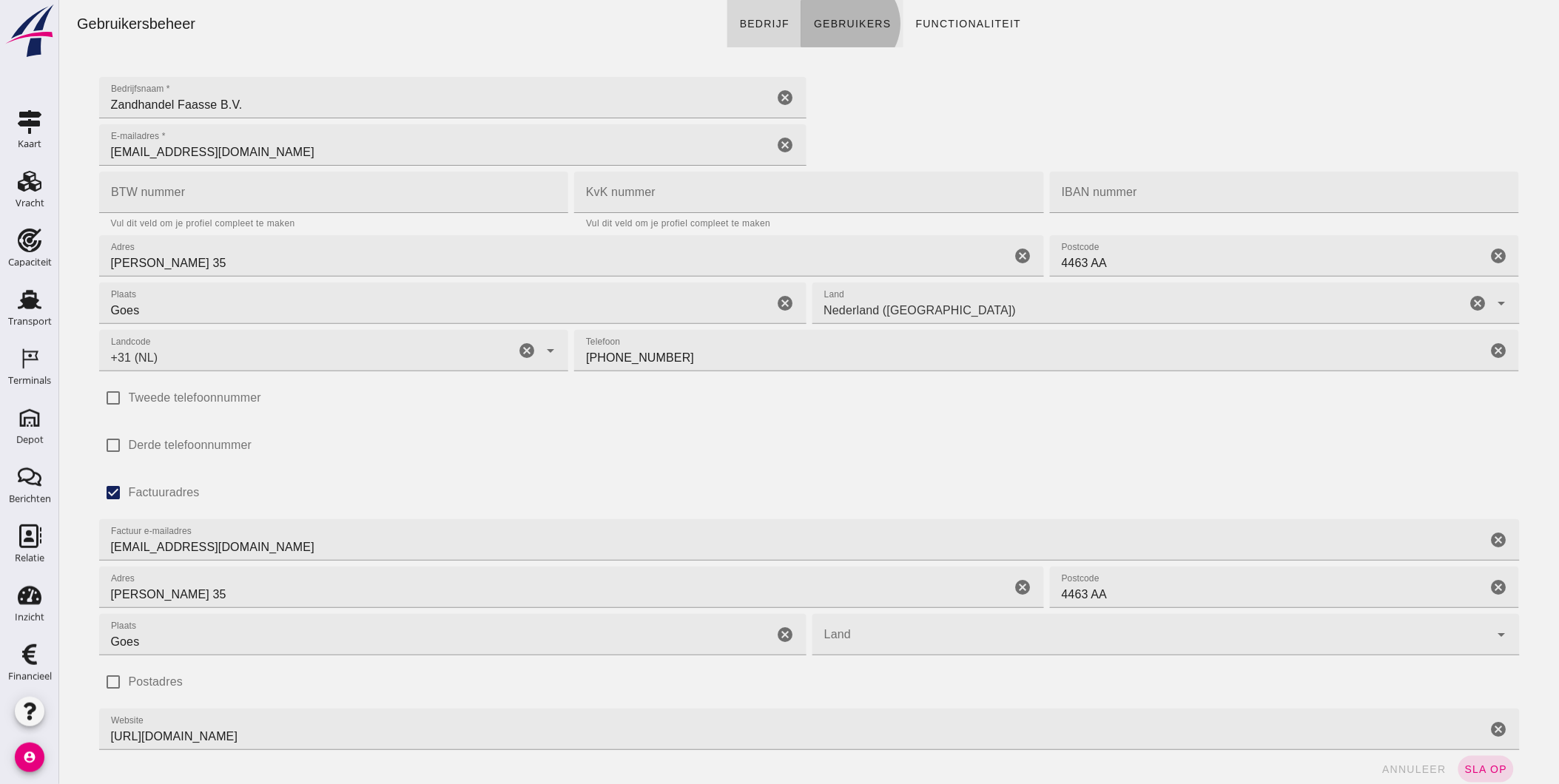
click span "Gebruikers"
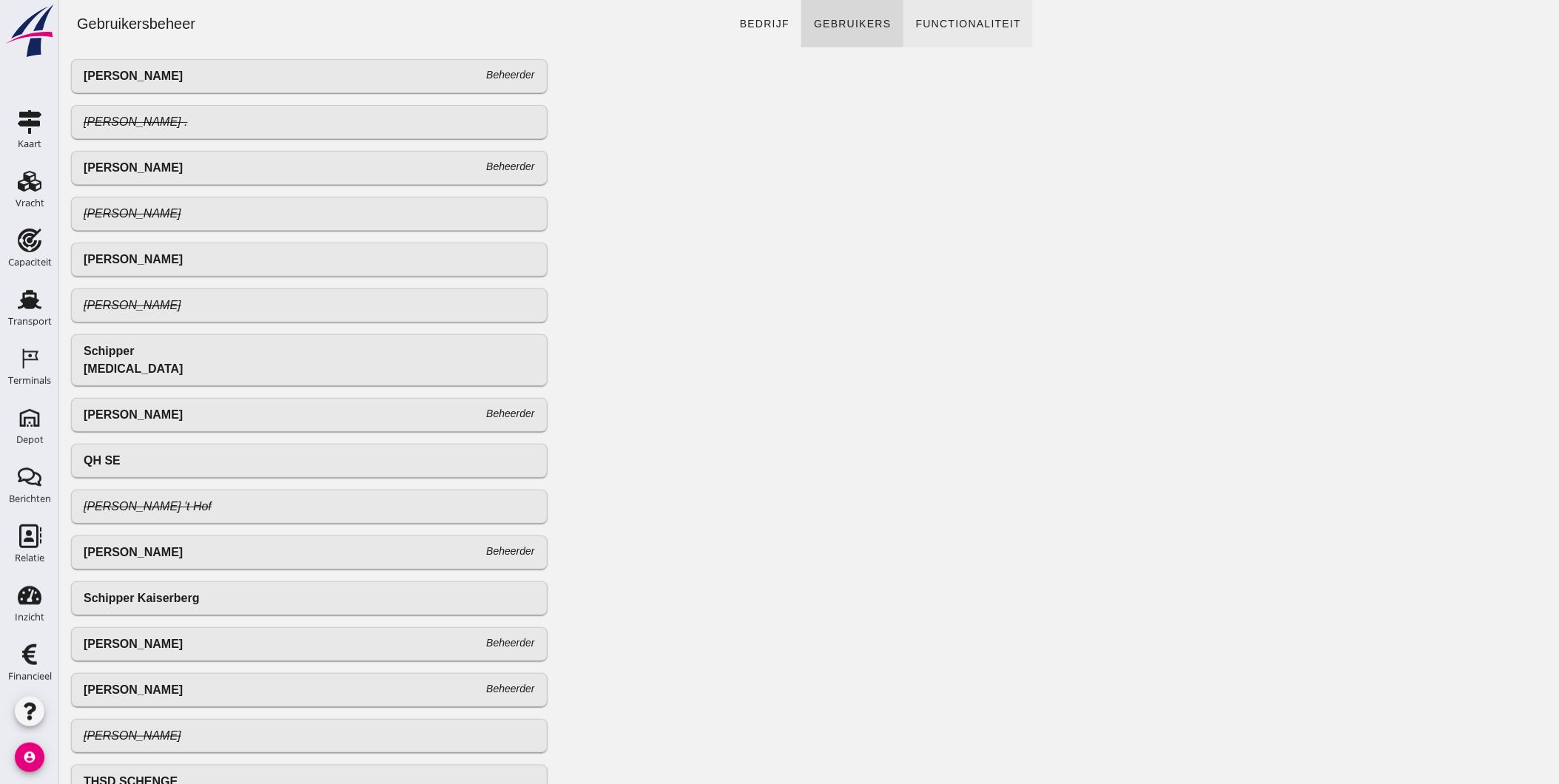
click span "Functionaliteit"
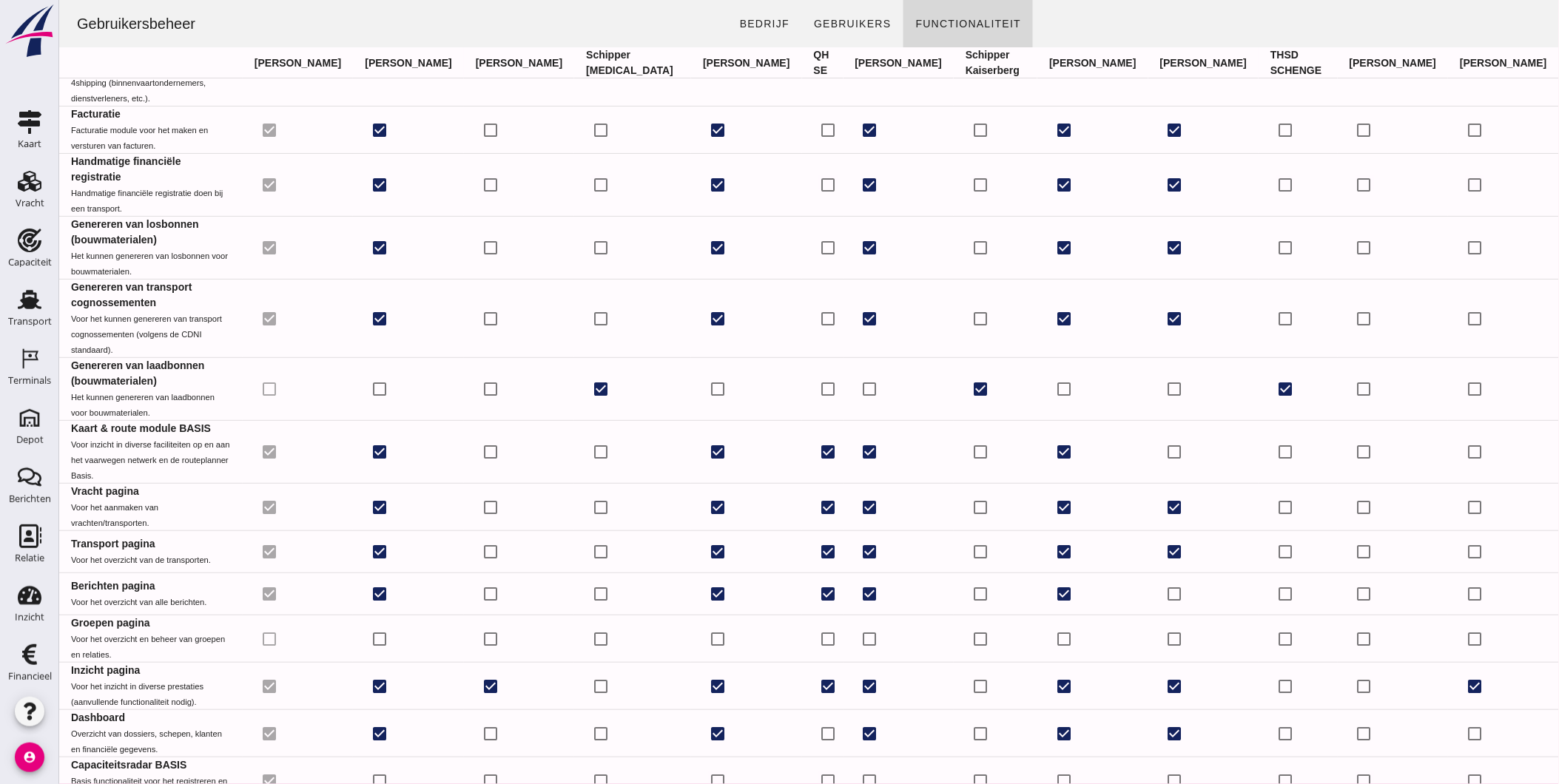
scroll to position [120, 0]
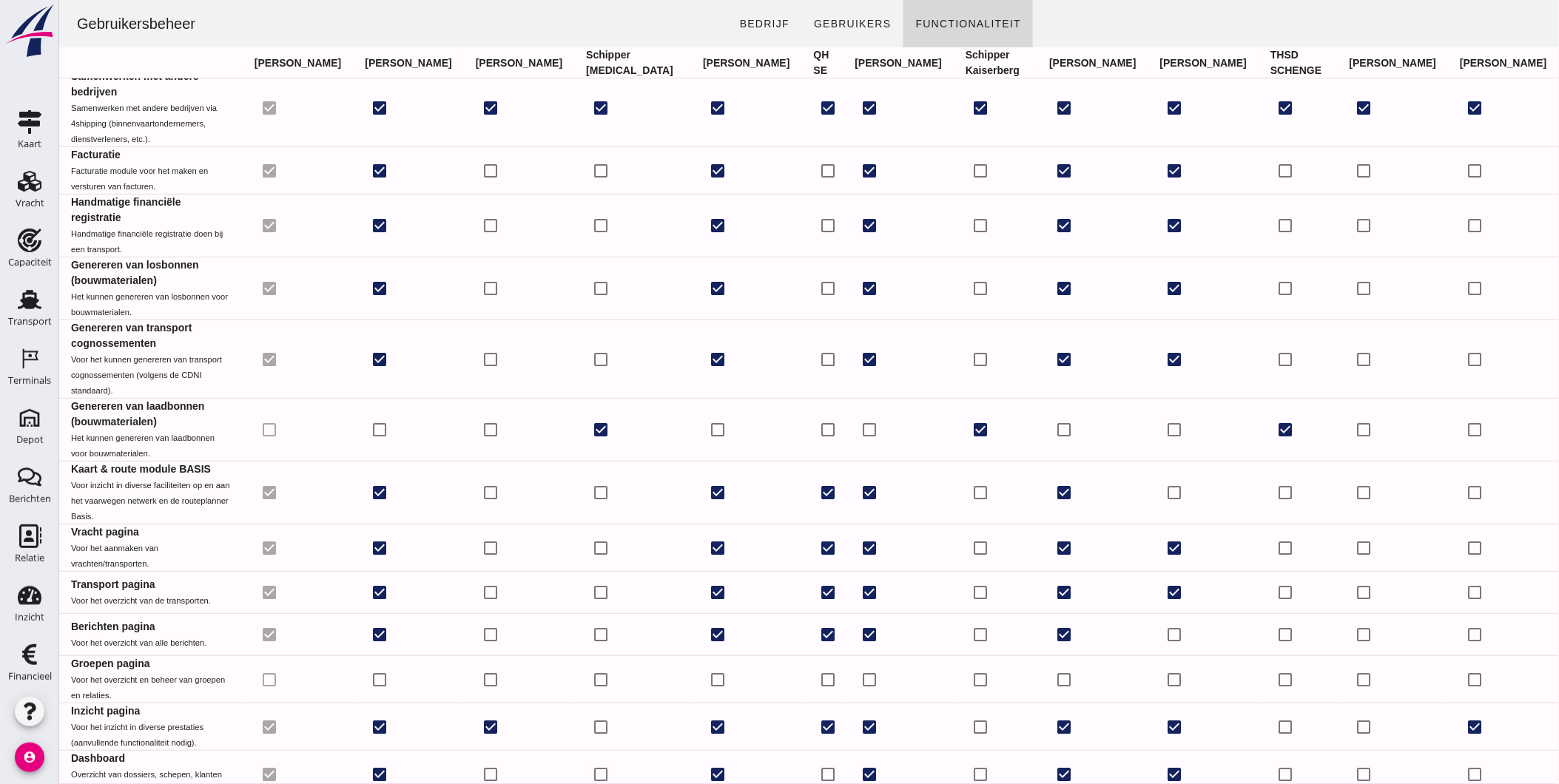
click at [30, 758] on icon "account_circle" at bounding box center [30, 757] width 30 height 30
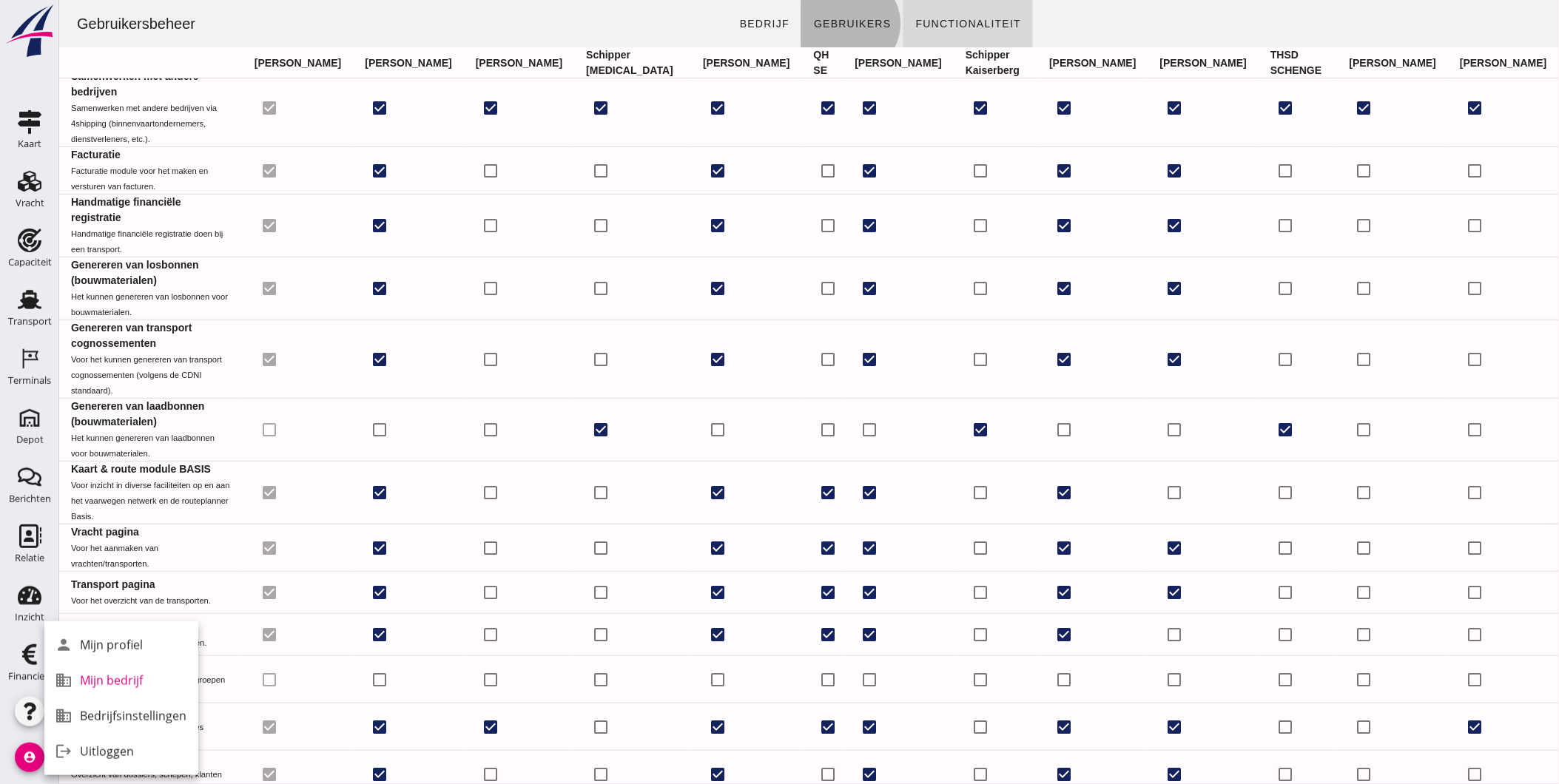
click link "Gebruikers"
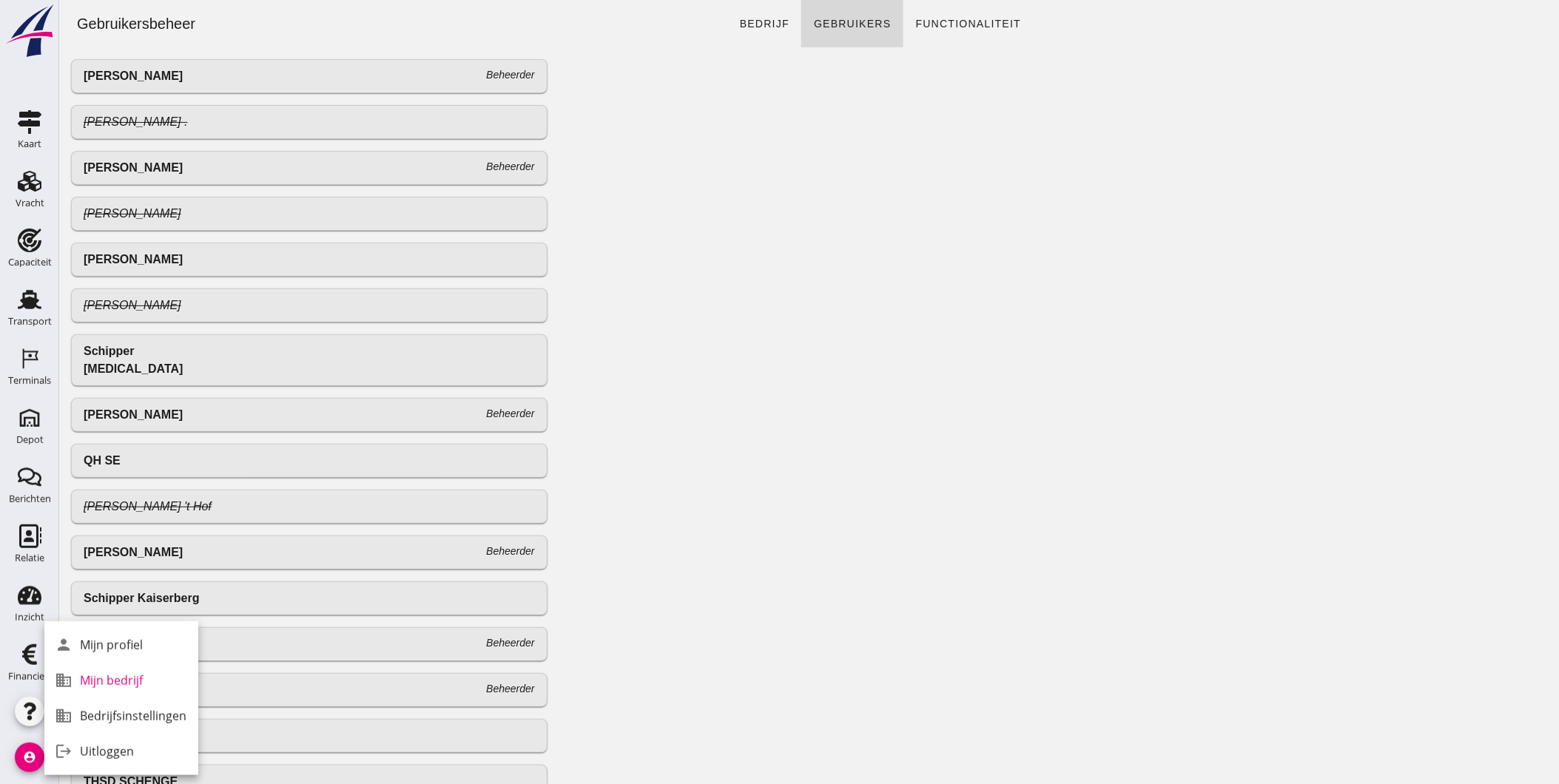
click at [621, 500] on div at bounding box center [1058, 477] width 1000 height 861
click at [715, 624] on div at bounding box center [1058, 477] width 1000 height 861
click span "Functionaliteit"
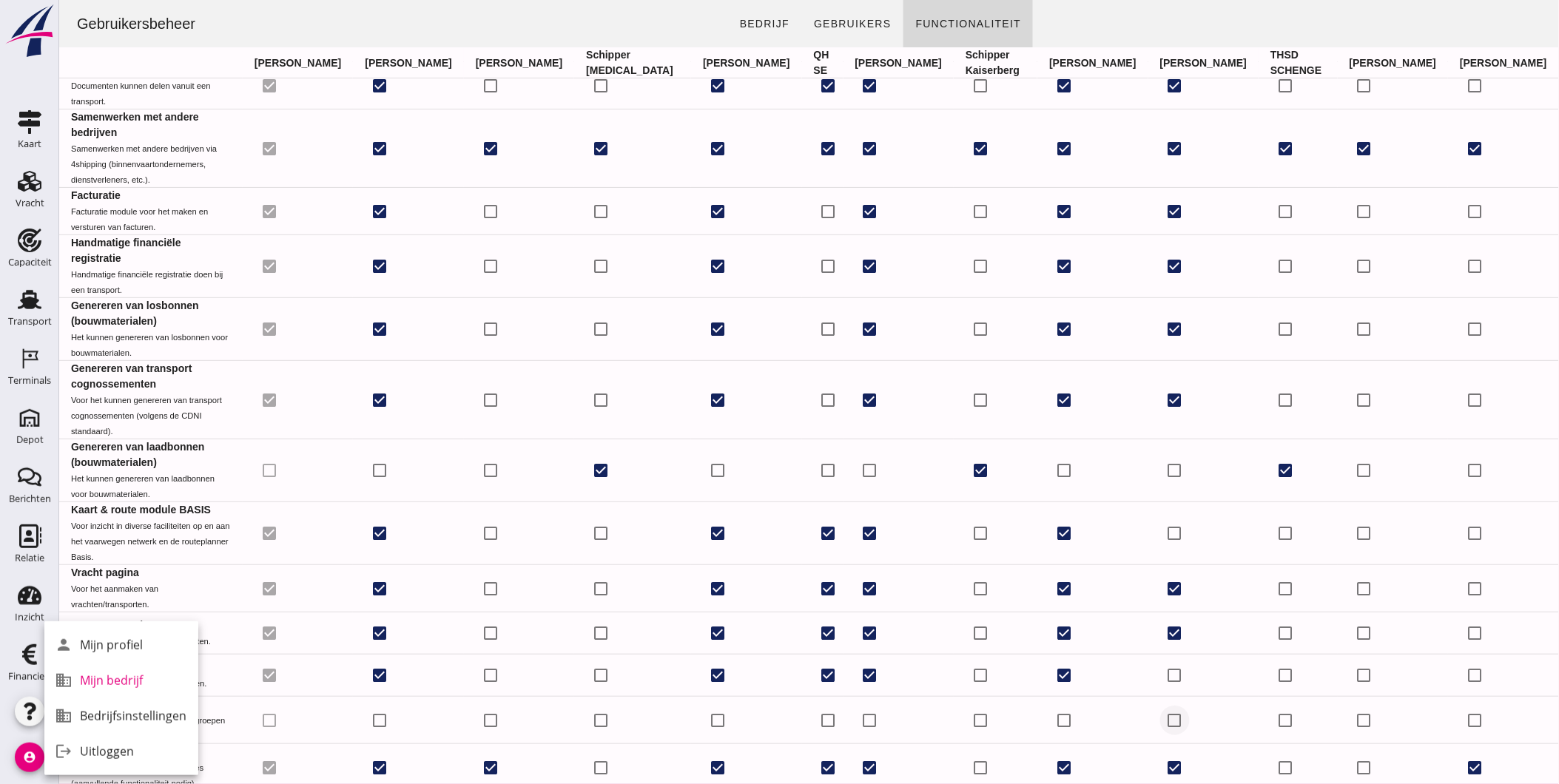
scroll to position [93, 0]
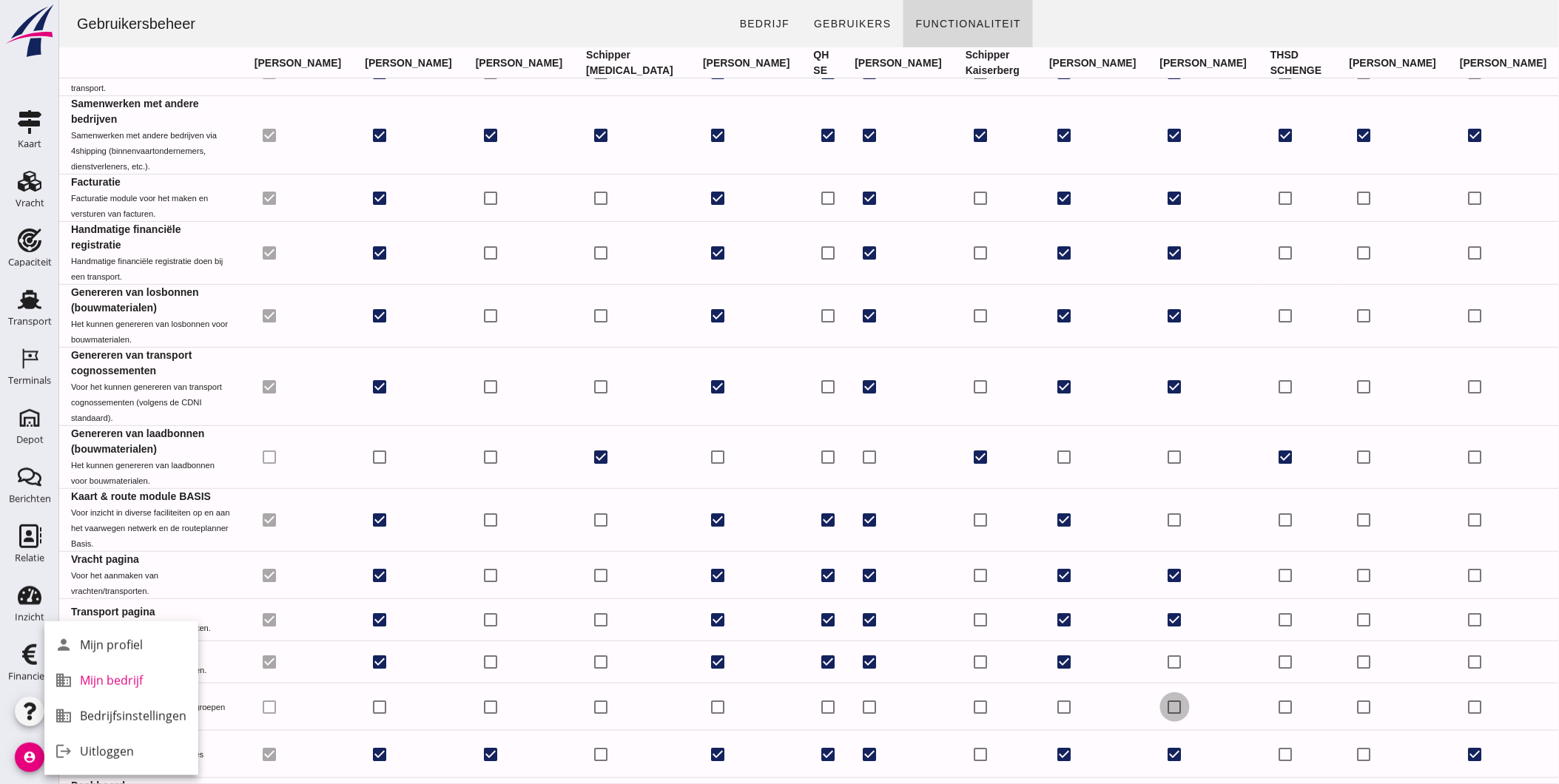
click input "checkbox"
checkbox input "true"
click input "checkbox"
drag, startPoint x: 807, startPoint y: 516, endPoint x: 1189, endPoint y: 515, distance: 382.0
click input "checkbox"
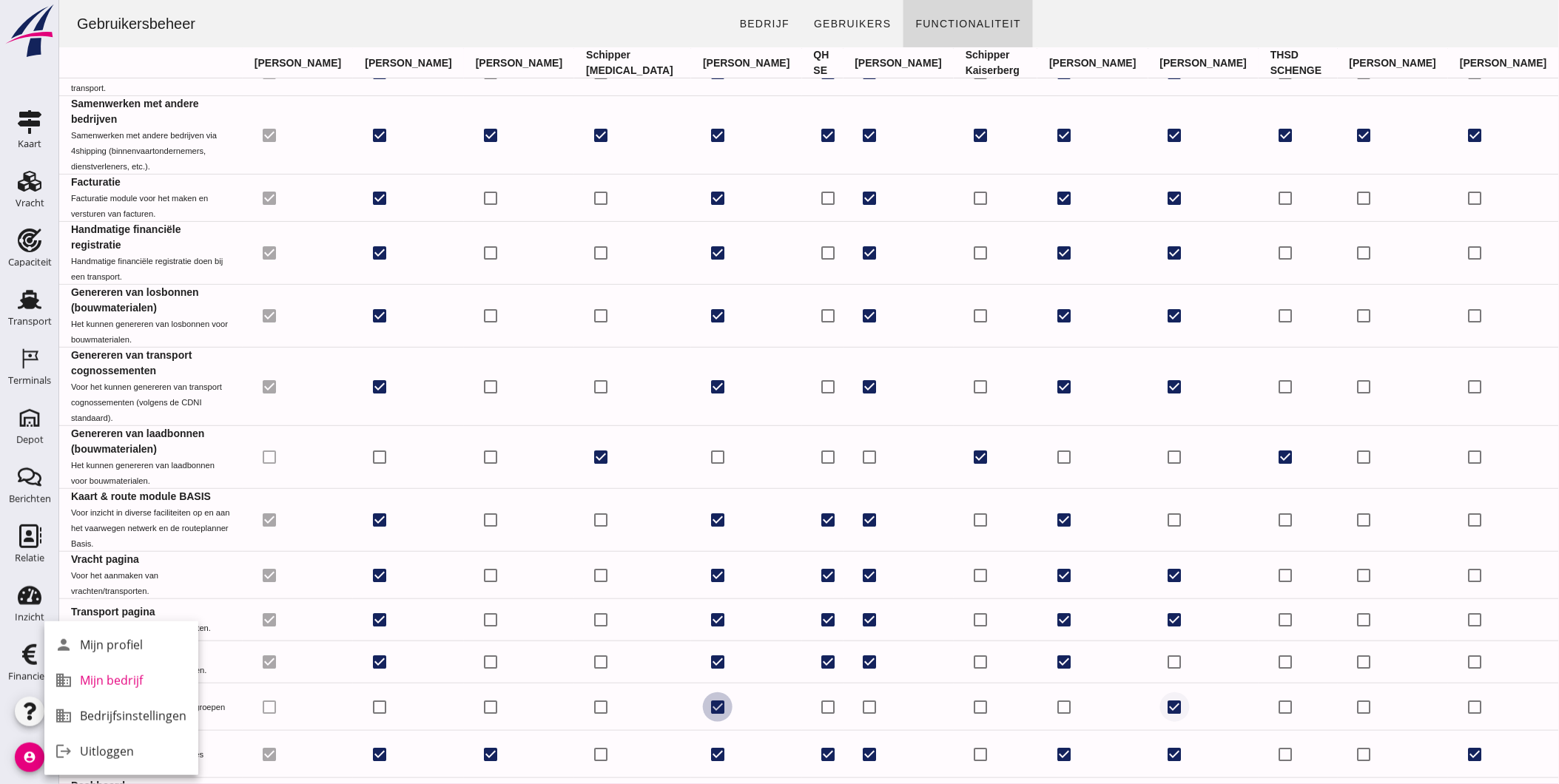
checkbox input "false"
click input "checkbox"
checkbox input "false"
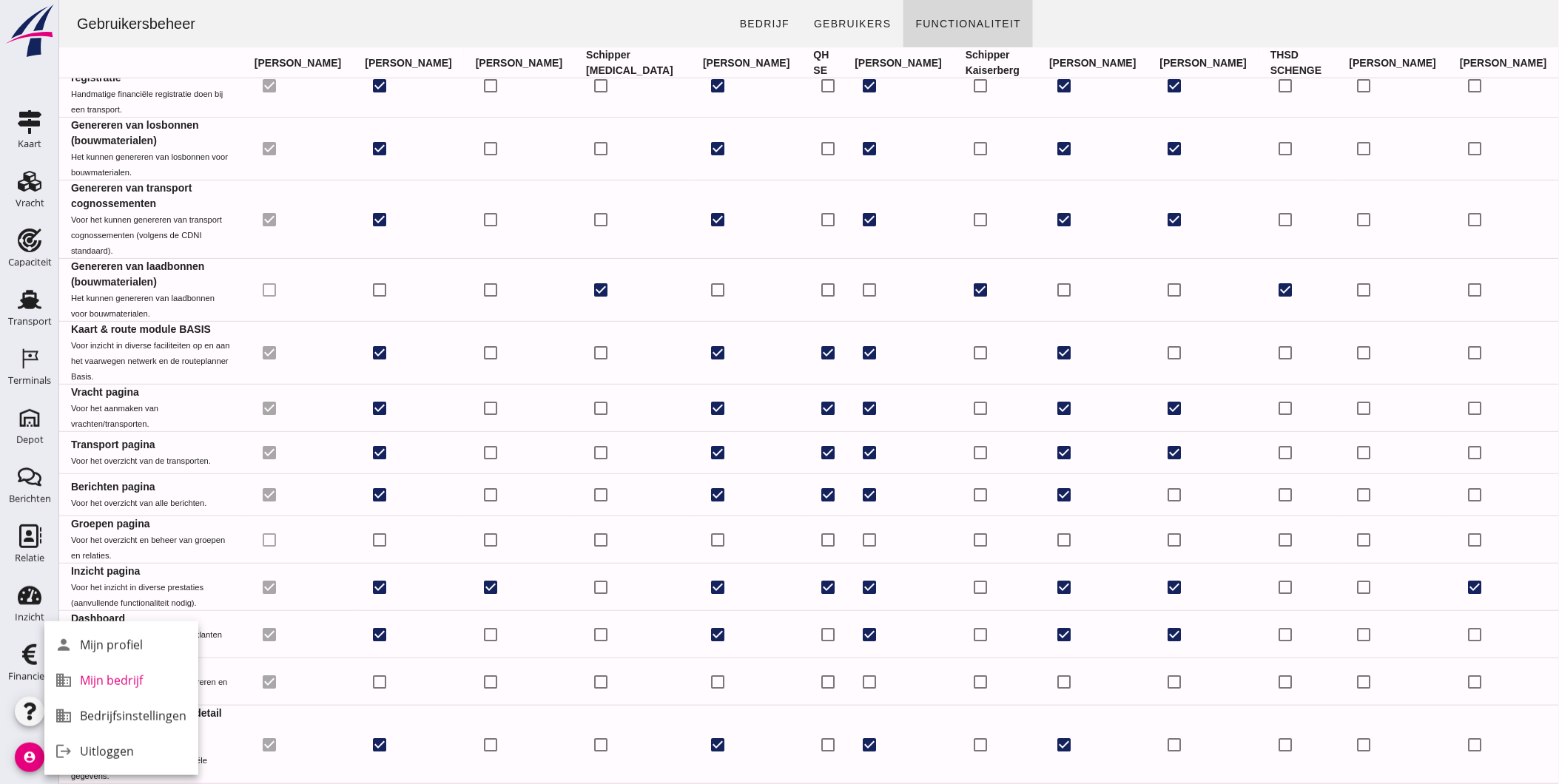
scroll to position [360, 0]
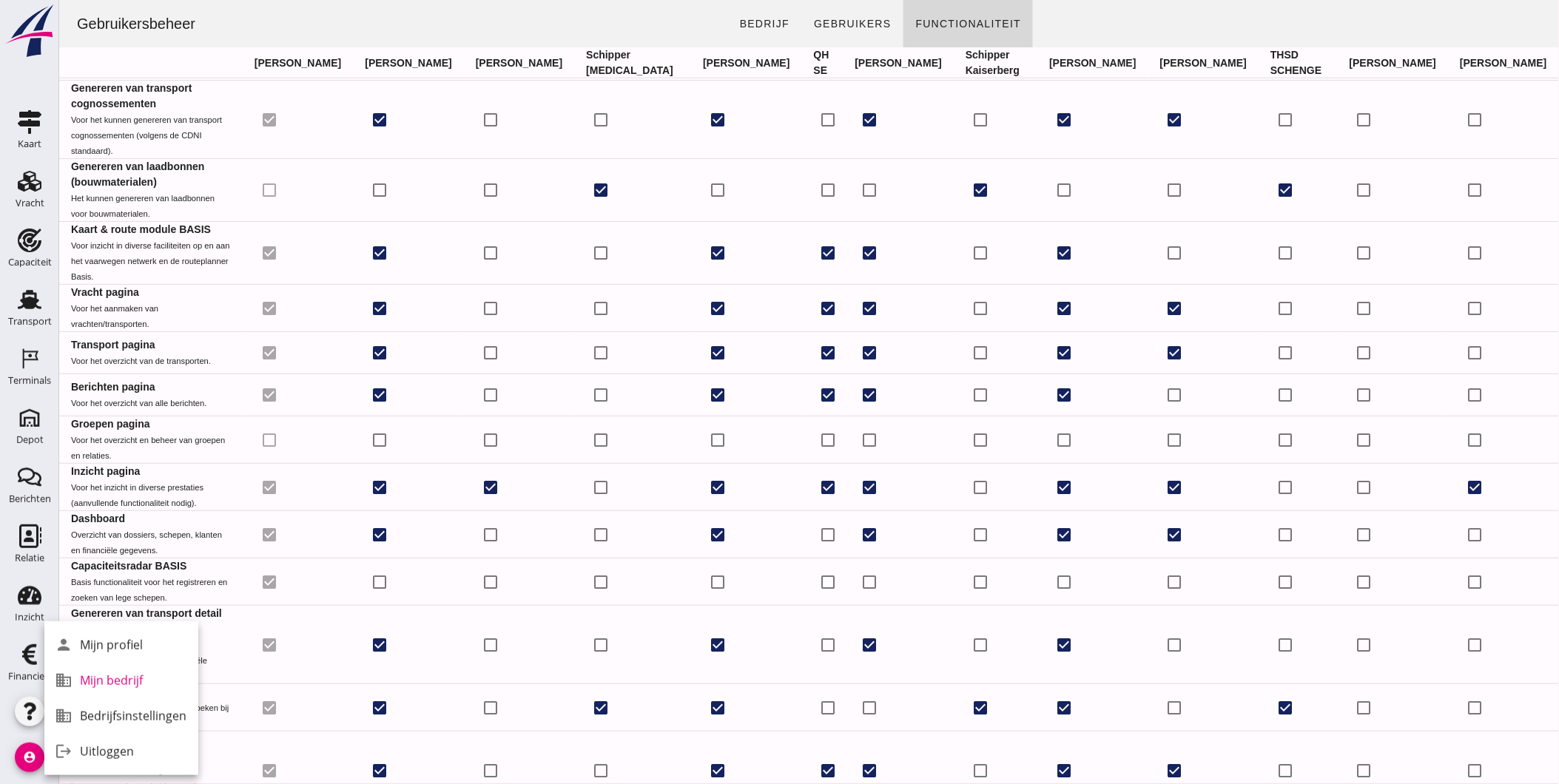
click at [33, 545] on icon "Relatie" at bounding box center [30, 536] width 24 height 24
click at [30, 749] on icon "account_circle" at bounding box center [30, 757] width 30 height 30
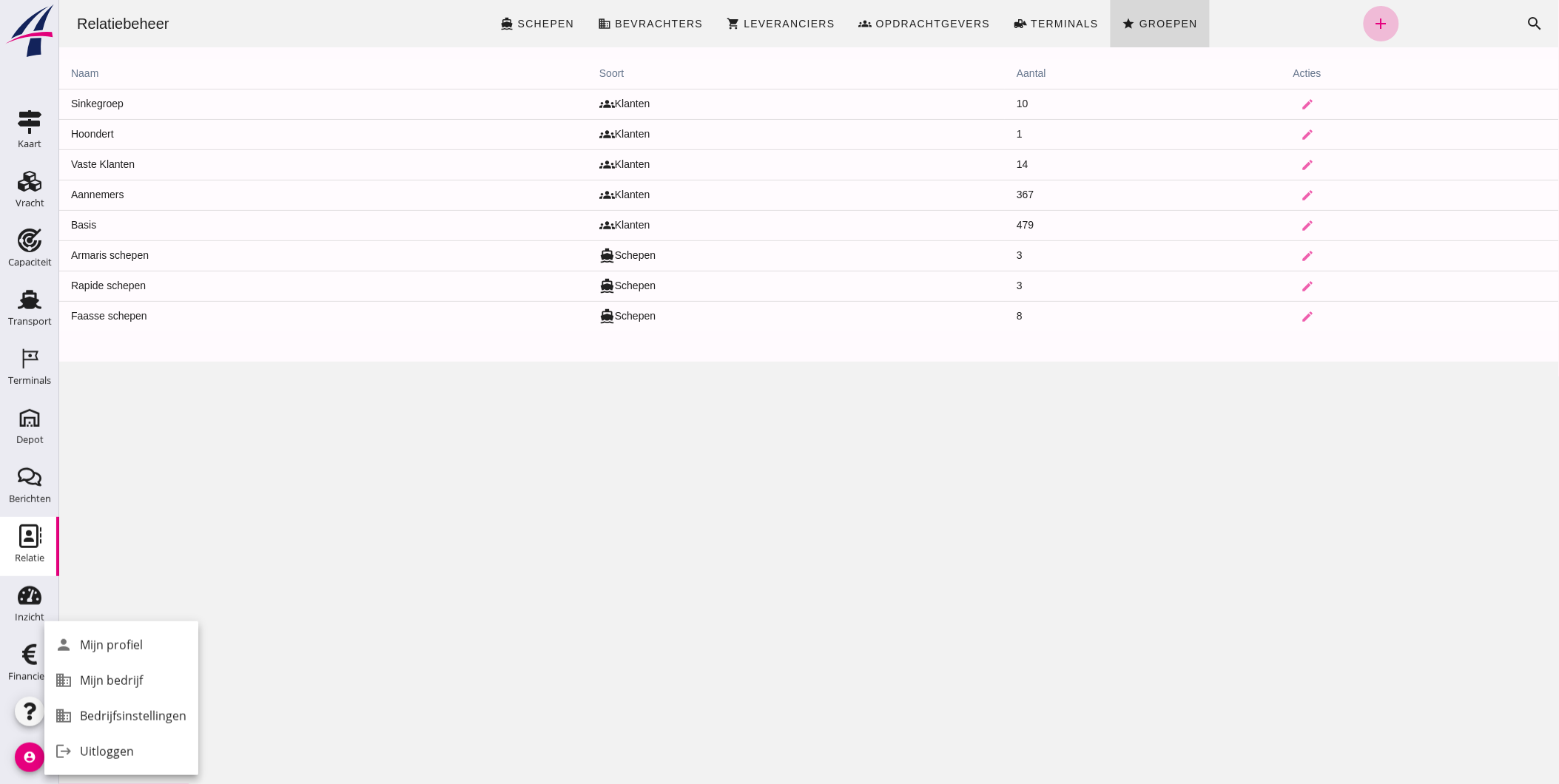
click at [273, 464] on div "Relatiebeheer directions_boat Schepen business Bevrachters shopping_cart Levera…" at bounding box center [808, 392] width 1499 height 784
click at [36, 755] on icon "account_circle" at bounding box center [30, 757] width 30 height 30
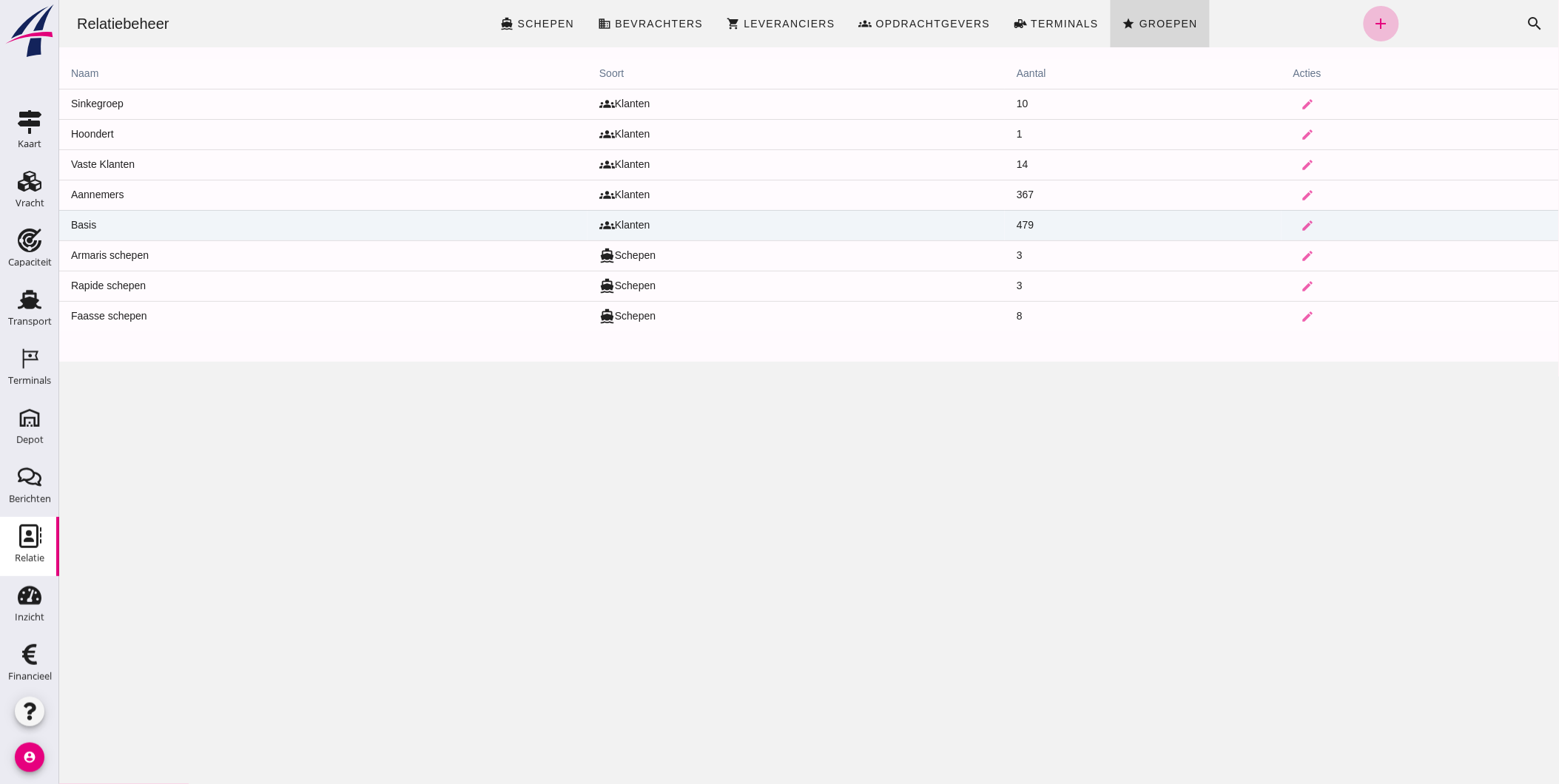
click at [154, 214] on td "Basis" at bounding box center [323, 225] width 528 height 30
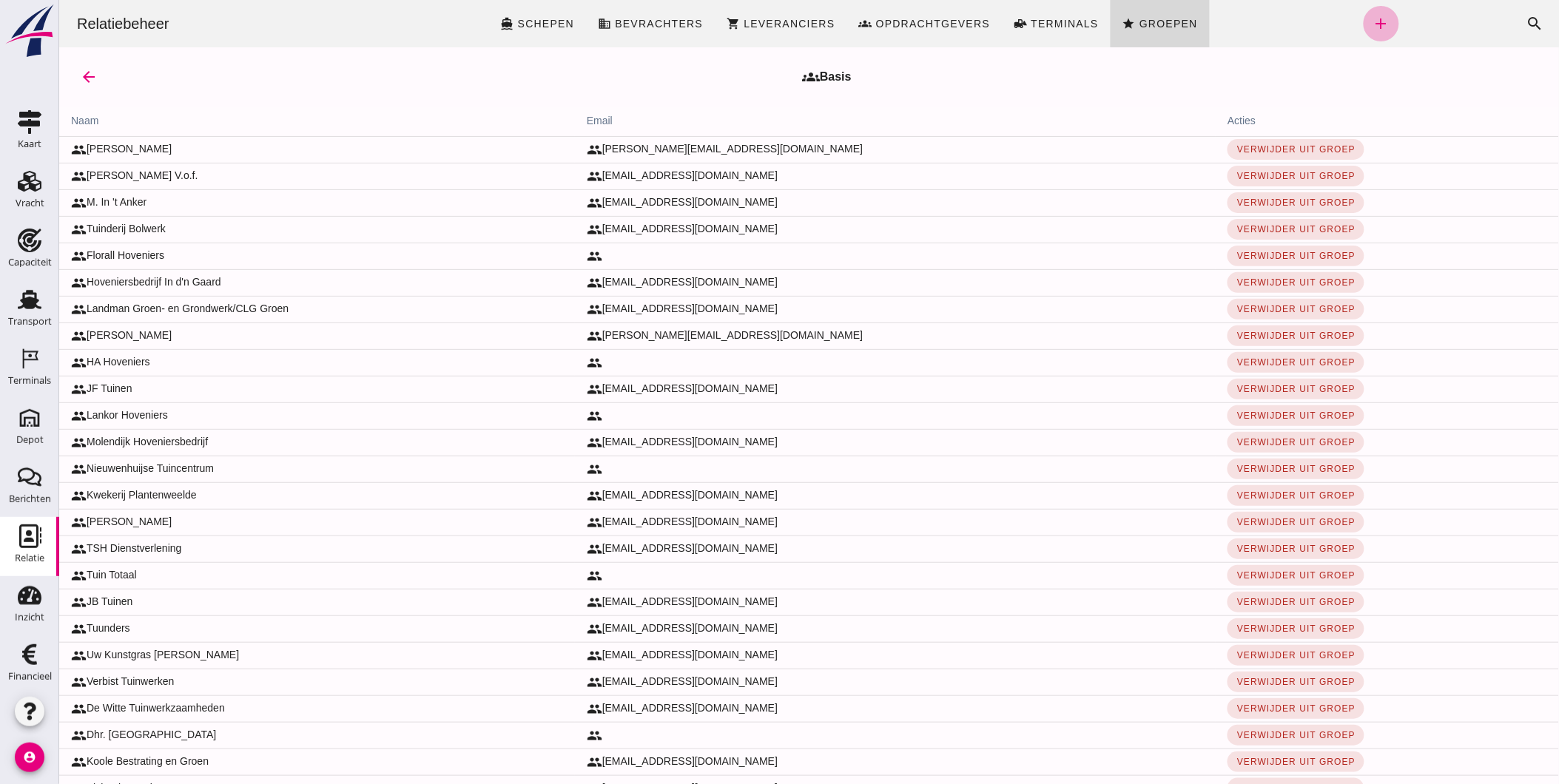
click at [1372, 27] on icon "add" at bounding box center [1381, 24] width 18 height 18
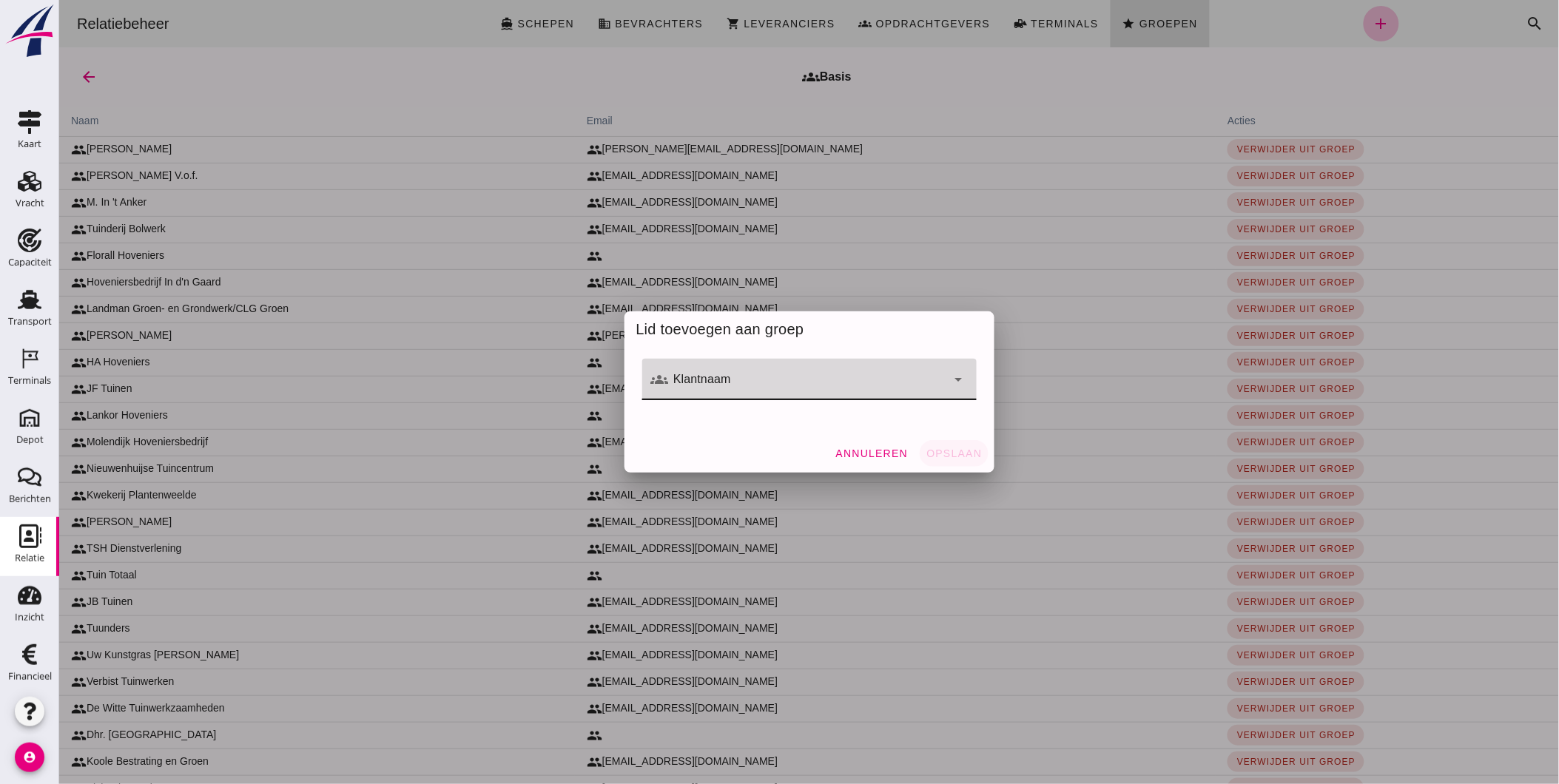
click input "Klantnaam"
click at [705, 425] on div "[PERSON_NAME]" at bounding box center [814, 423] width 287 height 18
type input "[PERSON_NAME]"
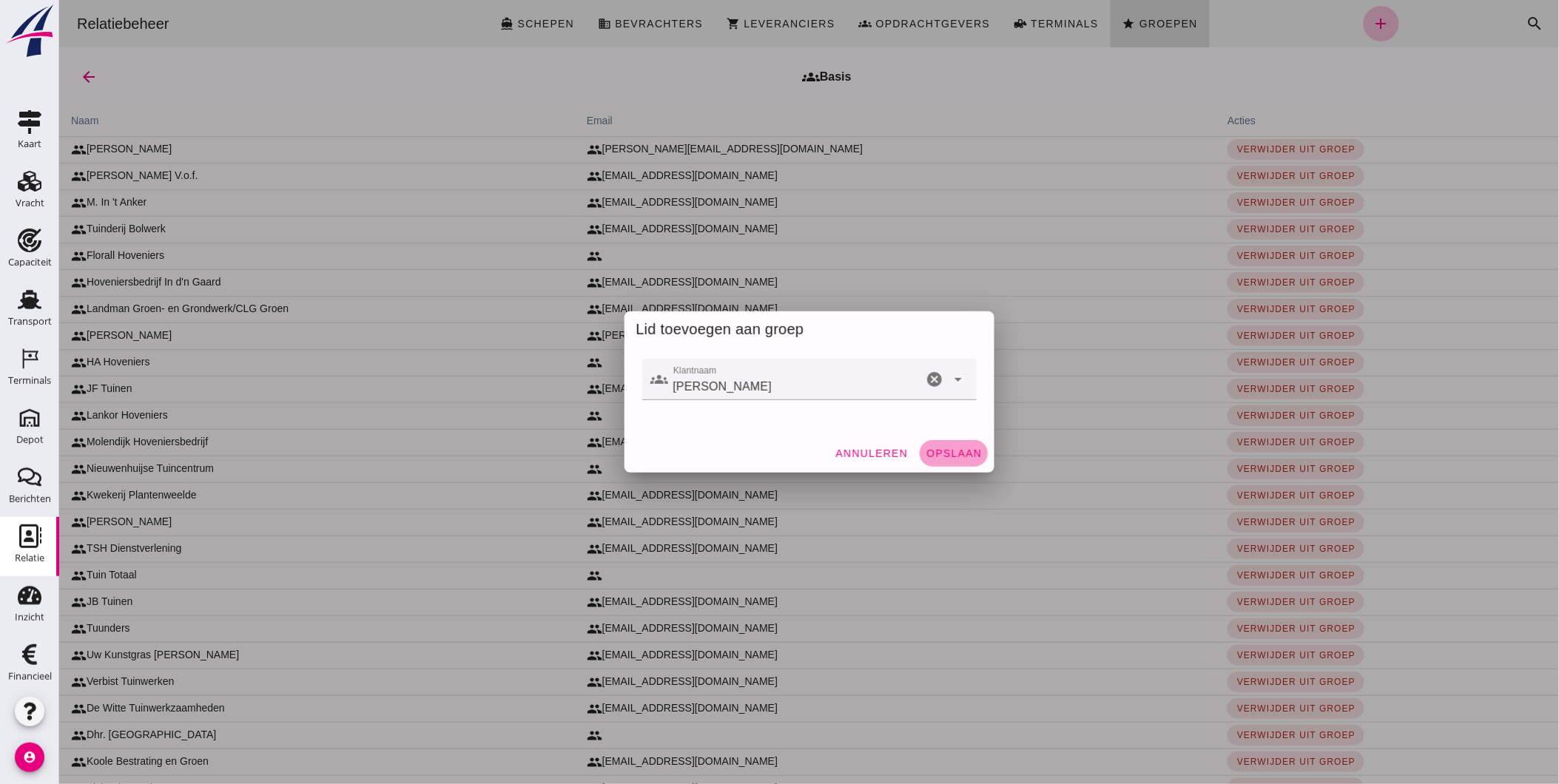
click span "Opslaan"
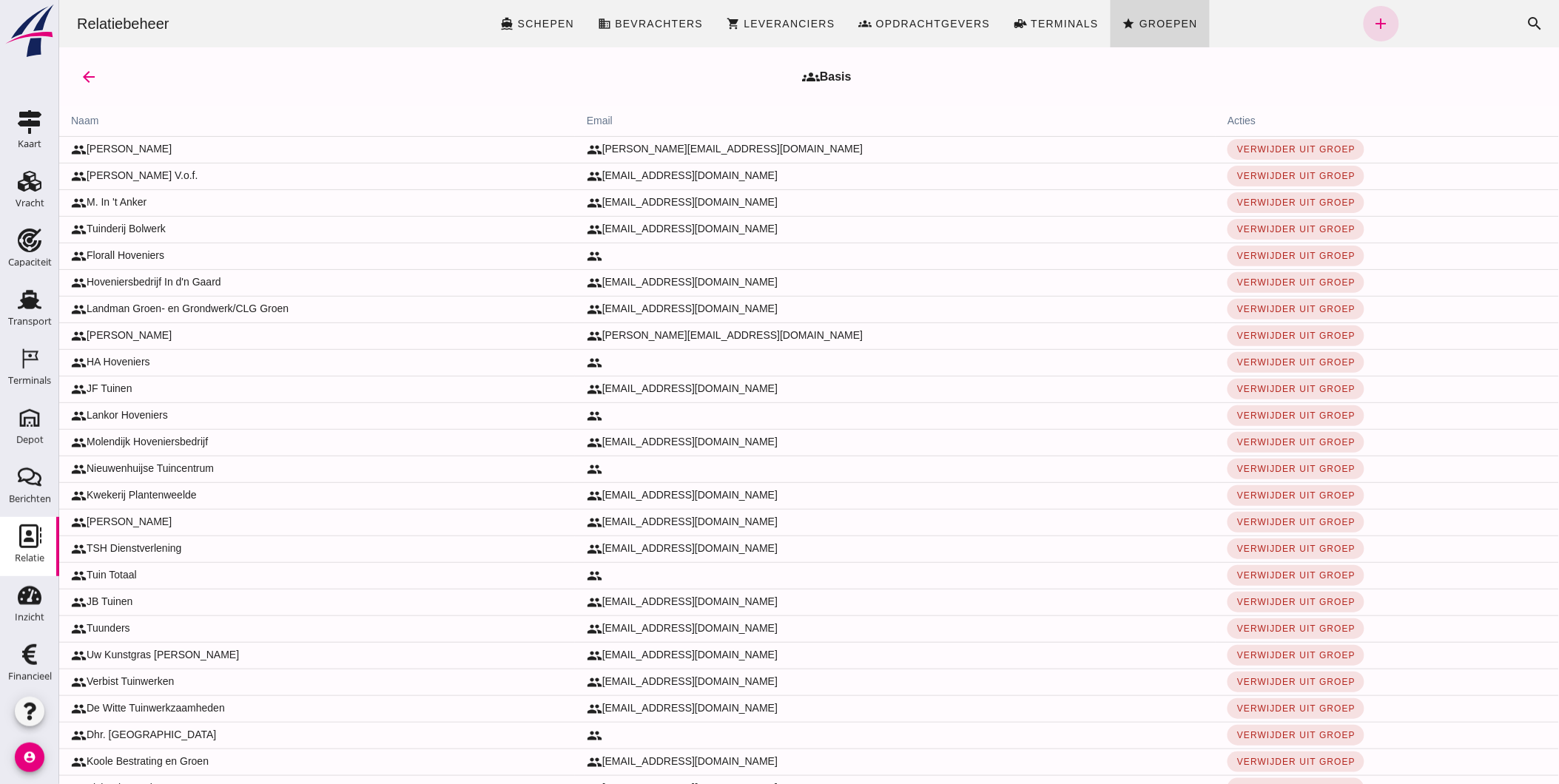
click at [1372, 24] on icon "add" at bounding box center [1381, 24] width 18 height 18
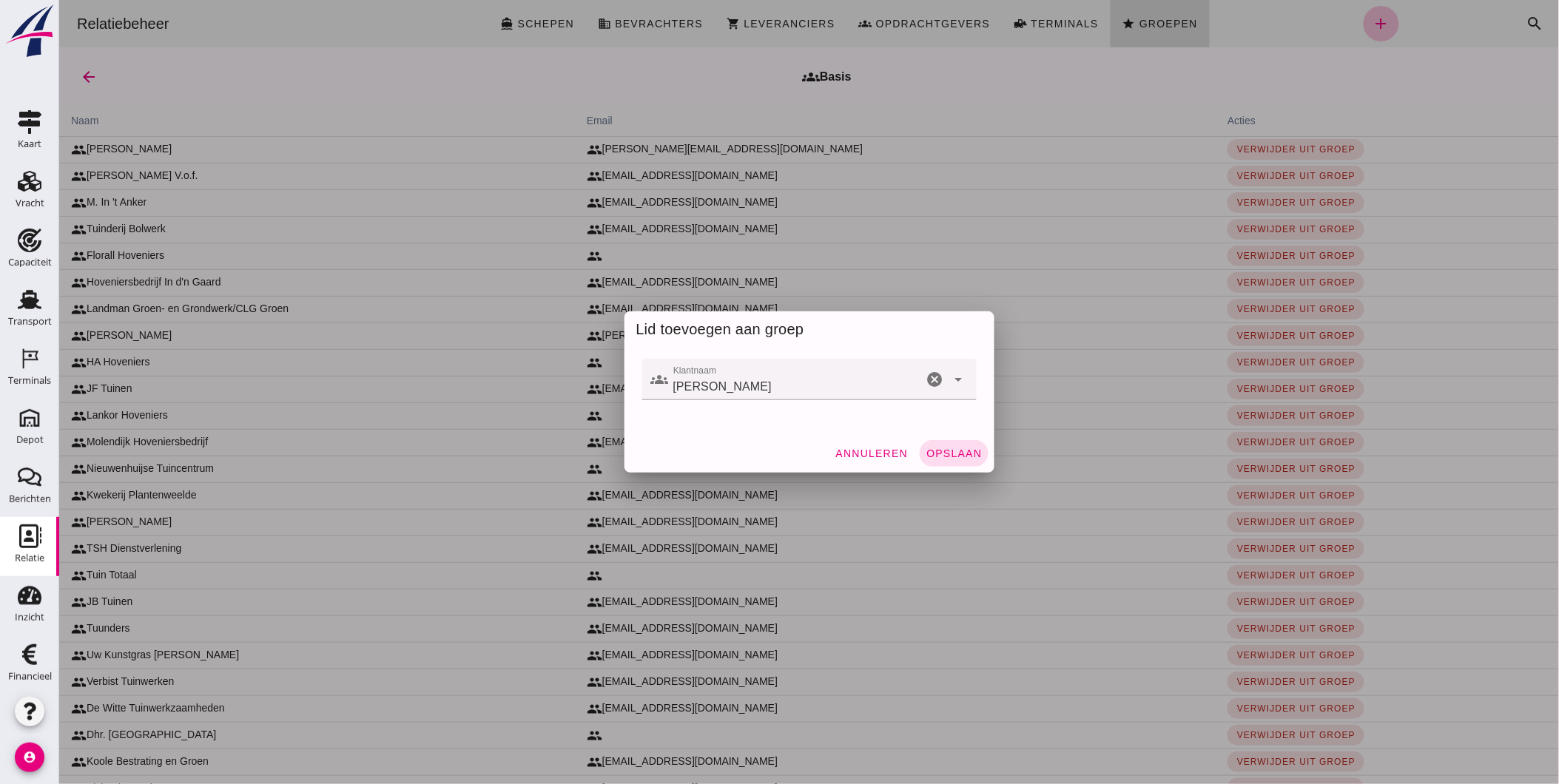
click icon "cancel"
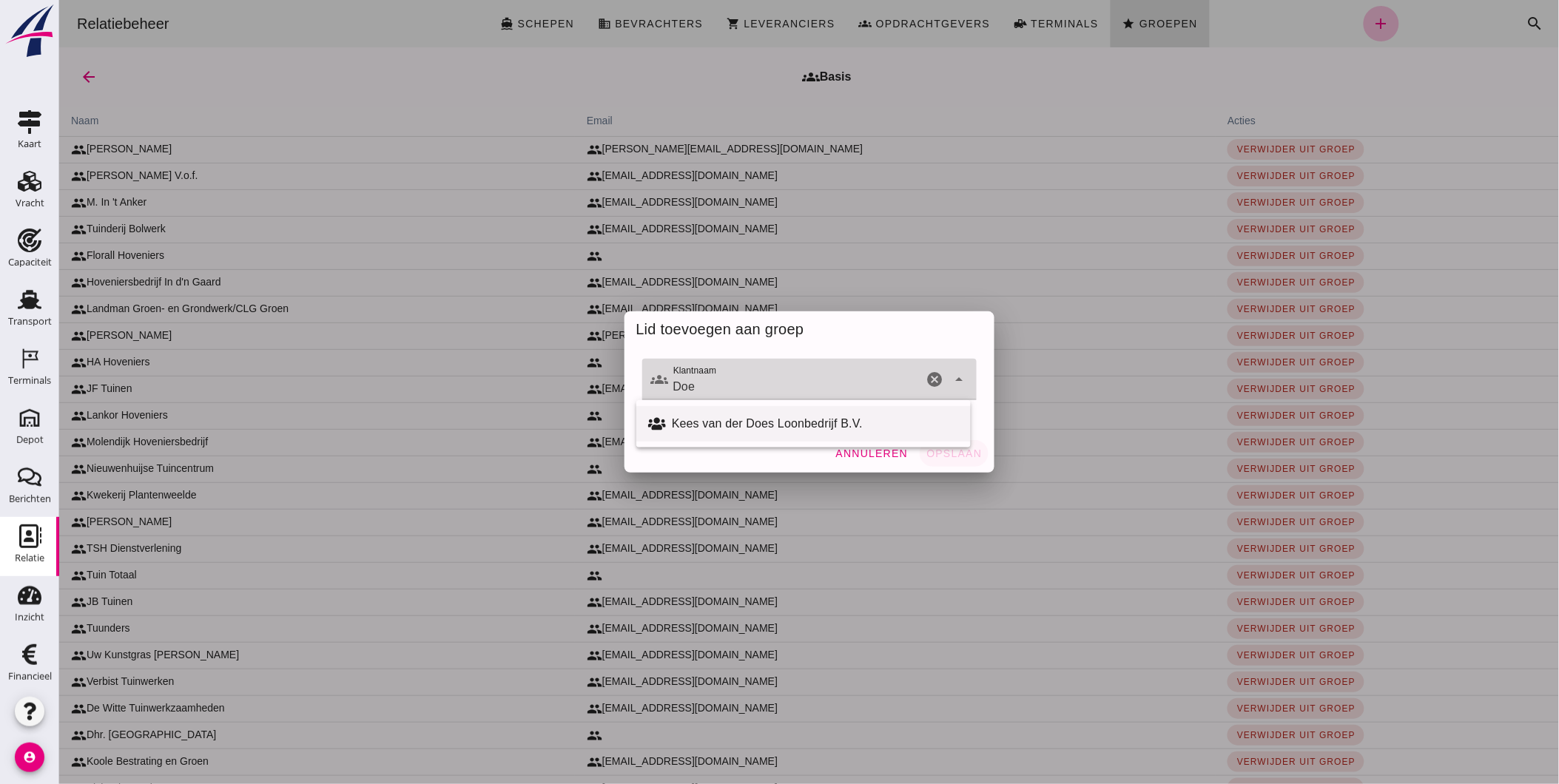
click at [766, 424] on div "Kees van der Does Loonbedrijf B.V." at bounding box center [814, 423] width 287 height 18
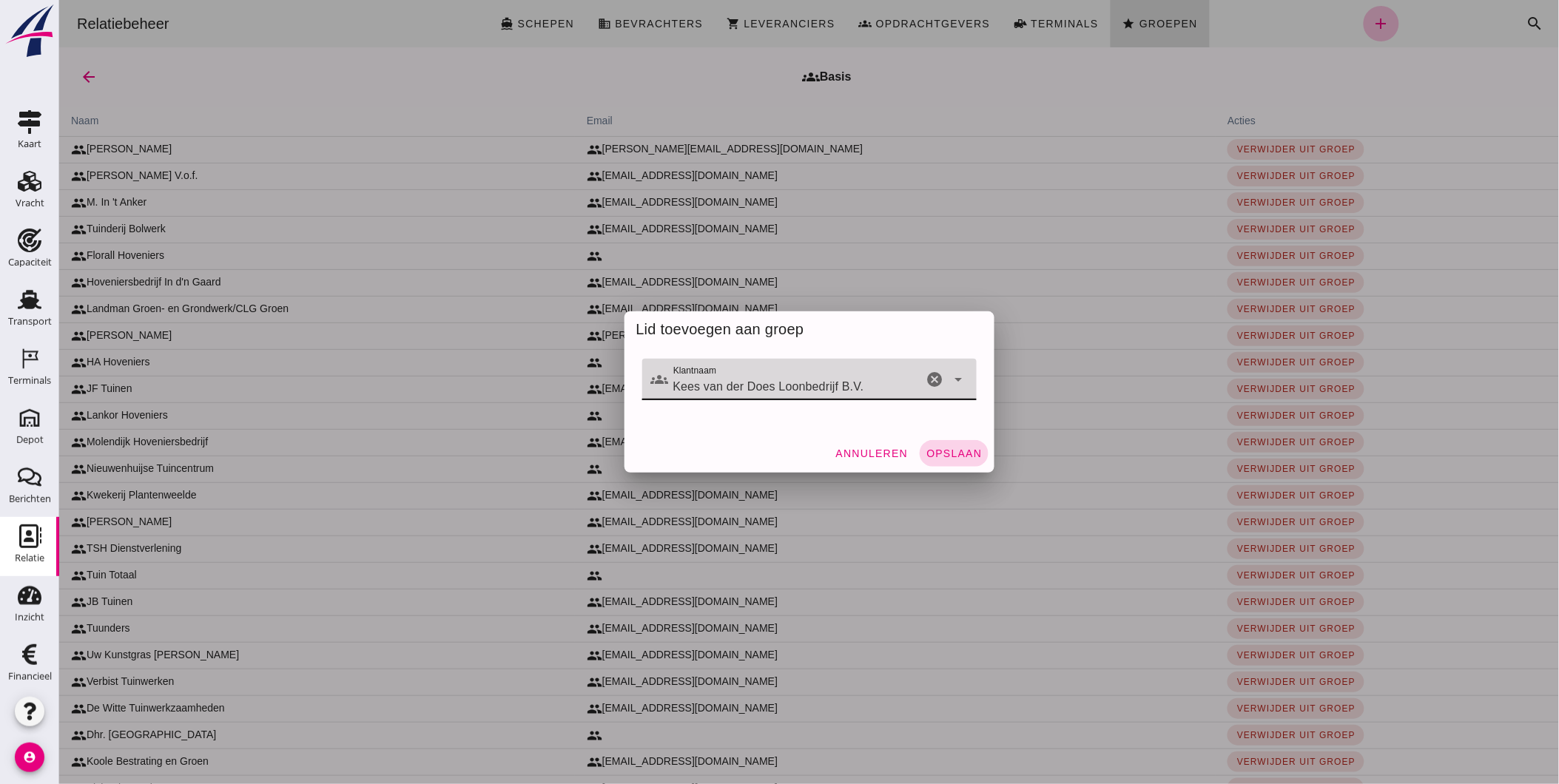
type input "Kees van der Does Loonbedrijf B.V."
click span "Opslaan"
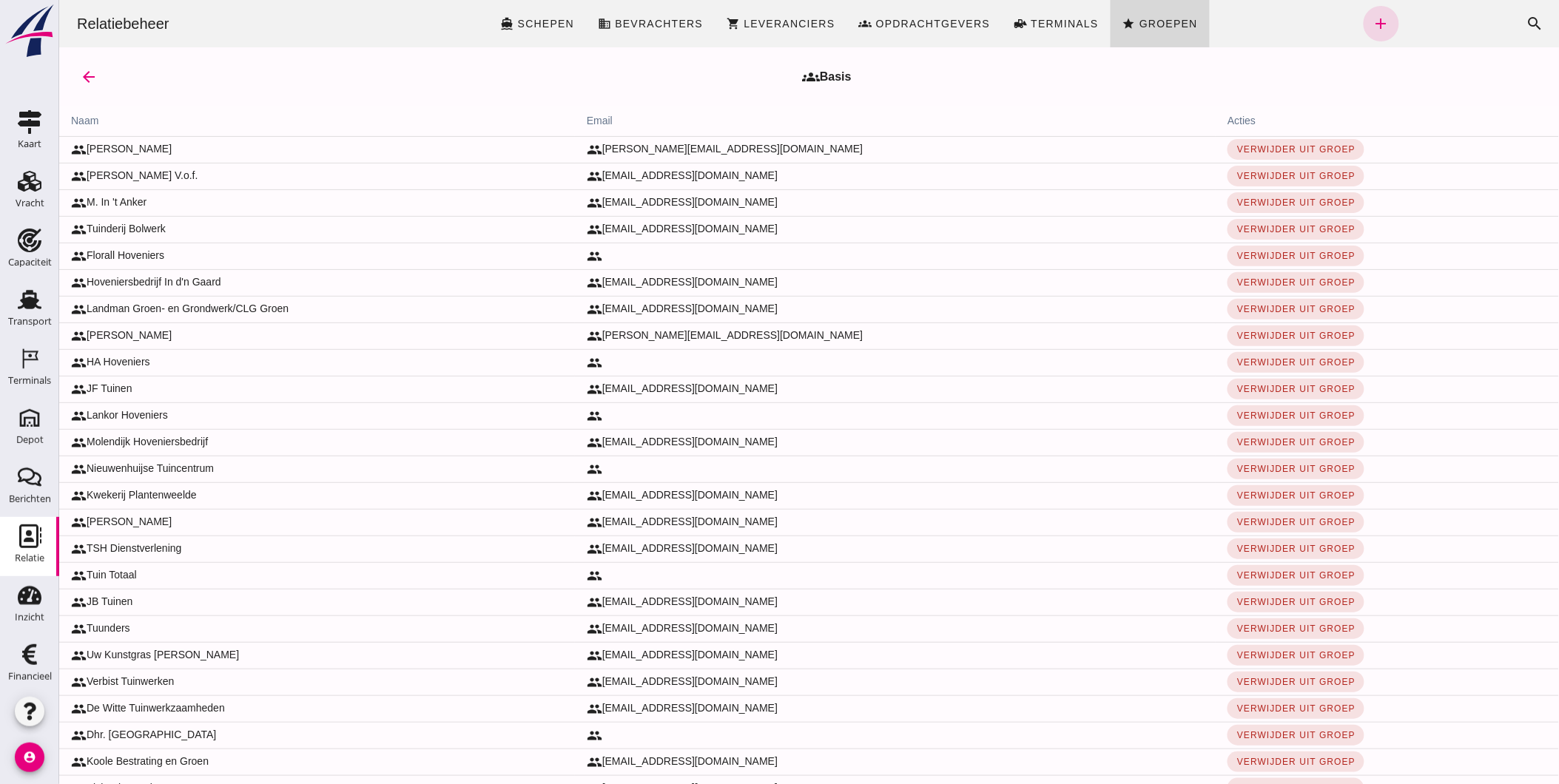
click icon "arrow_back"
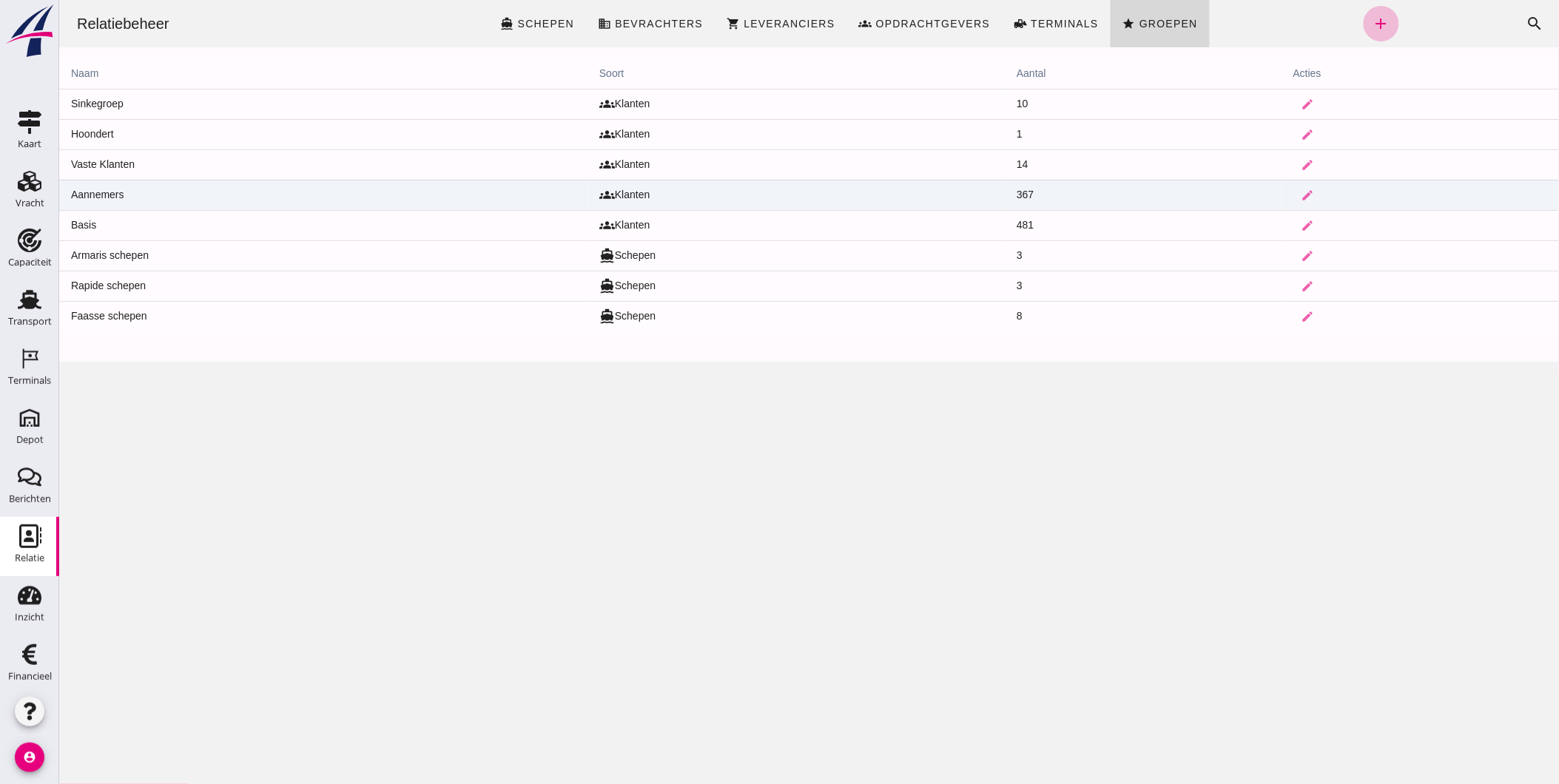
click at [629, 196] on td "groups Klanten" at bounding box center [794, 194] width 418 height 30
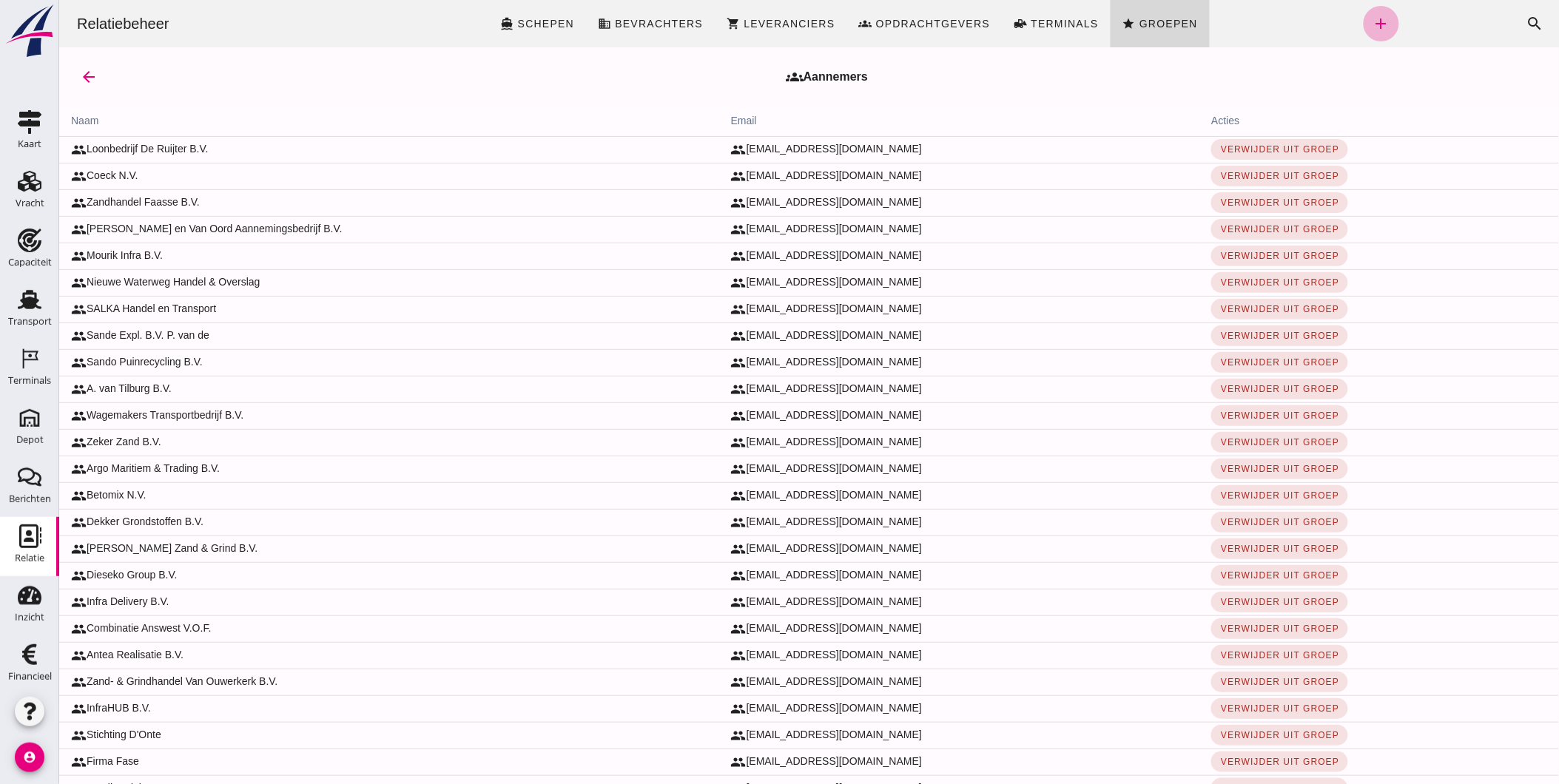
click at [1372, 23] on icon "add" at bounding box center [1381, 24] width 18 height 18
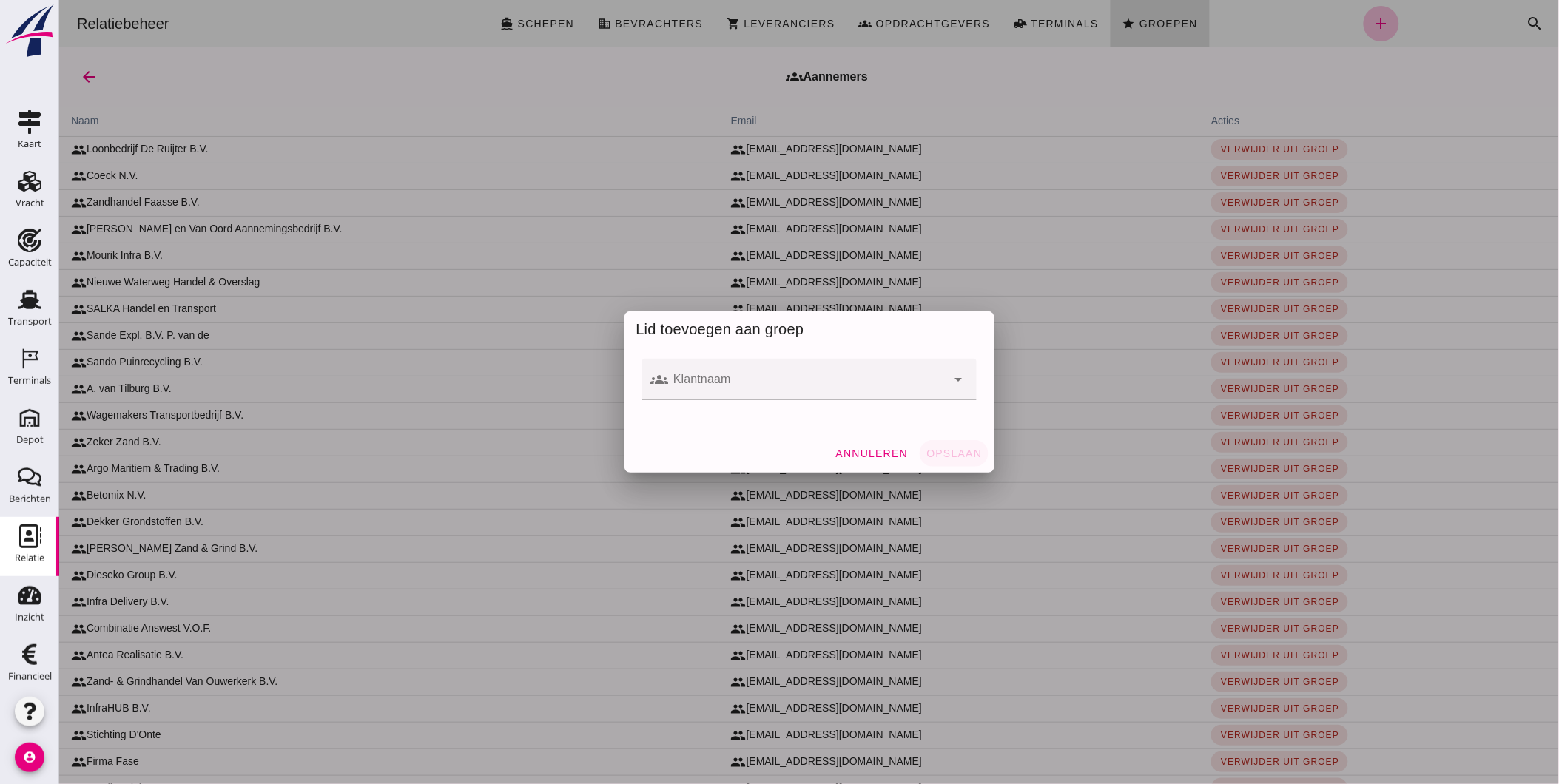
click div
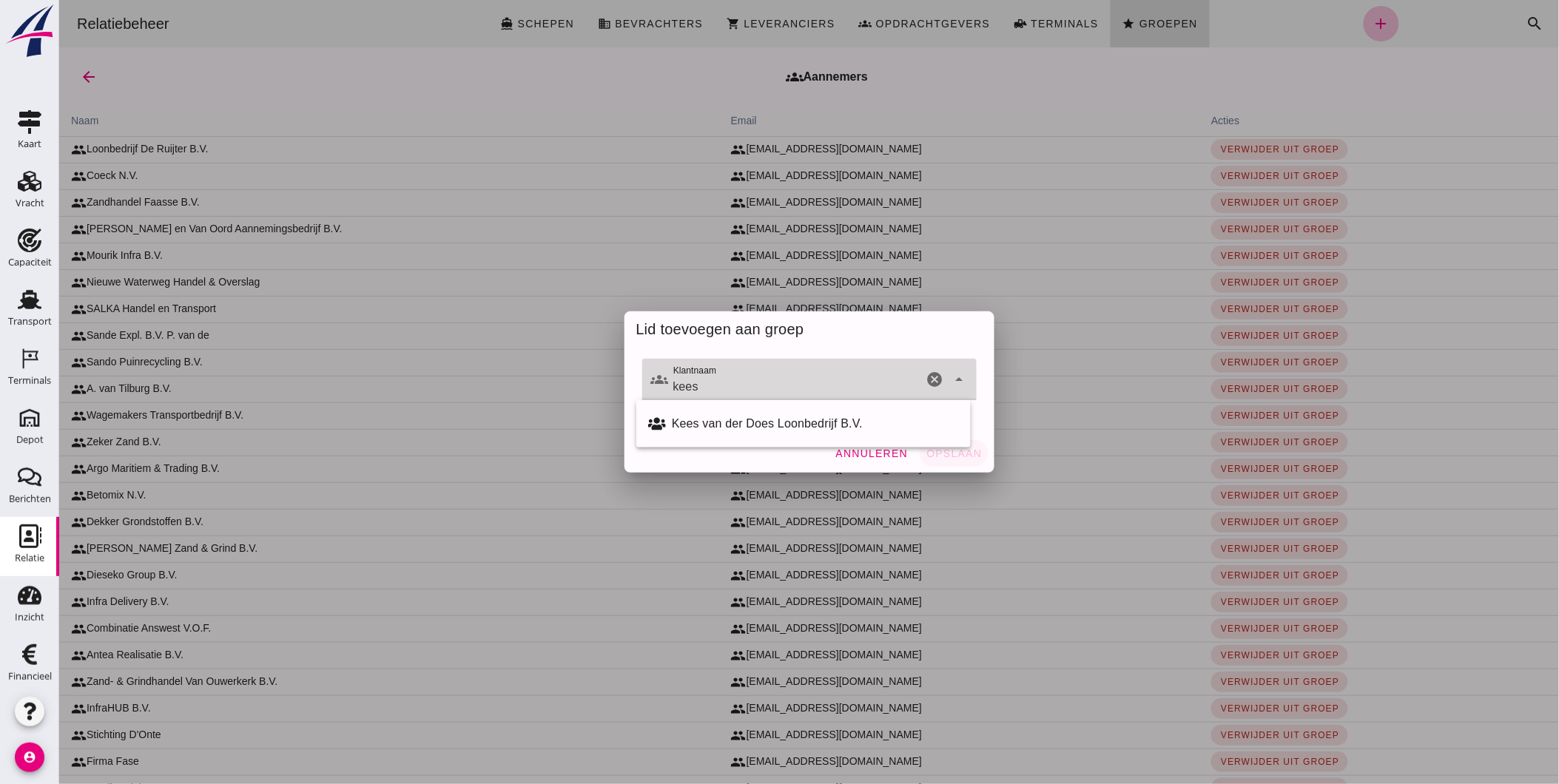
click at [809, 422] on div "Kees van der Does Loonbedrijf B.V." at bounding box center [814, 423] width 287 height 18
type input "Kees van der Does Loonbedrijf B.V."
click span "Opslaan"
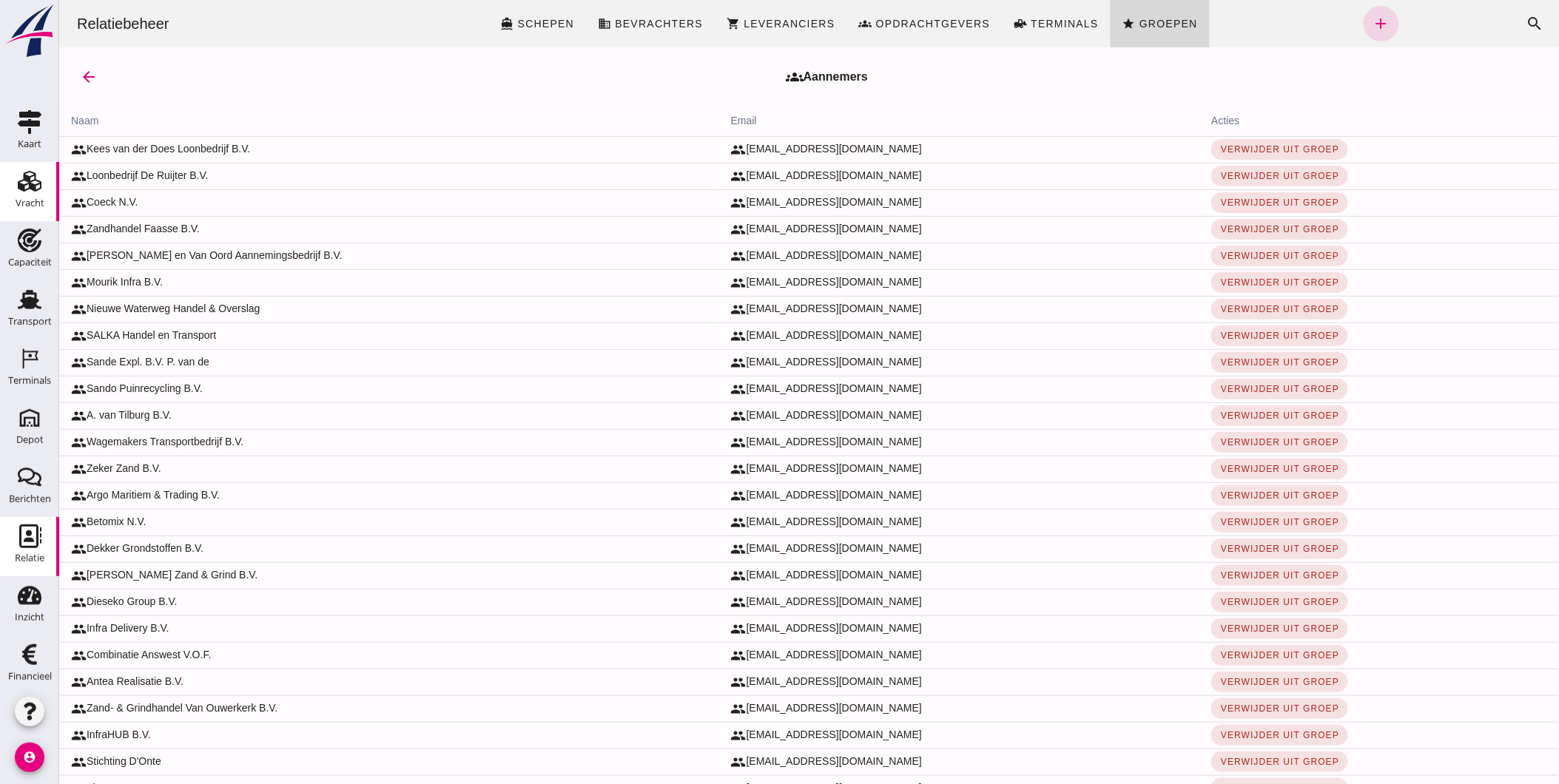
click at [27, 190] on icon "Vracht" at bounding box center [30, 181] width 24 height 24
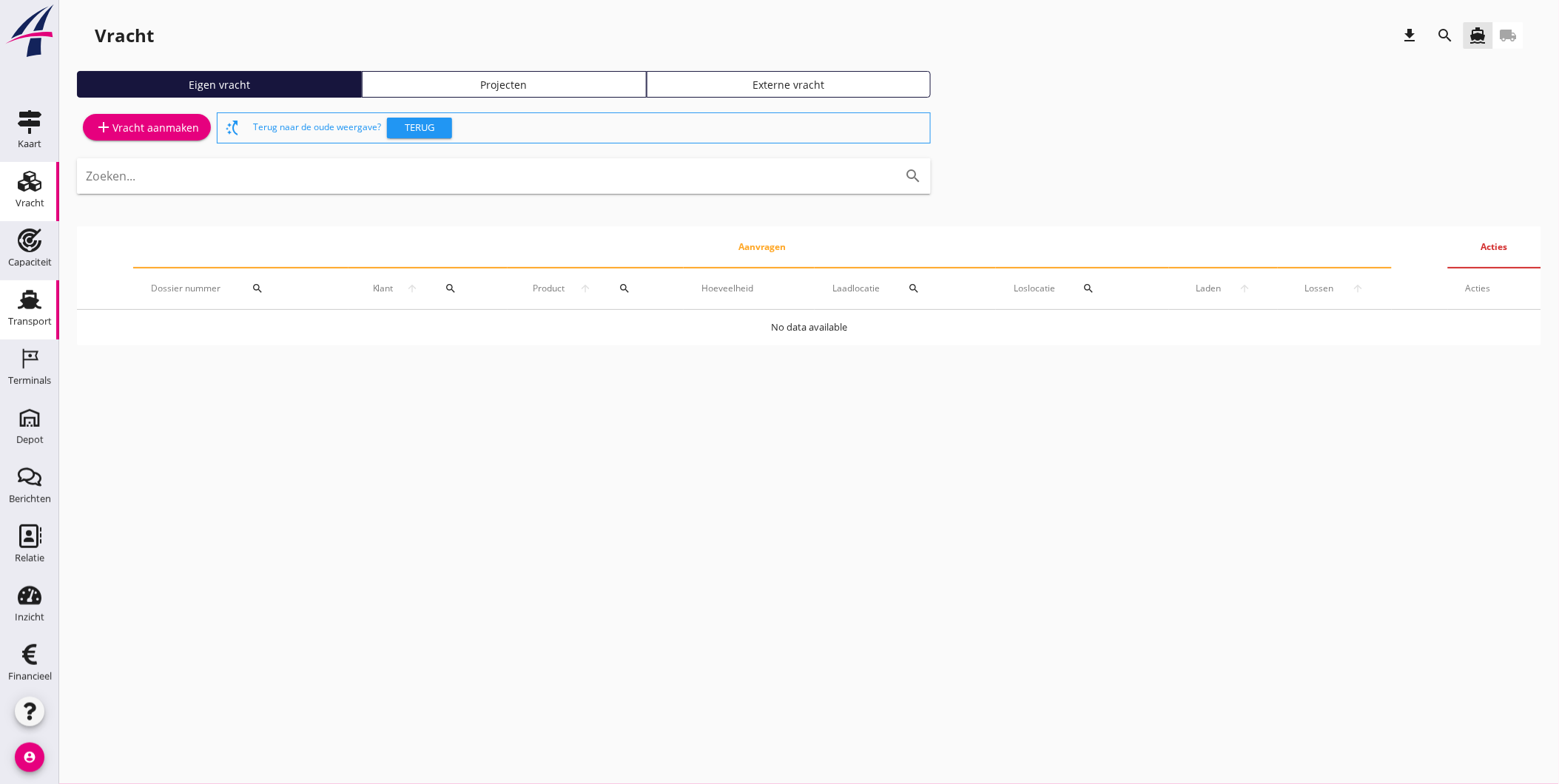
click at [23, 311] on div "Transport" at bounding box center [30, 321] width 44 height 21
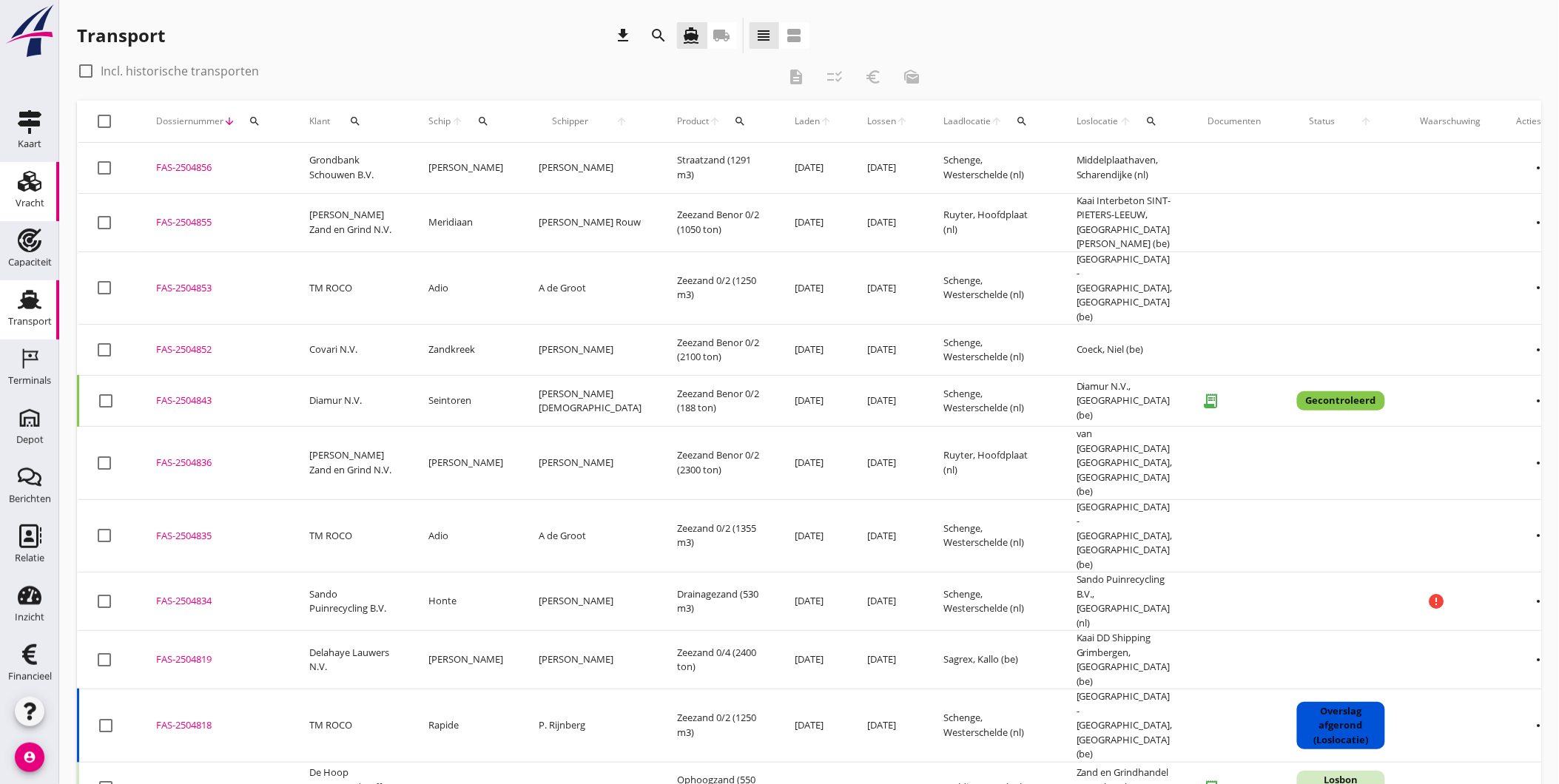
click at [24, 202] on div "Vracht" at bounding box center [30, 203] width 29 height 10
